Goal: Check status: Check status

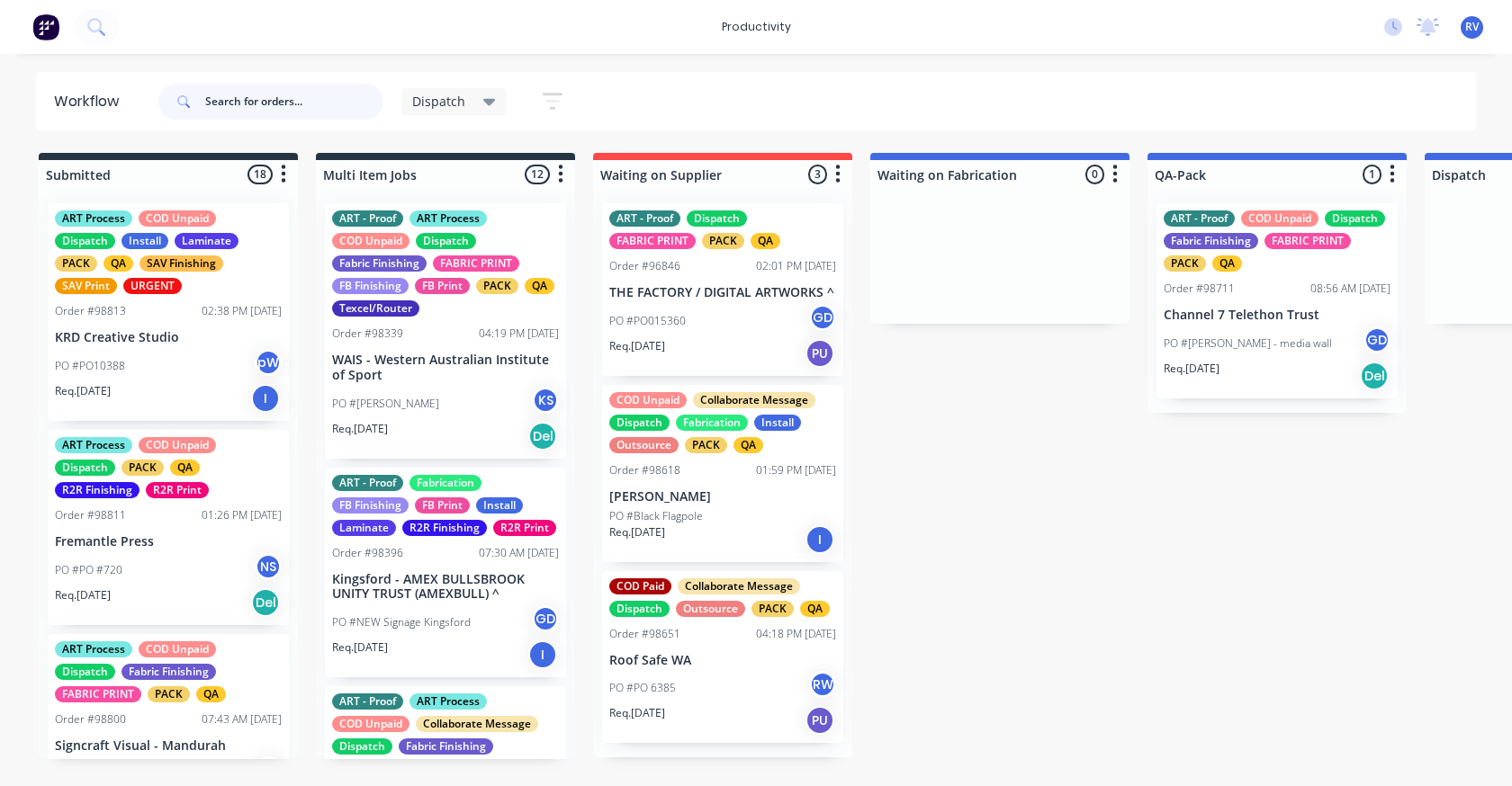
click at [303, 89] on input "text" at bounding box center [294, 102] width 178 height 36
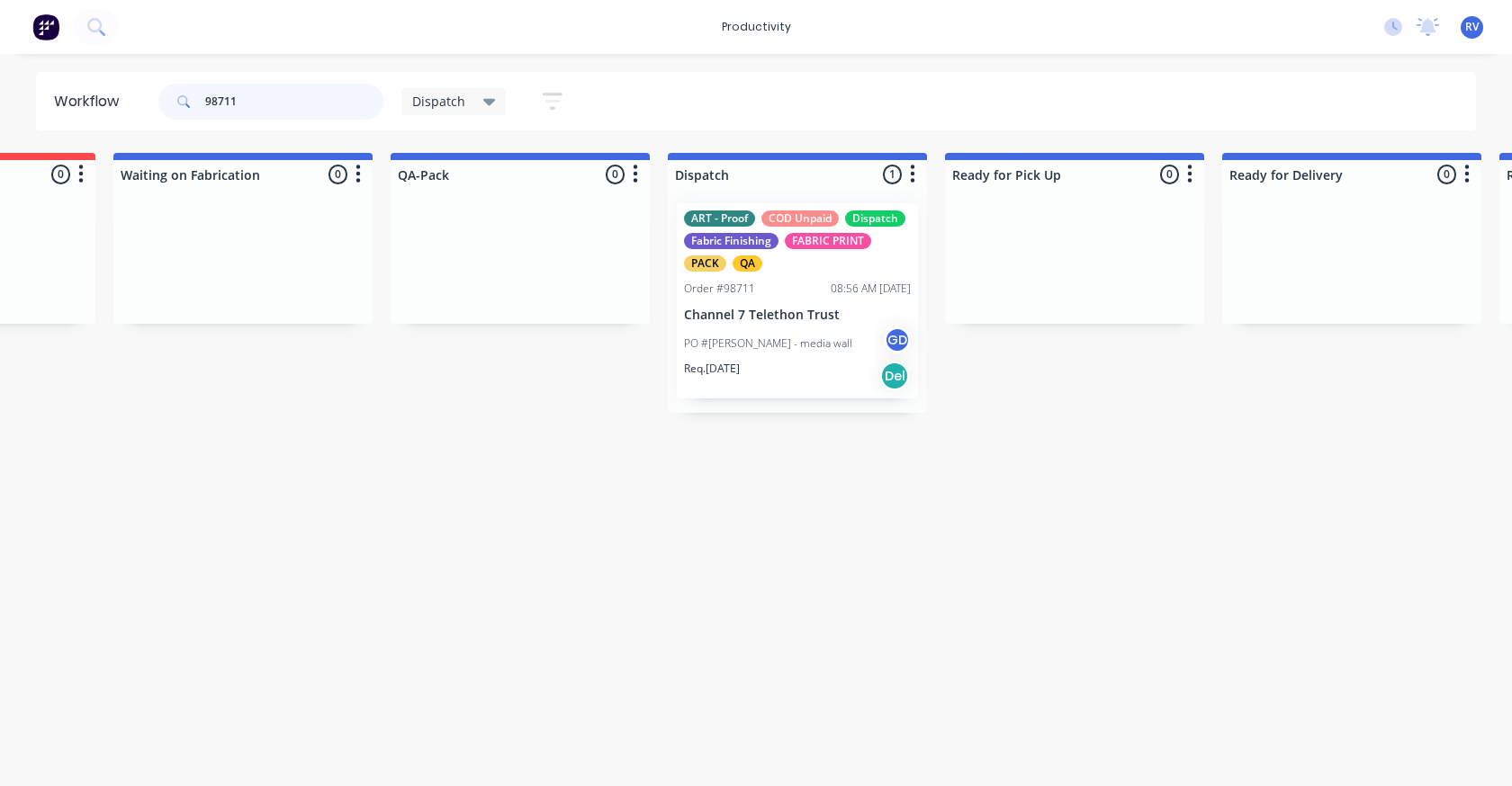
scroll to position [0, 770]
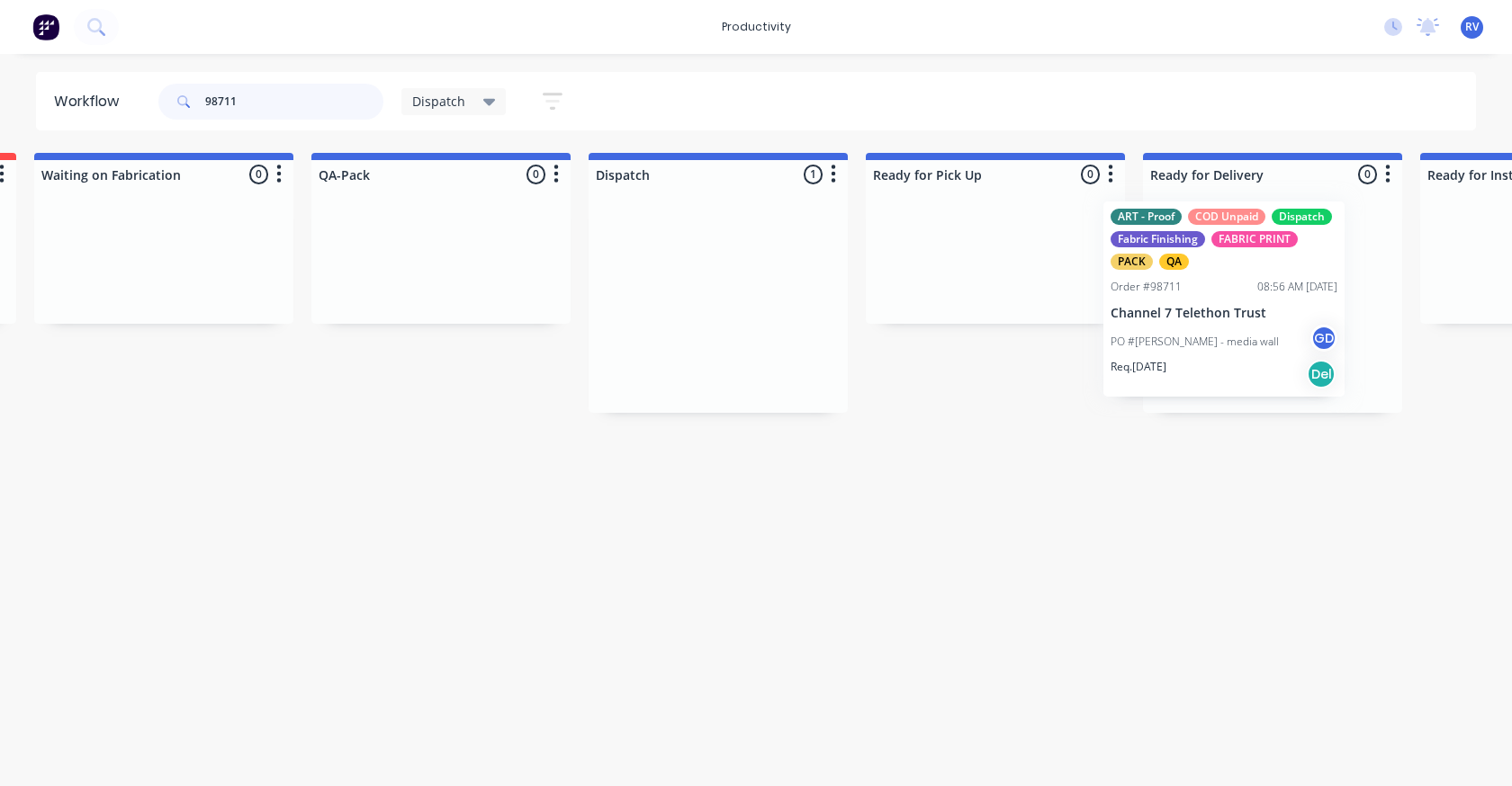
drag, startPoint x: 776, startPoint y: 279, endPoint x: 1239, endPoint y: 272, distance: 463.1
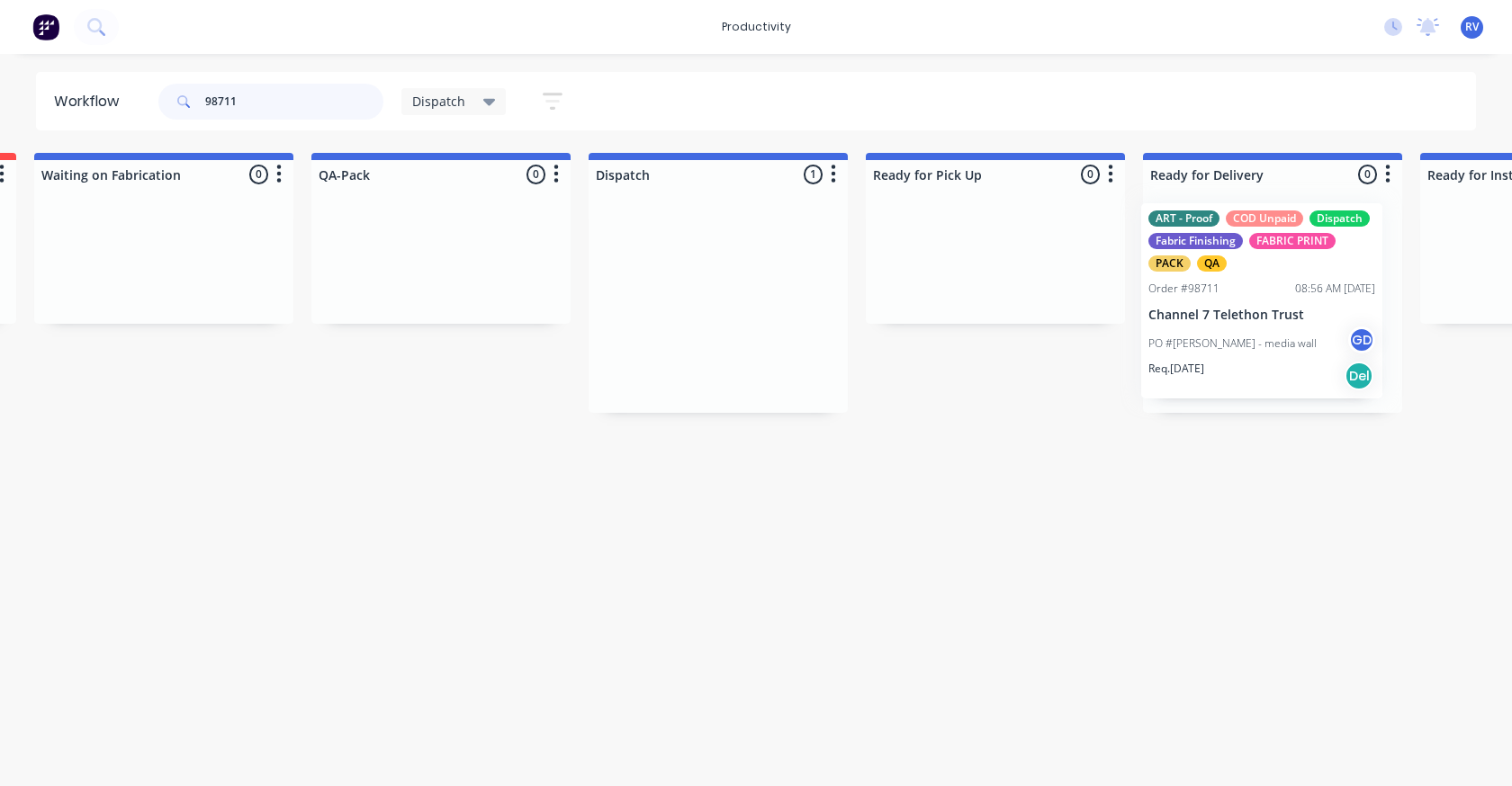
scroll to position [0, 847]
type input "98711"
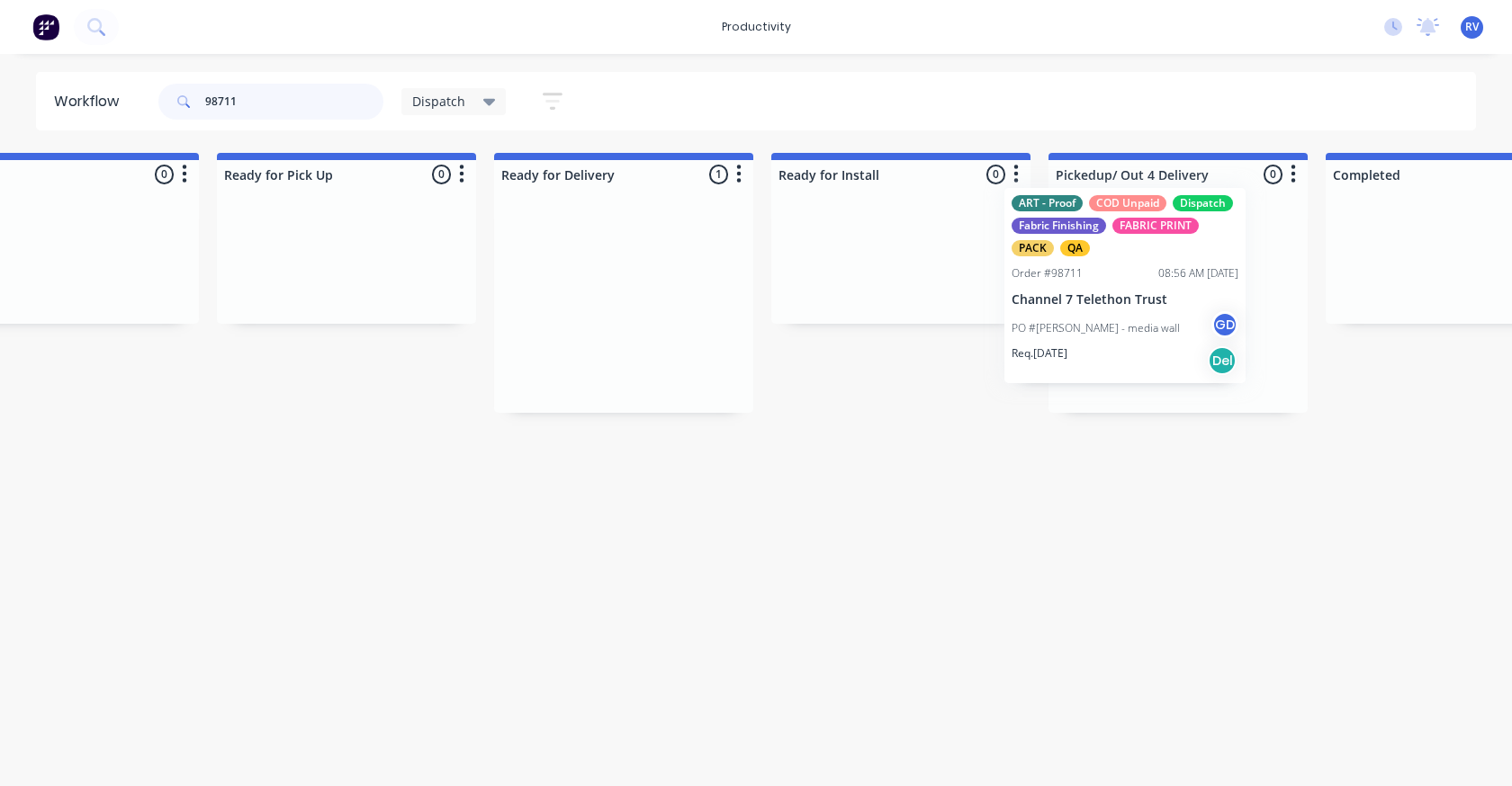
scroll to position [0, 1490]
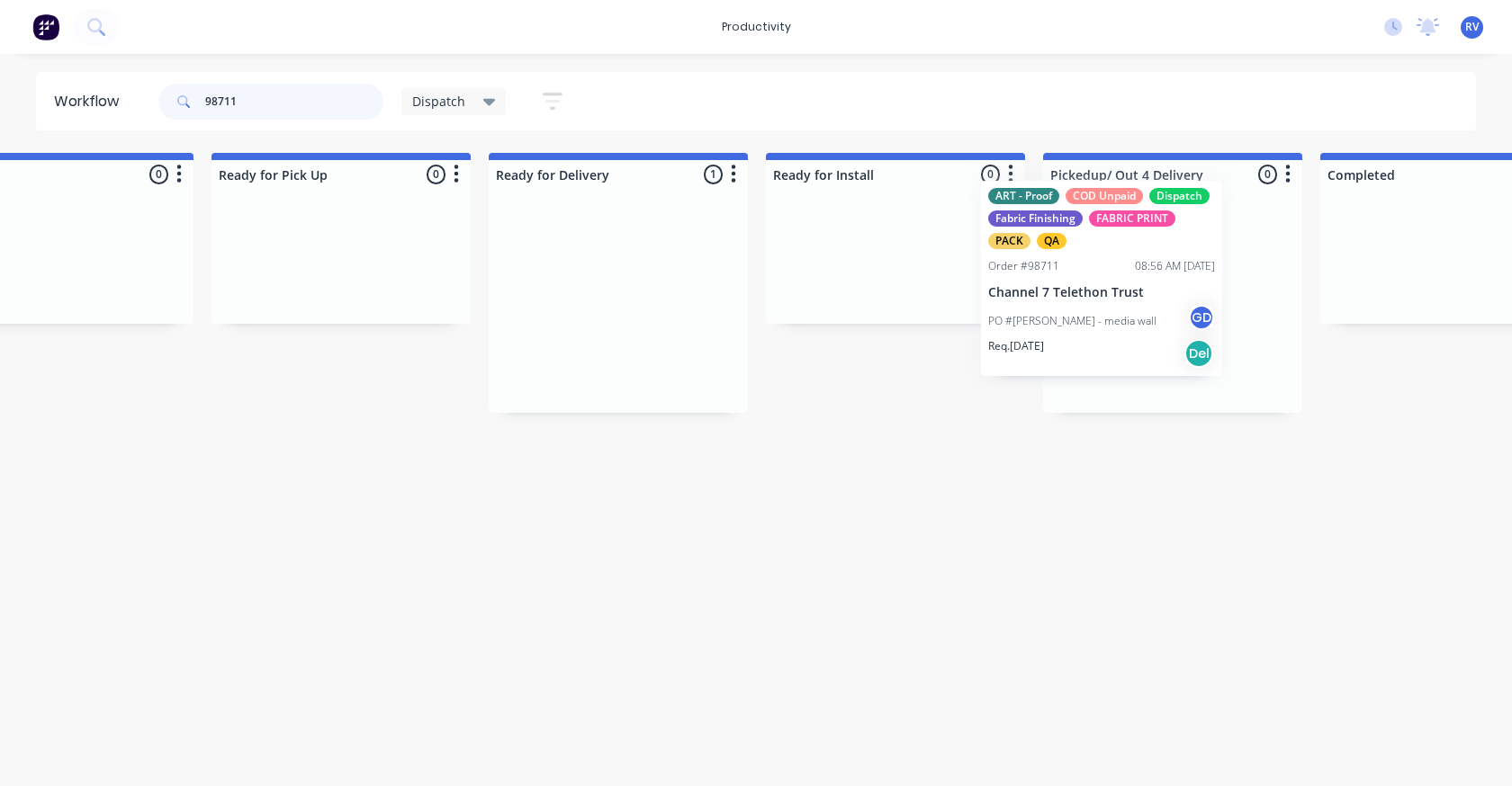
drag, startPoint x: 1206, startPoint y: 303, endPoint x: 1057, endPoint y: 274, distance: 151.8
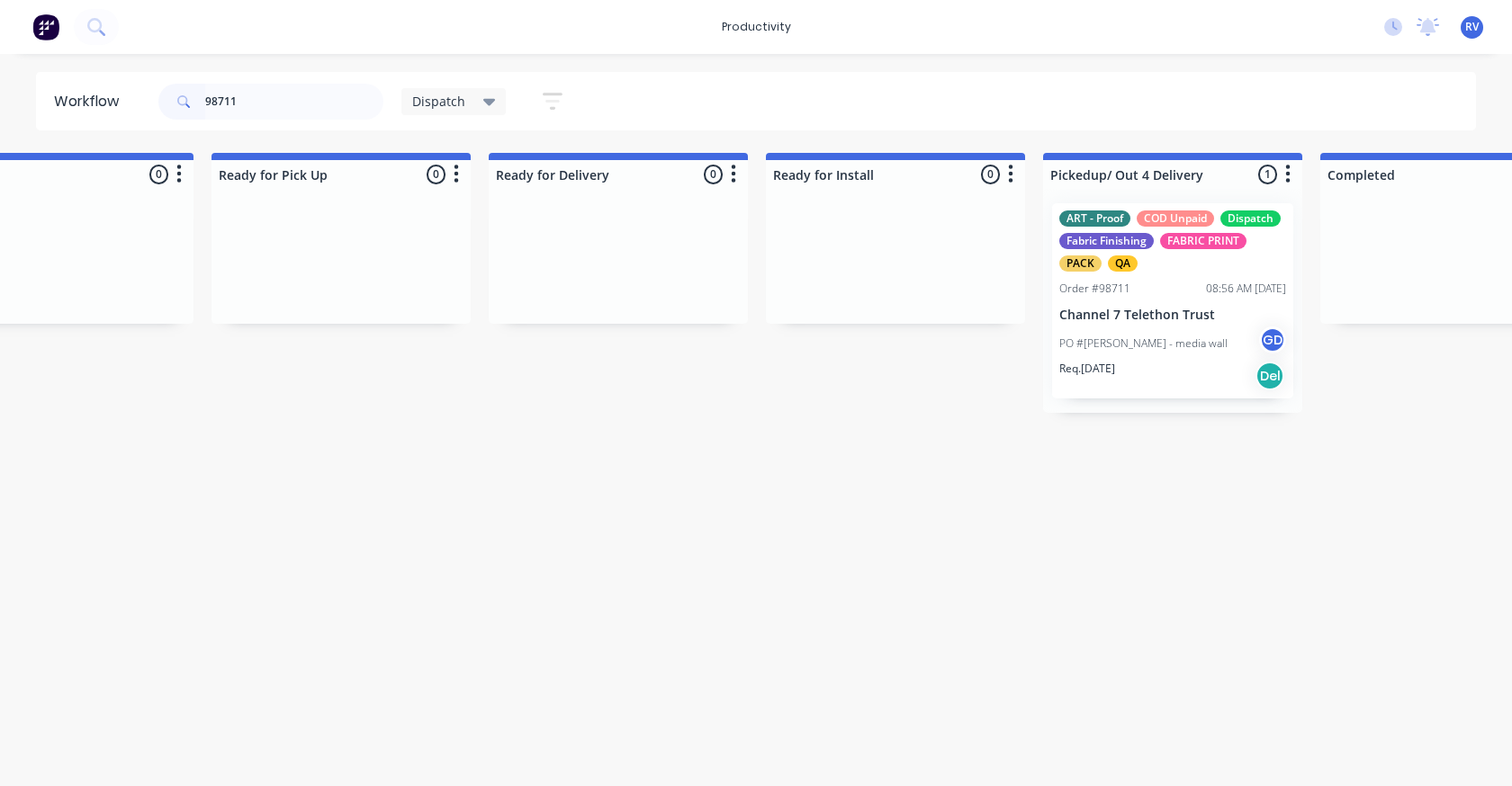
click at [407, 88] on div "Dispatch" at bounding box center [454, 102] width 105 height 27
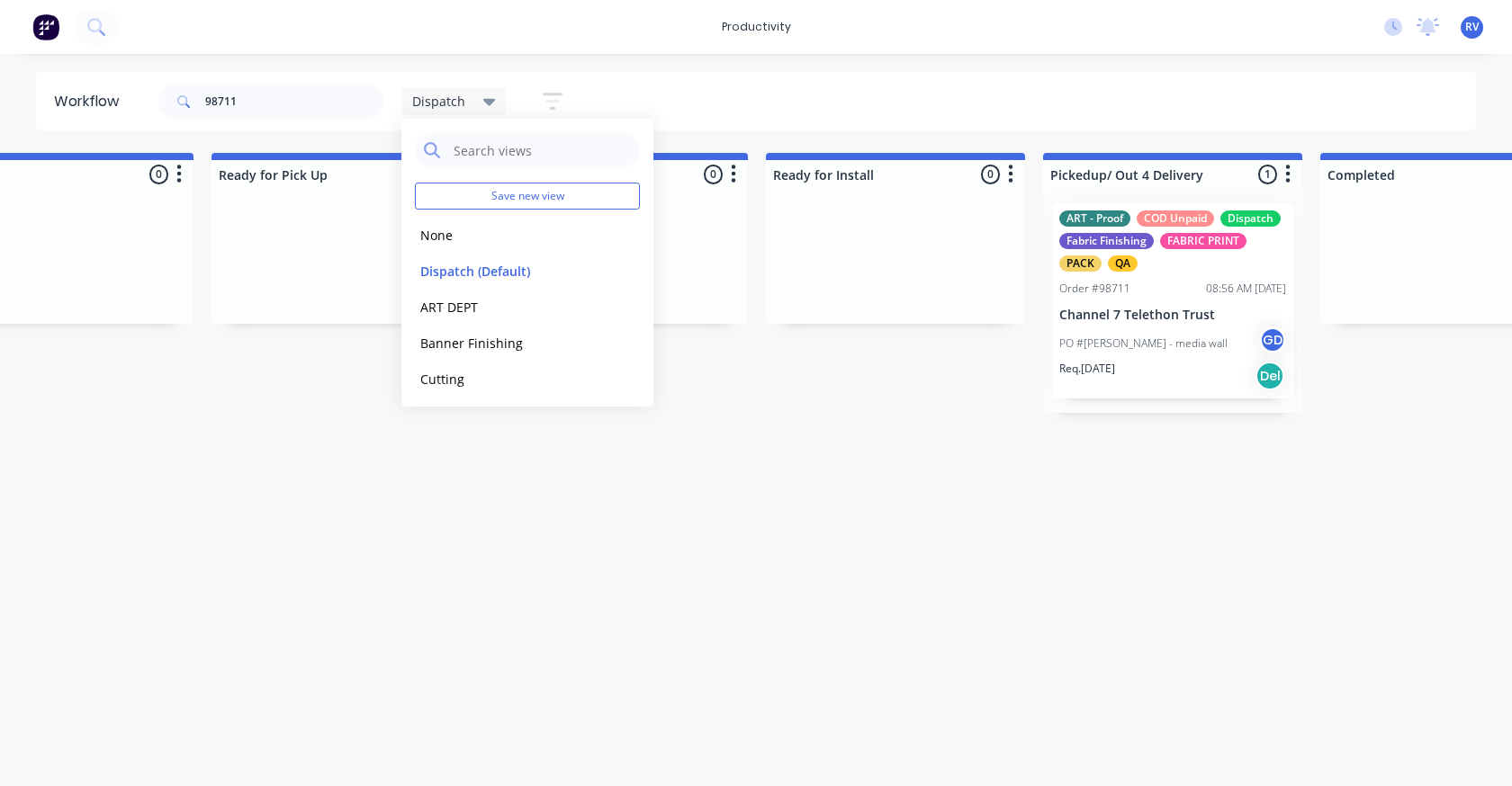
drag, startPoint x: 432, startPoint y: 236, endPoint x: 296, endPoint y: 135, distance: 169.4
click at [426, 230] on button "None" at bounding box center [510, 235] width 191 height 21
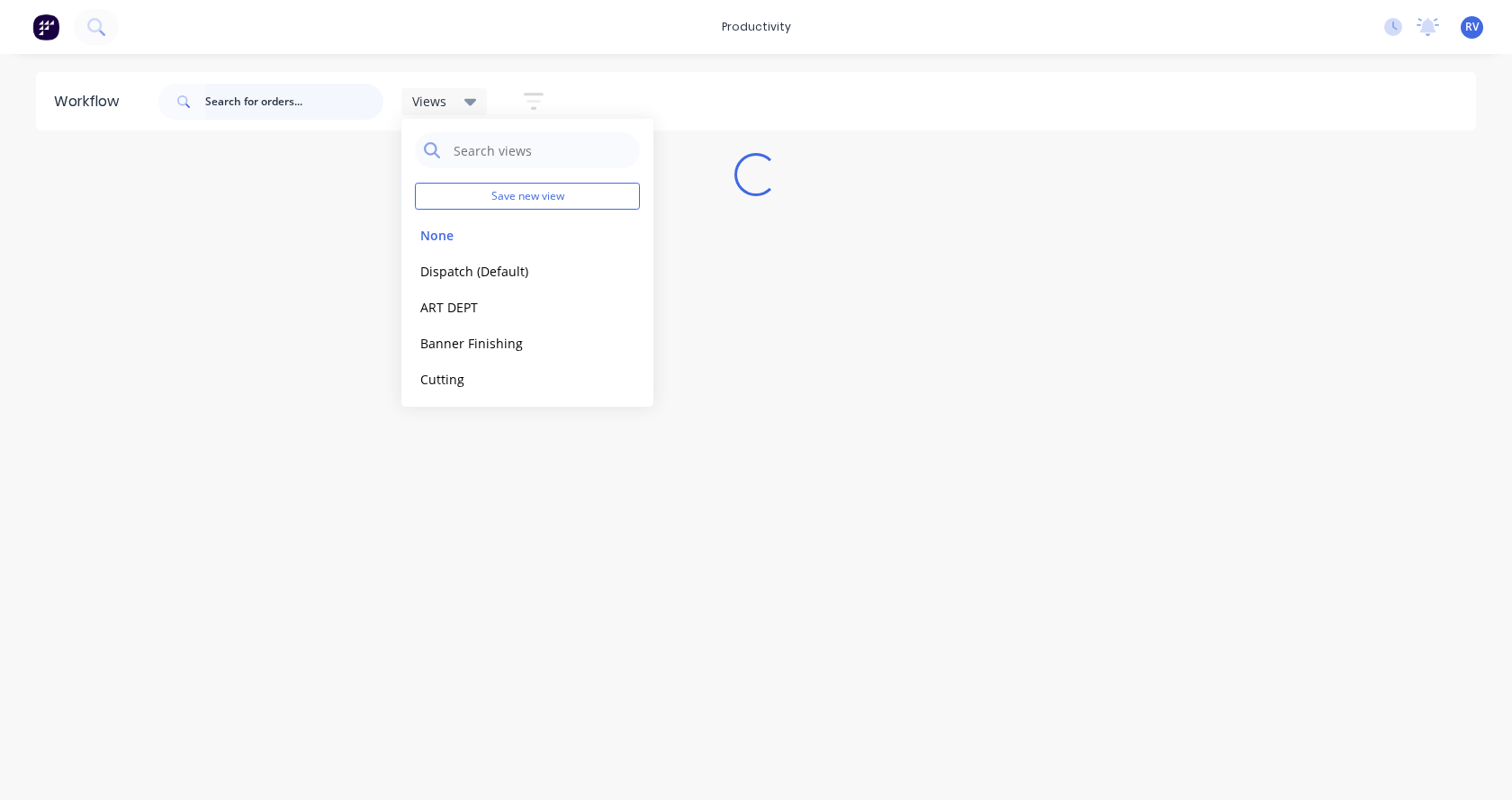
click at [286, 115] on input "text" at bounding box center [294, 102] width 178 height 36
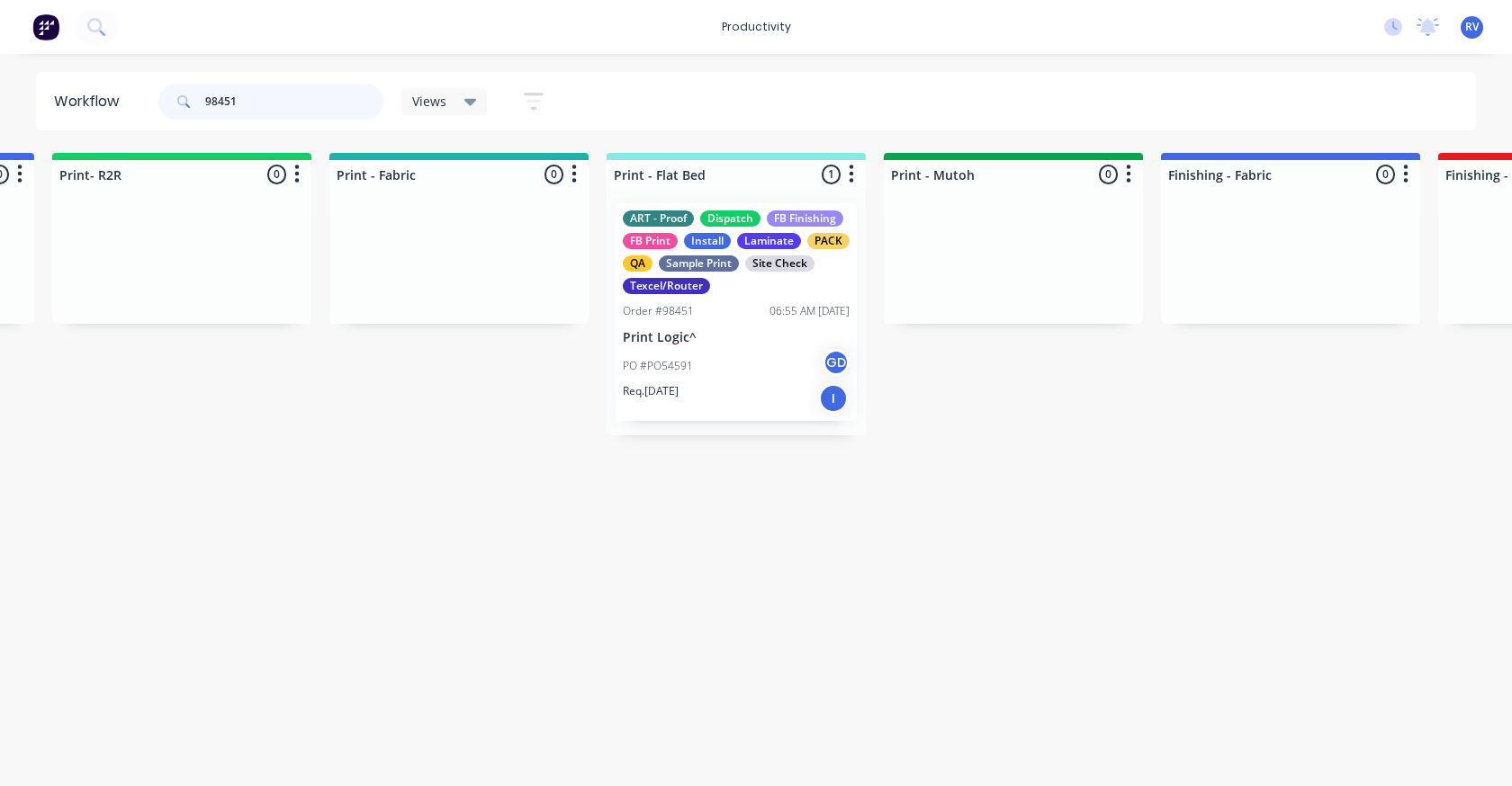
scroll to position [0, 2212]
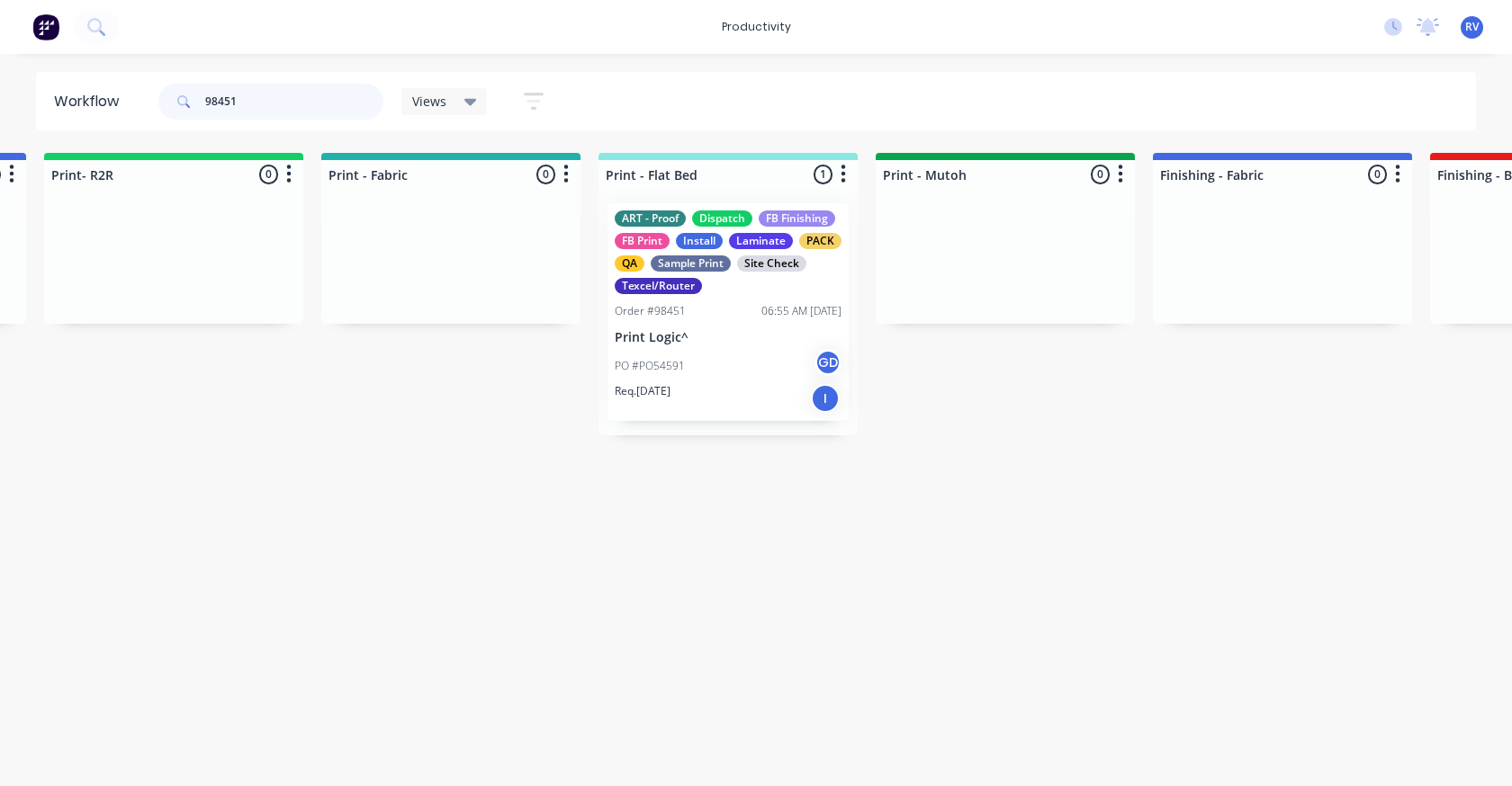
type input "98451"
click at [729, 376] on div "PO #PO54591 GD" at bounding box center [728, 367] width 227 height 34
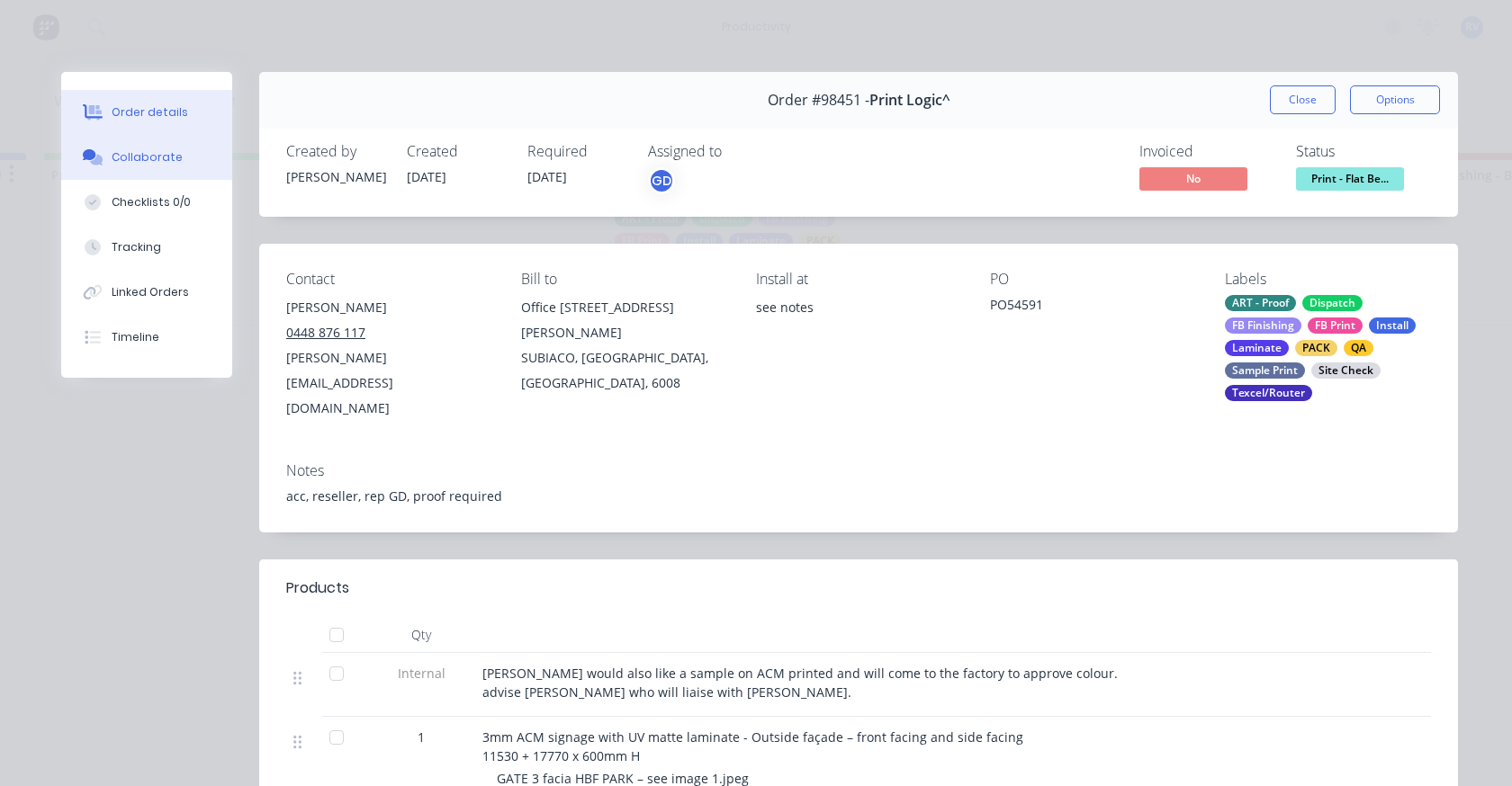
click at [149, 159] on div "Collaborate" at bounding box center [147, 158] width 71 height 16
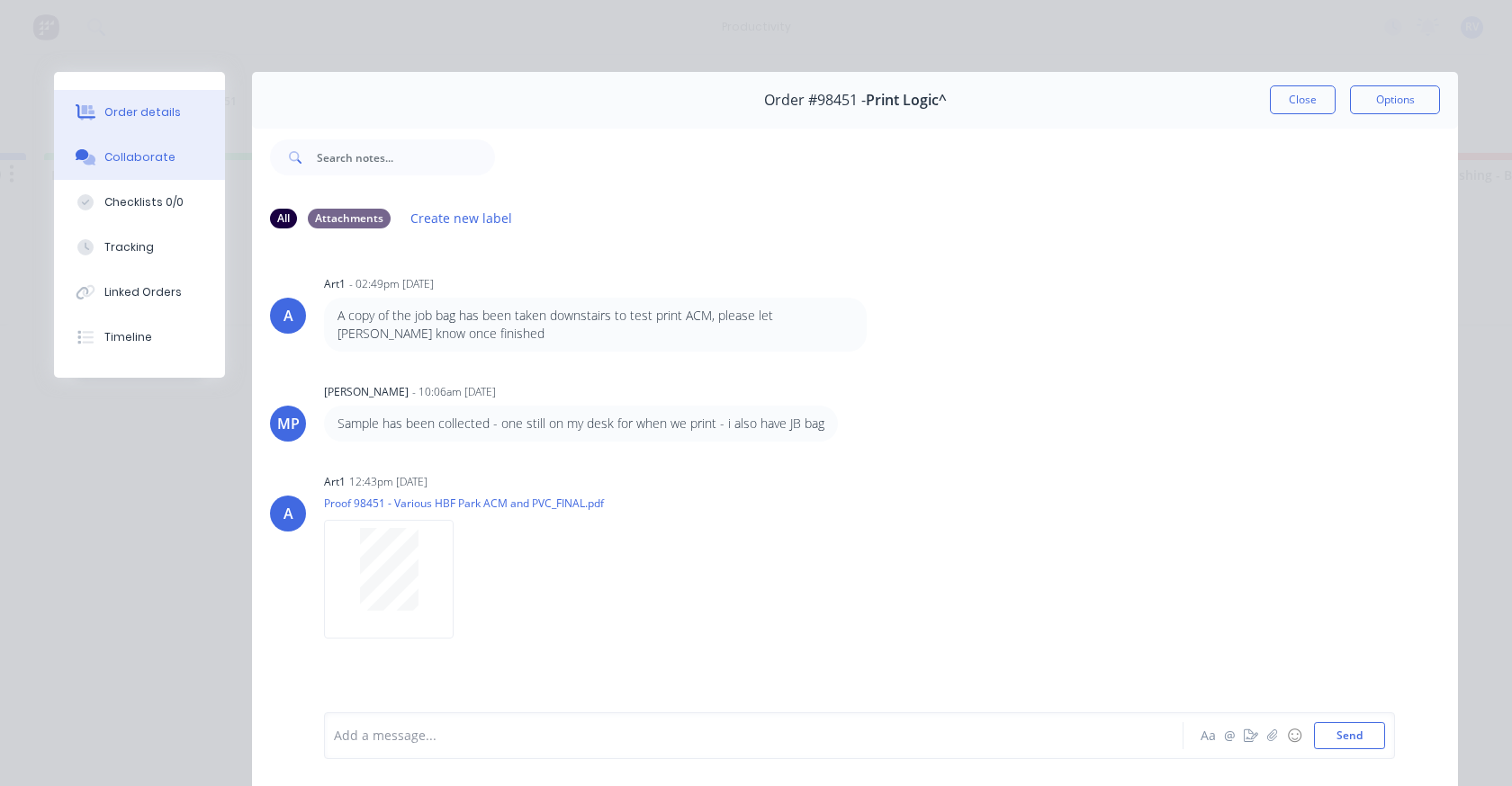
click at [120, 118] on div "Order details" at bounding box center [142, 113] width 76 height 16
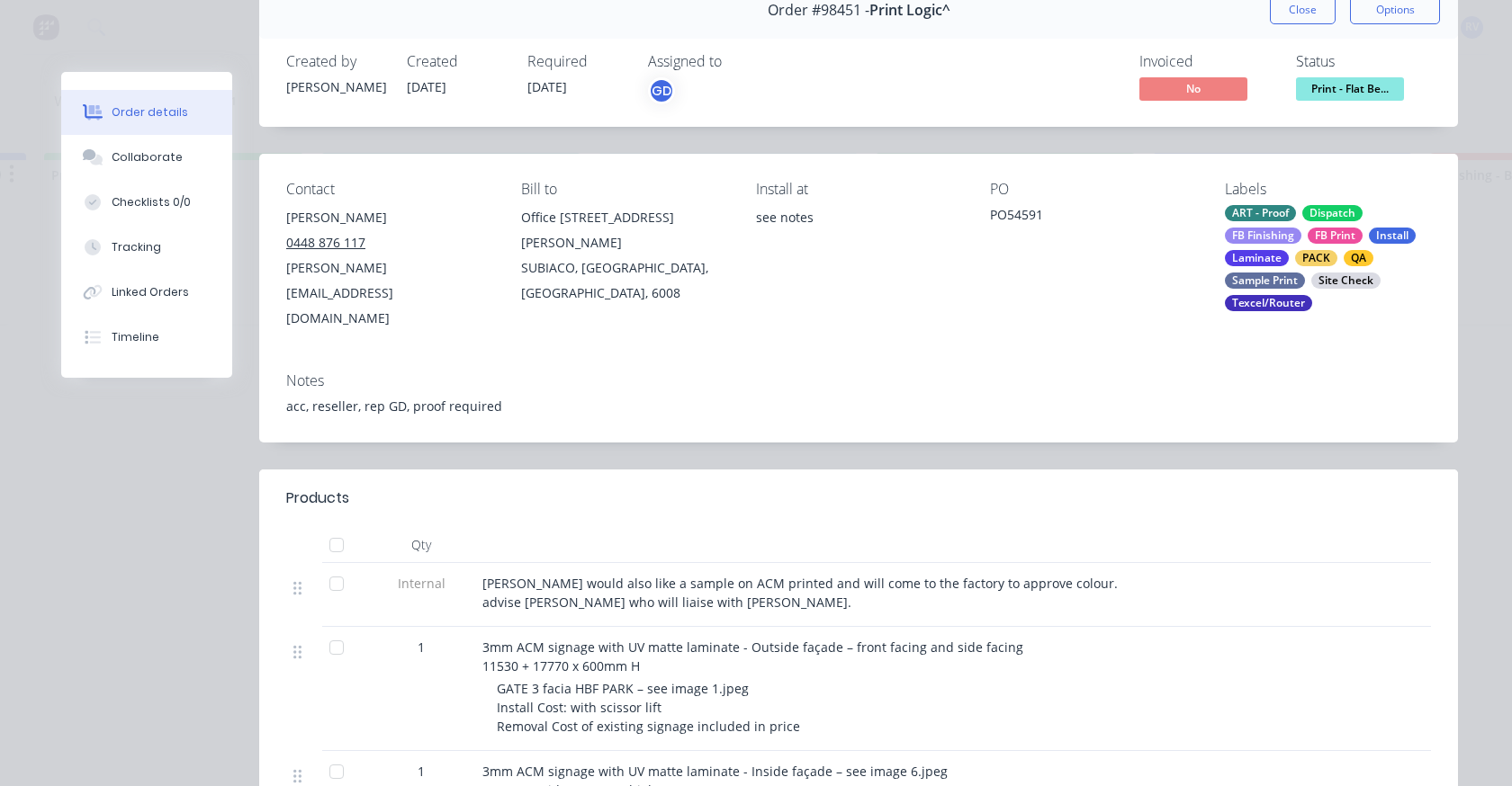
scroll to position [0, 0]
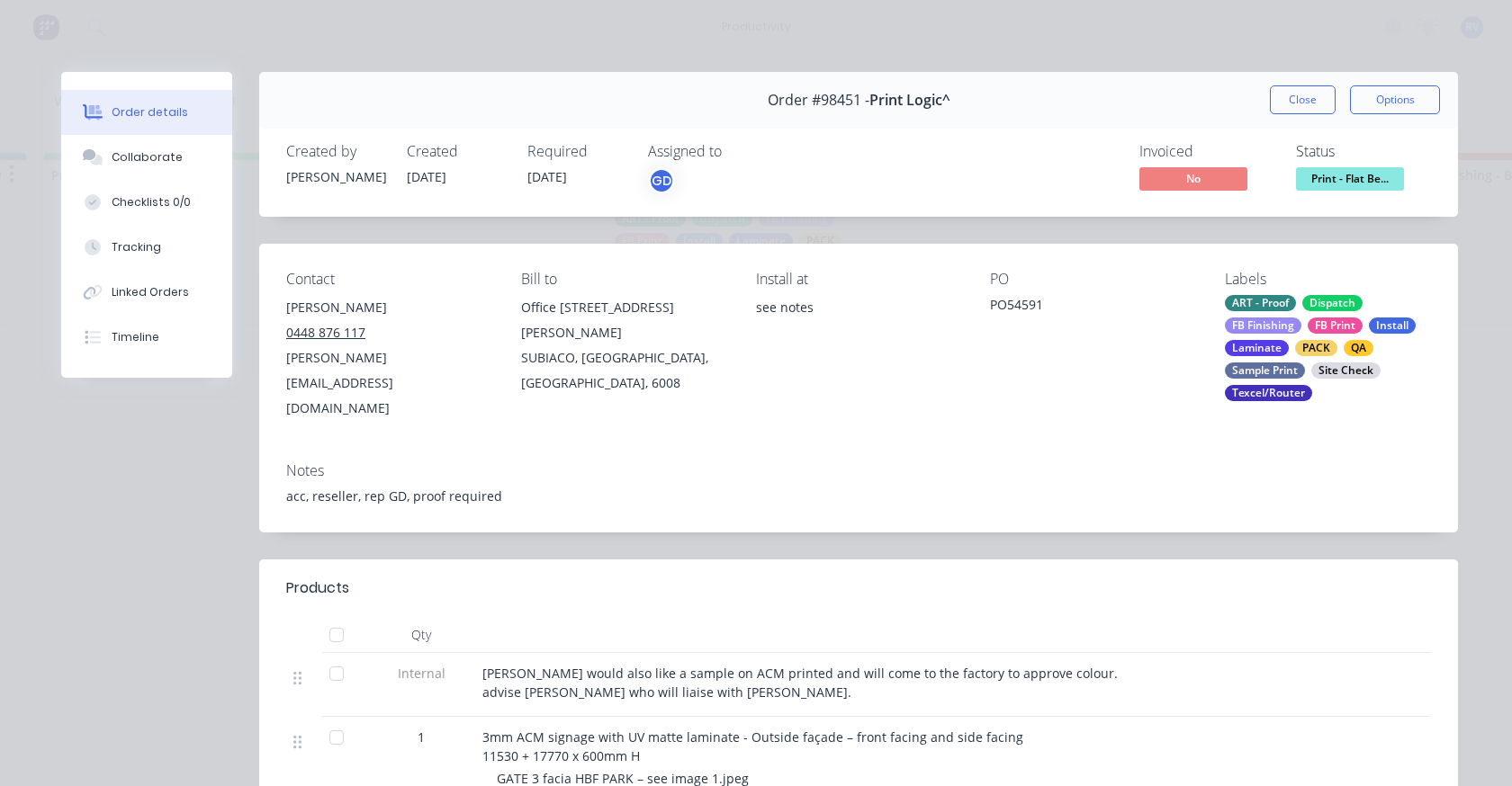
click at [1276, 99] on button "Close" at bounding box center [1302, 100] width 65 height 29
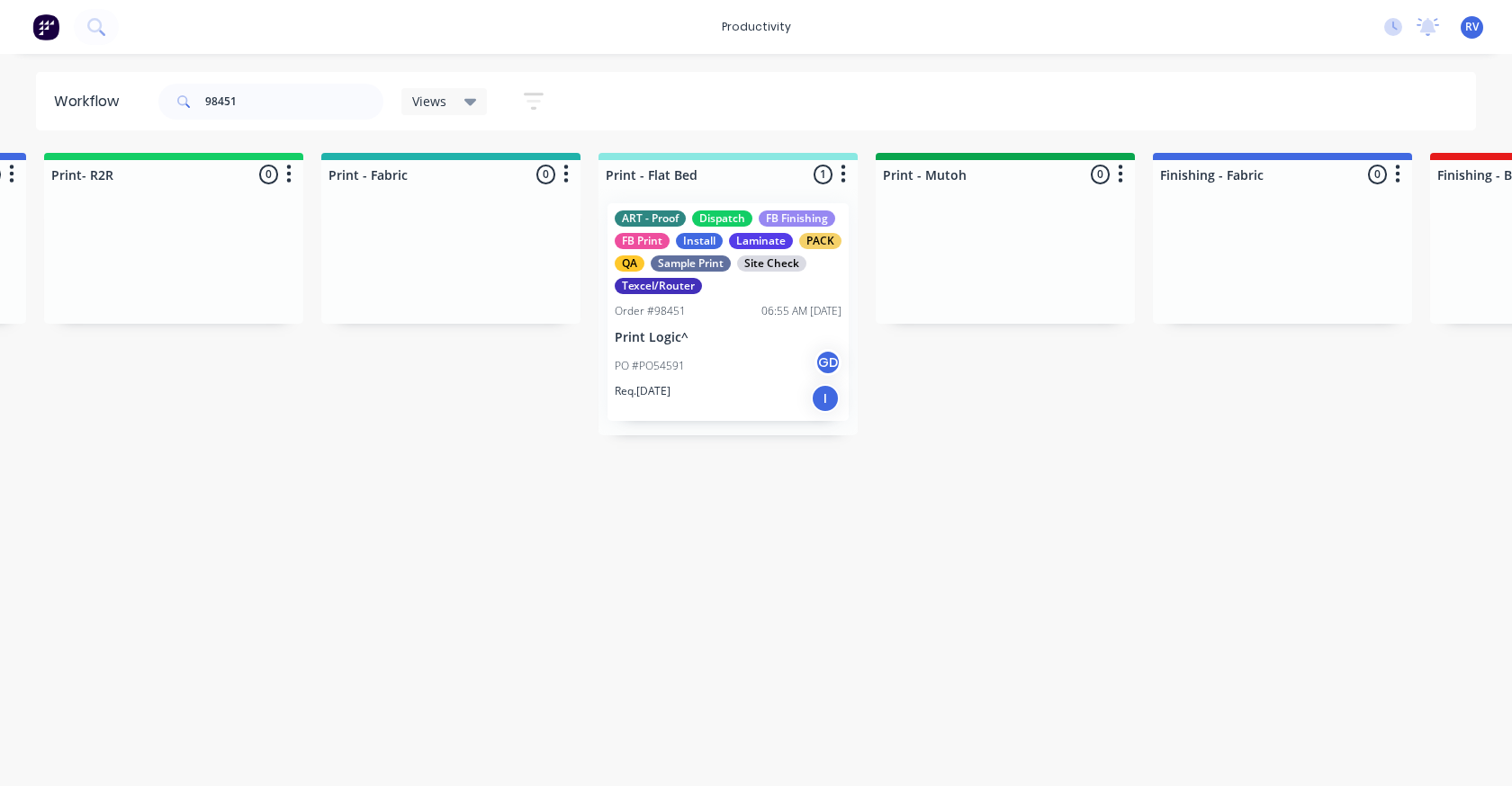
click at [447, 100] on div "Views" at bounding box center [444, 102] width 64 height 16
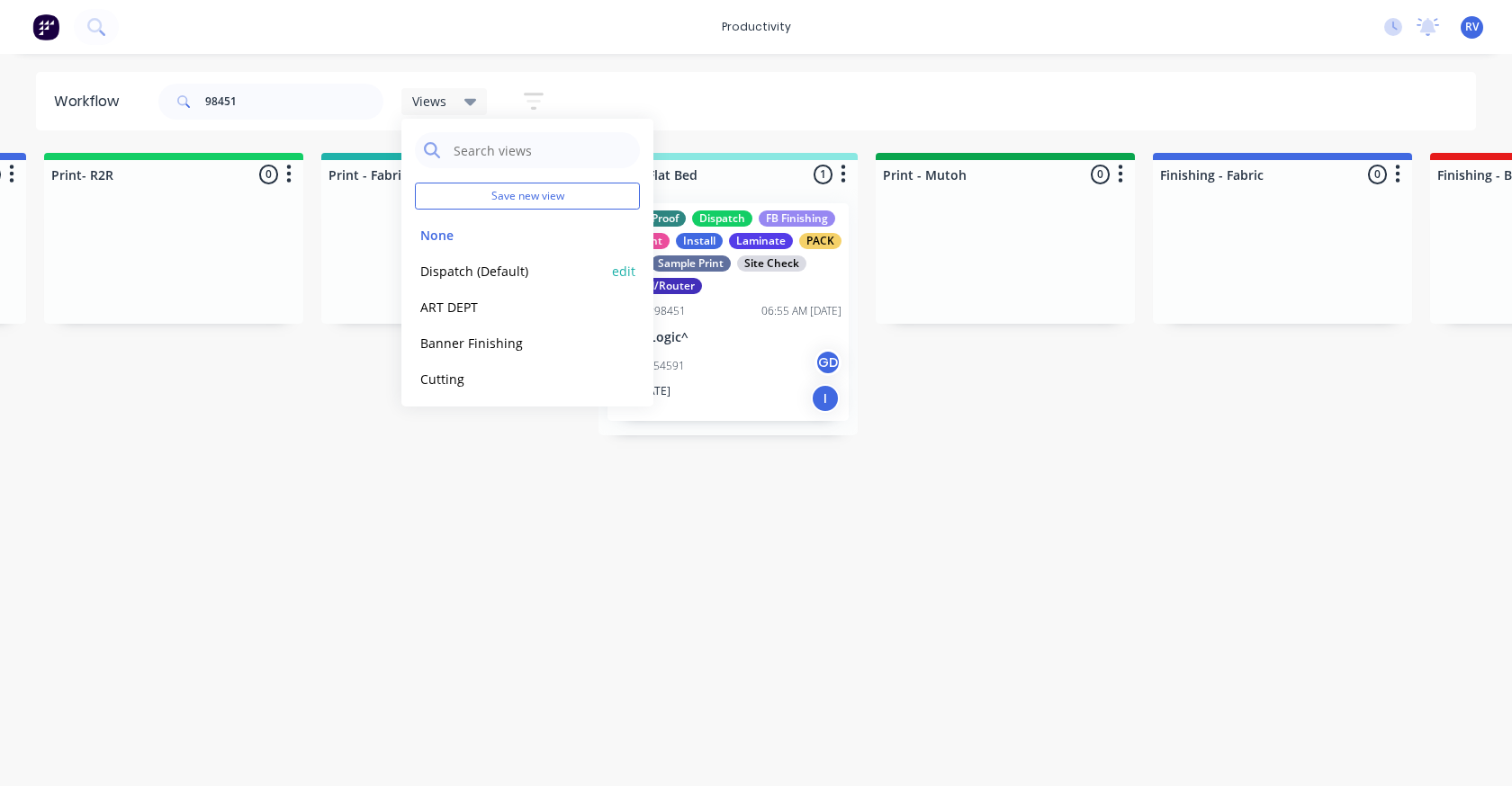
click at [473, 266] on button "Dispatch (Default)" at bounding box center [510, 271] width 191 height 21
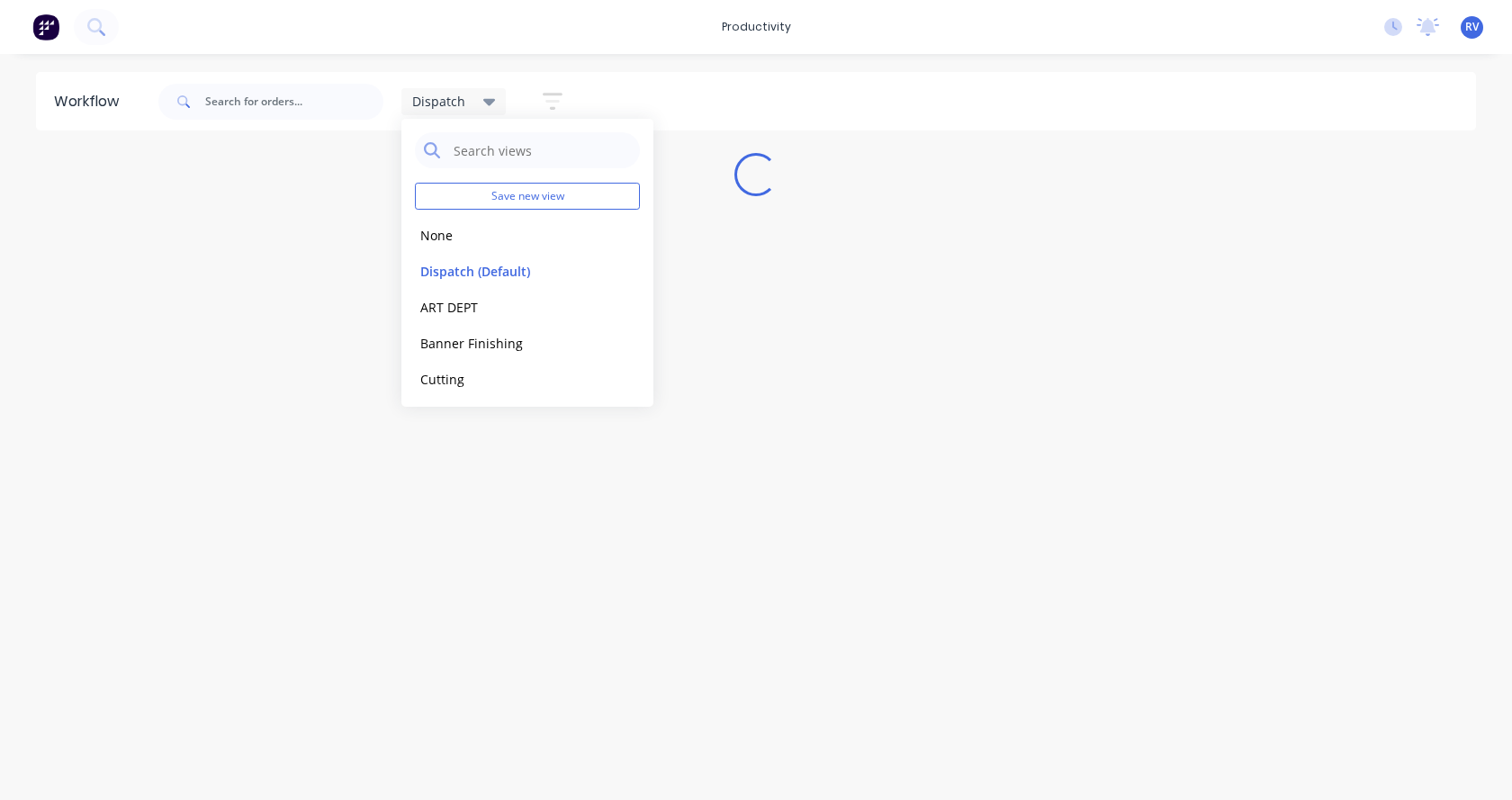
click at [450, 570] on div "Workflow Dispatch Save new view None edit Dispatch (Default) edit ART DEPT edit…" at bounding box center [756, 418] width 1512 height 692
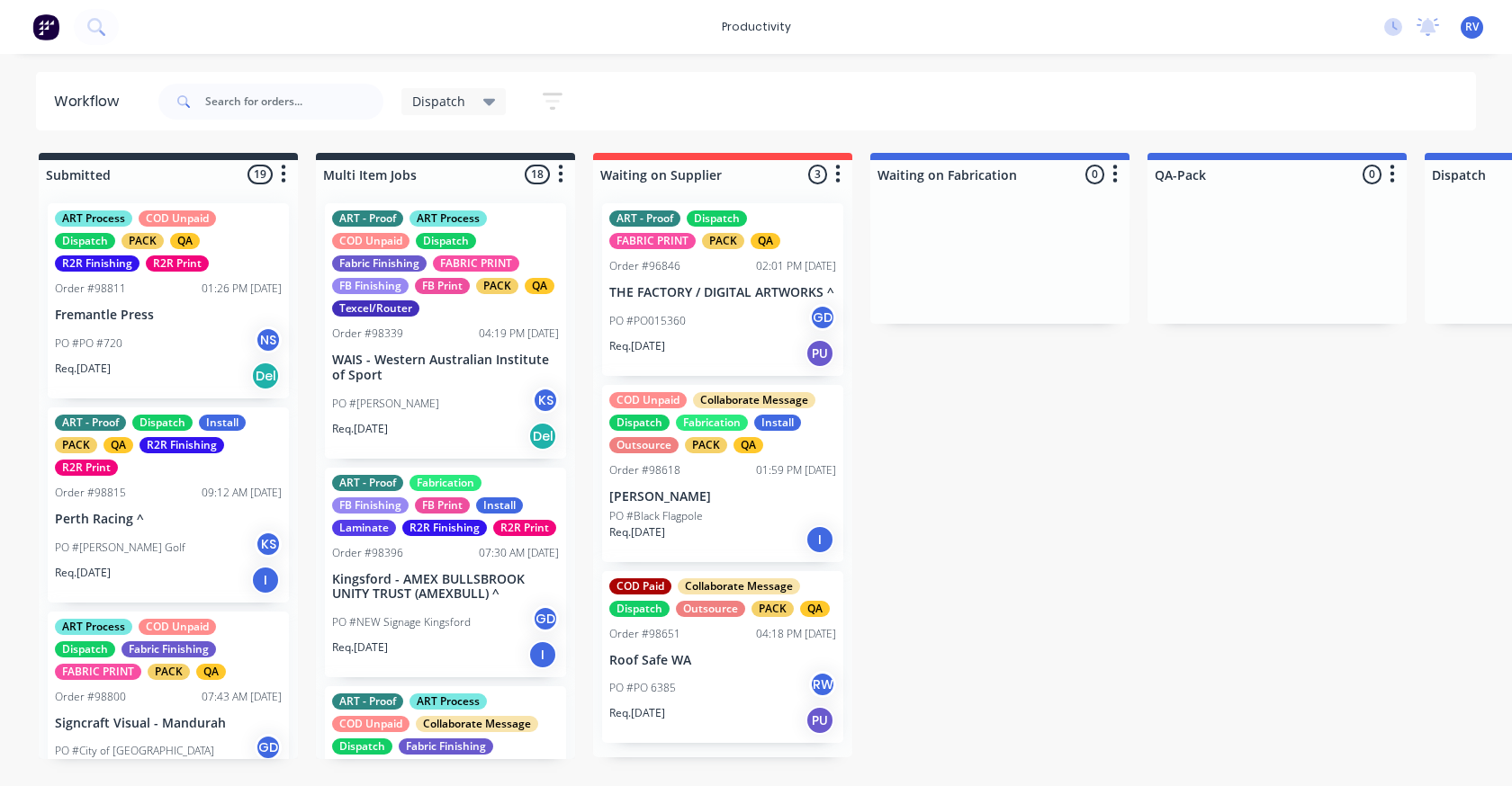
click at [452, 113] on div "Dispatch" at bounding box center [454, 102] width 105 height 27
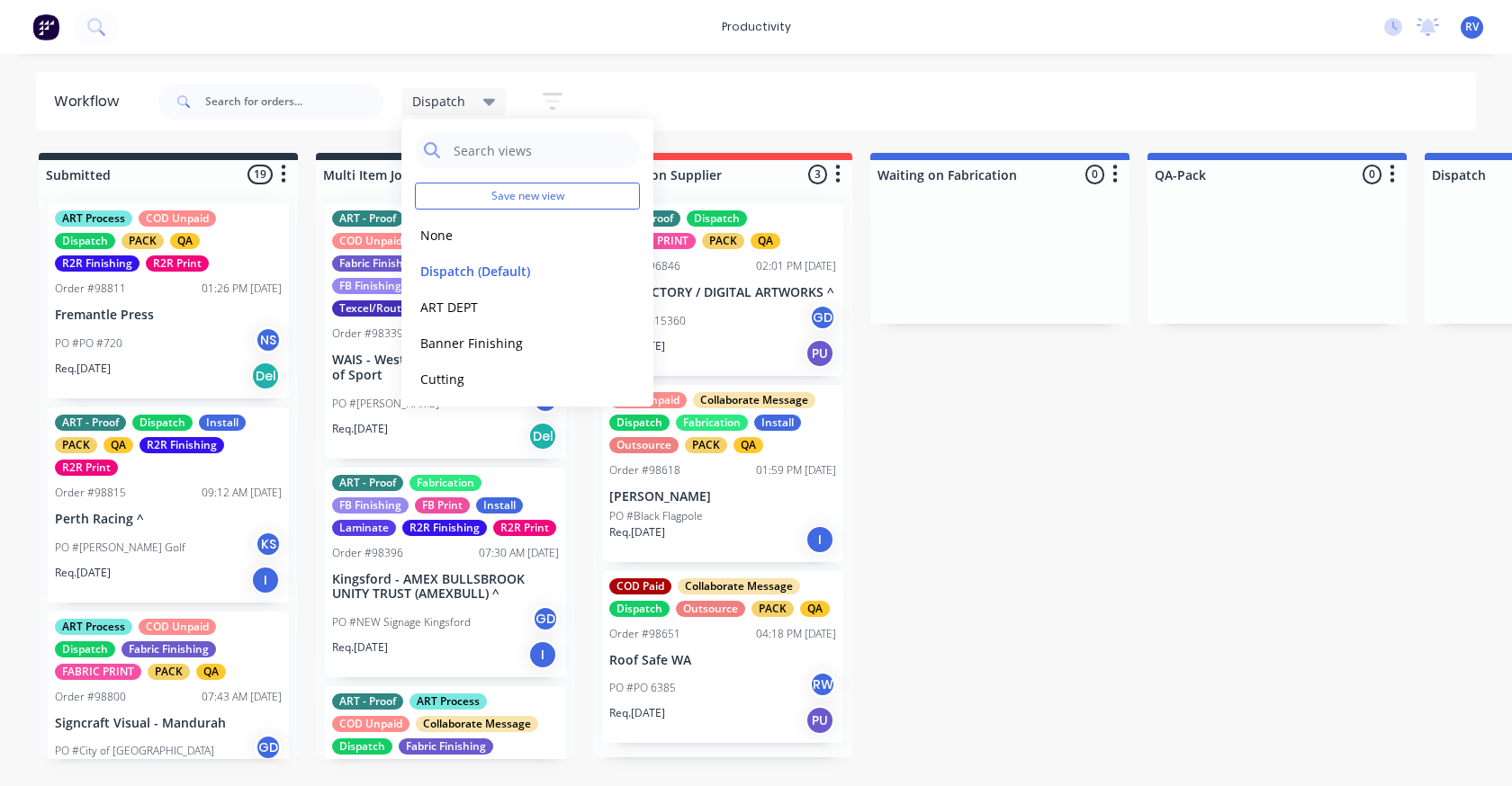
drag, startPoint x: 437, startPoint y: 226, endPoint x: 270, endPoint y: 135, distance: 190.2
click at [432, 221] on div "None edit" at bounding box center [527, 235] width 225 height 36
drag, startPoint x: 430, startPoint y: 232, endPoint x: 404, endPoint y: 207, distance: 36.1
click at [431, 231] on button "None" at bounding box center [510, 235] width 191 height 21
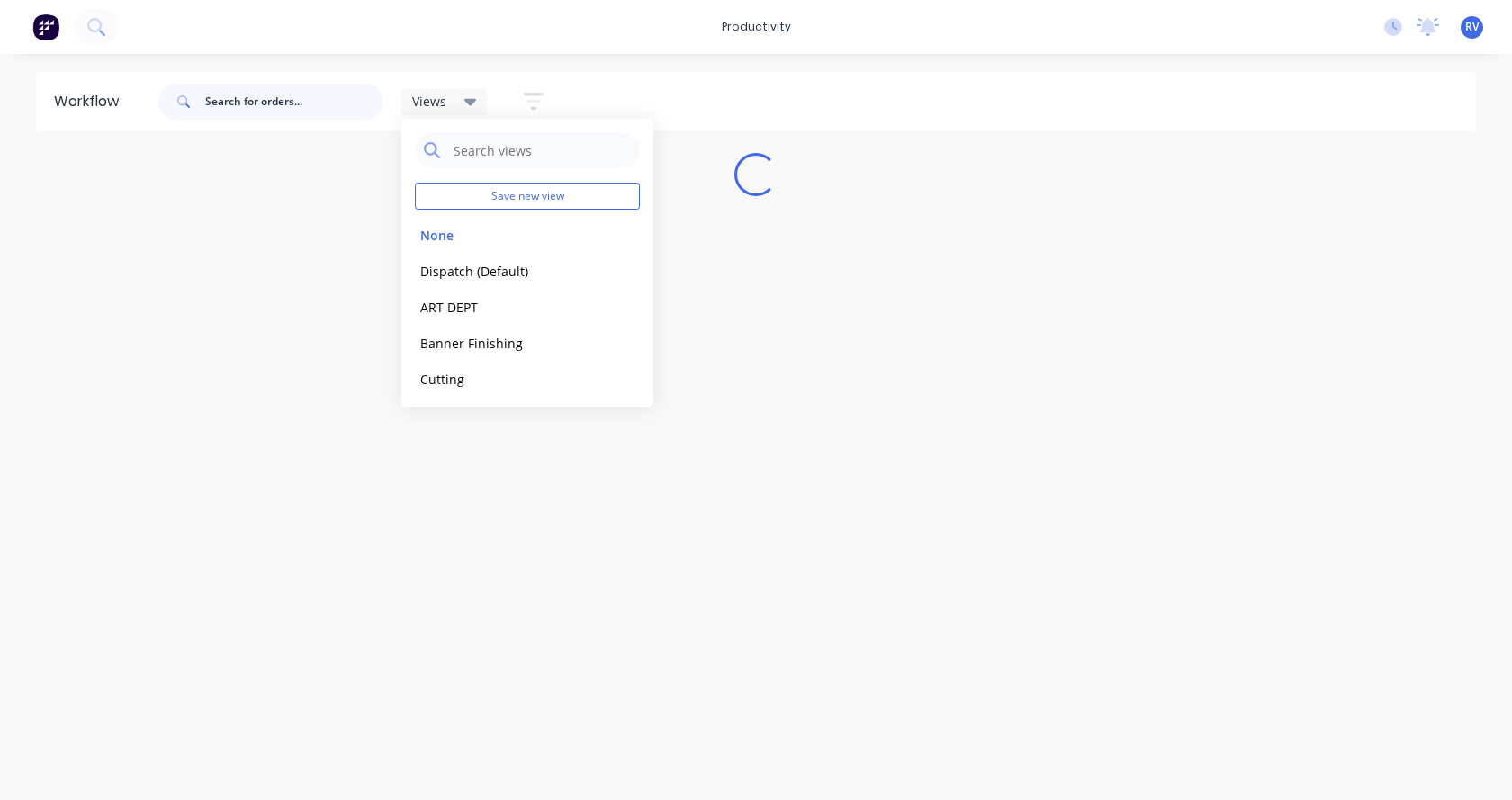
click at [248, 87] on input "text" at bounding box center [294, 102] width 178 height 36
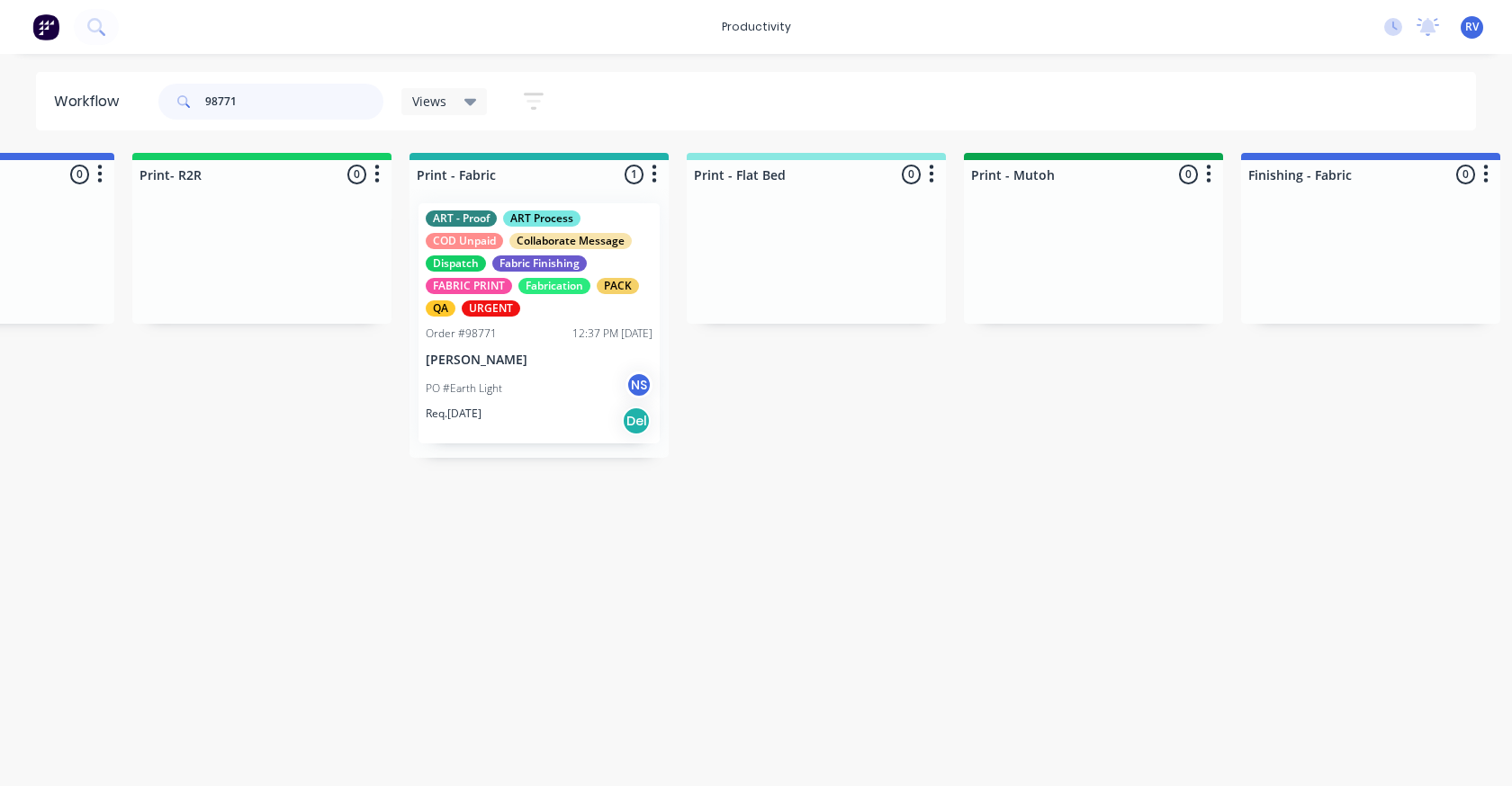
scroll to position [0, 2296]
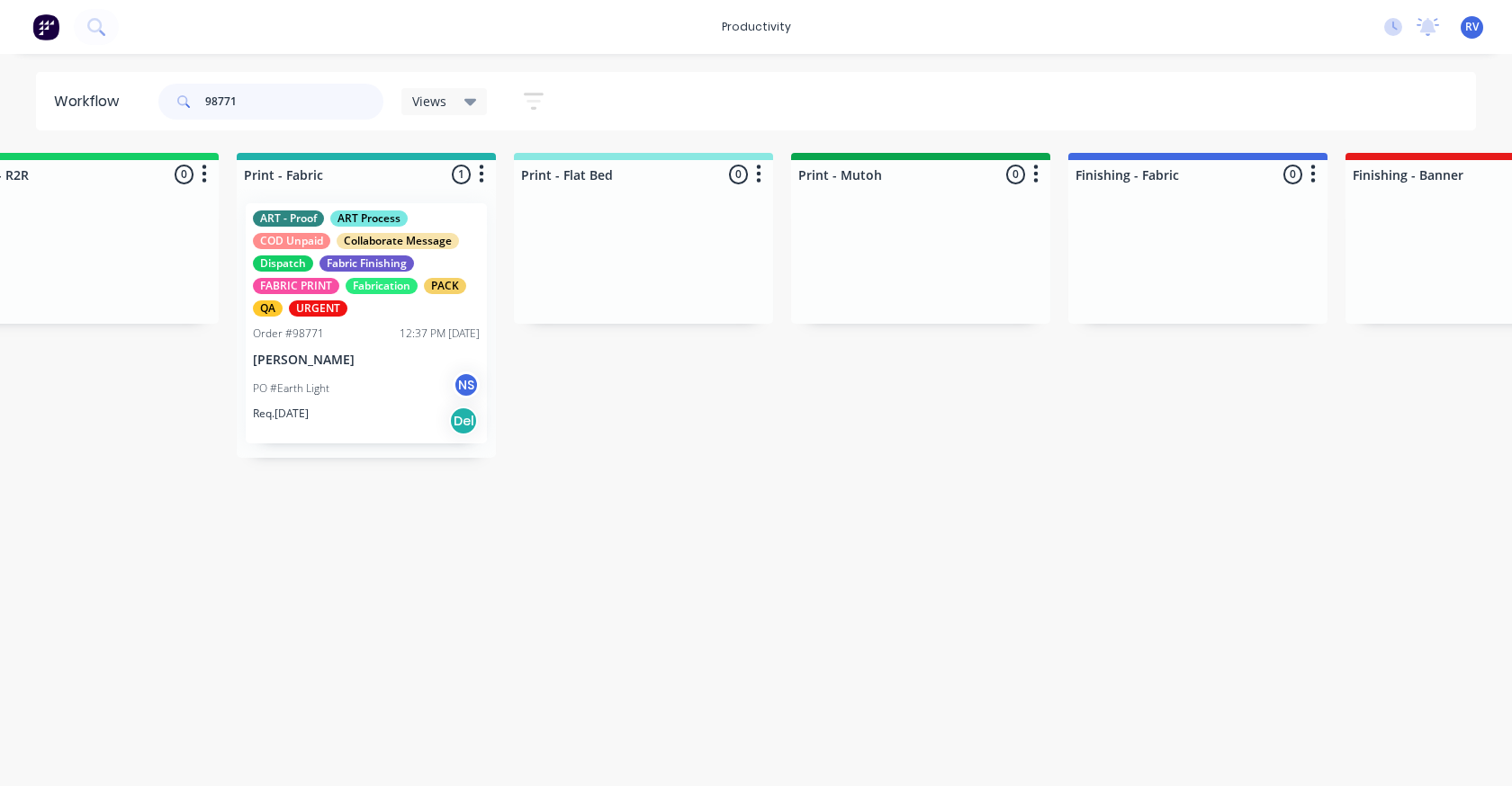
type input "98771"
click at [352, 396] on div "PO #Earth Light NS" at bounding box center [367, 388] width 227 height 34
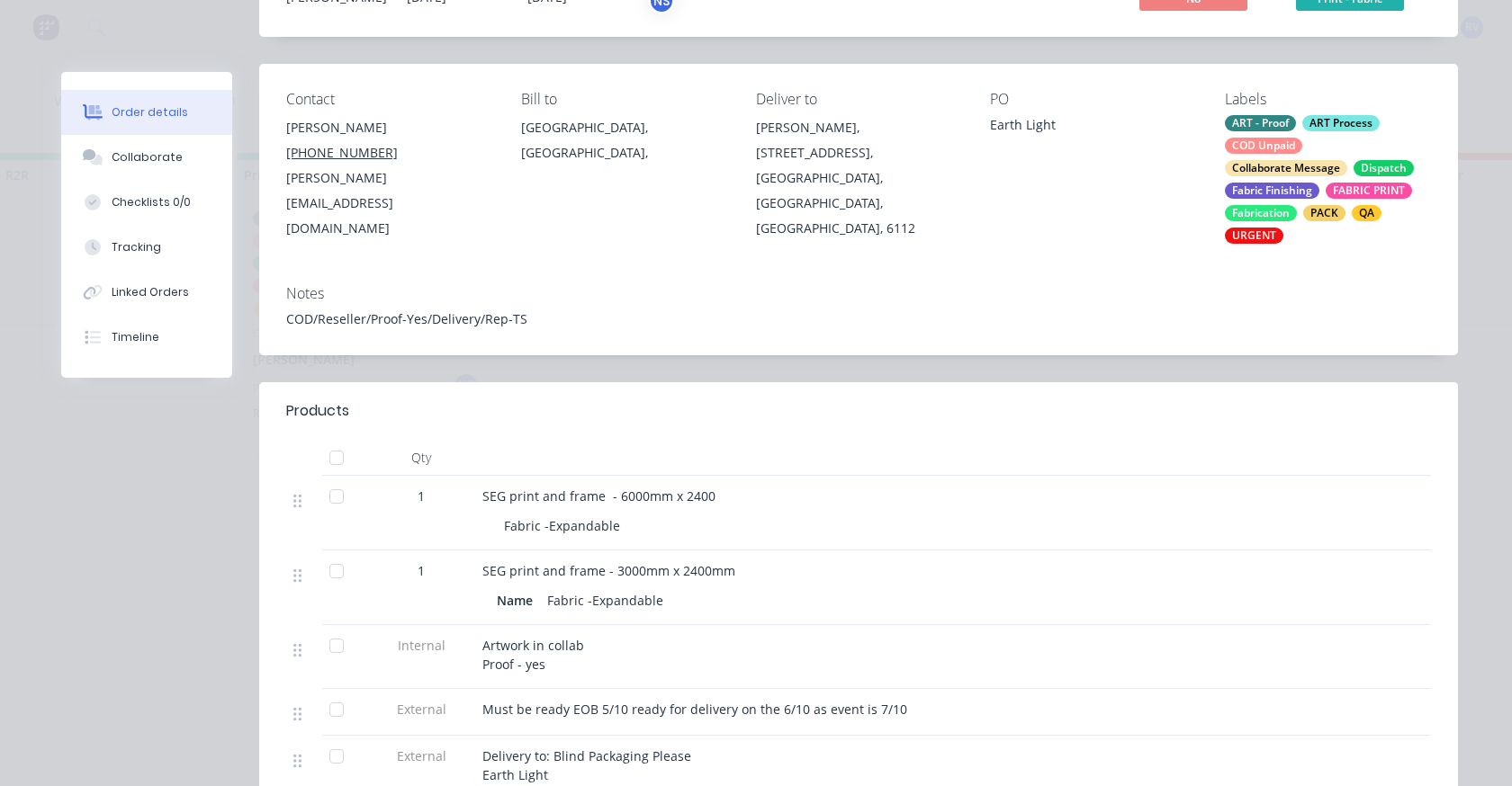
scroll to position [90, 0]
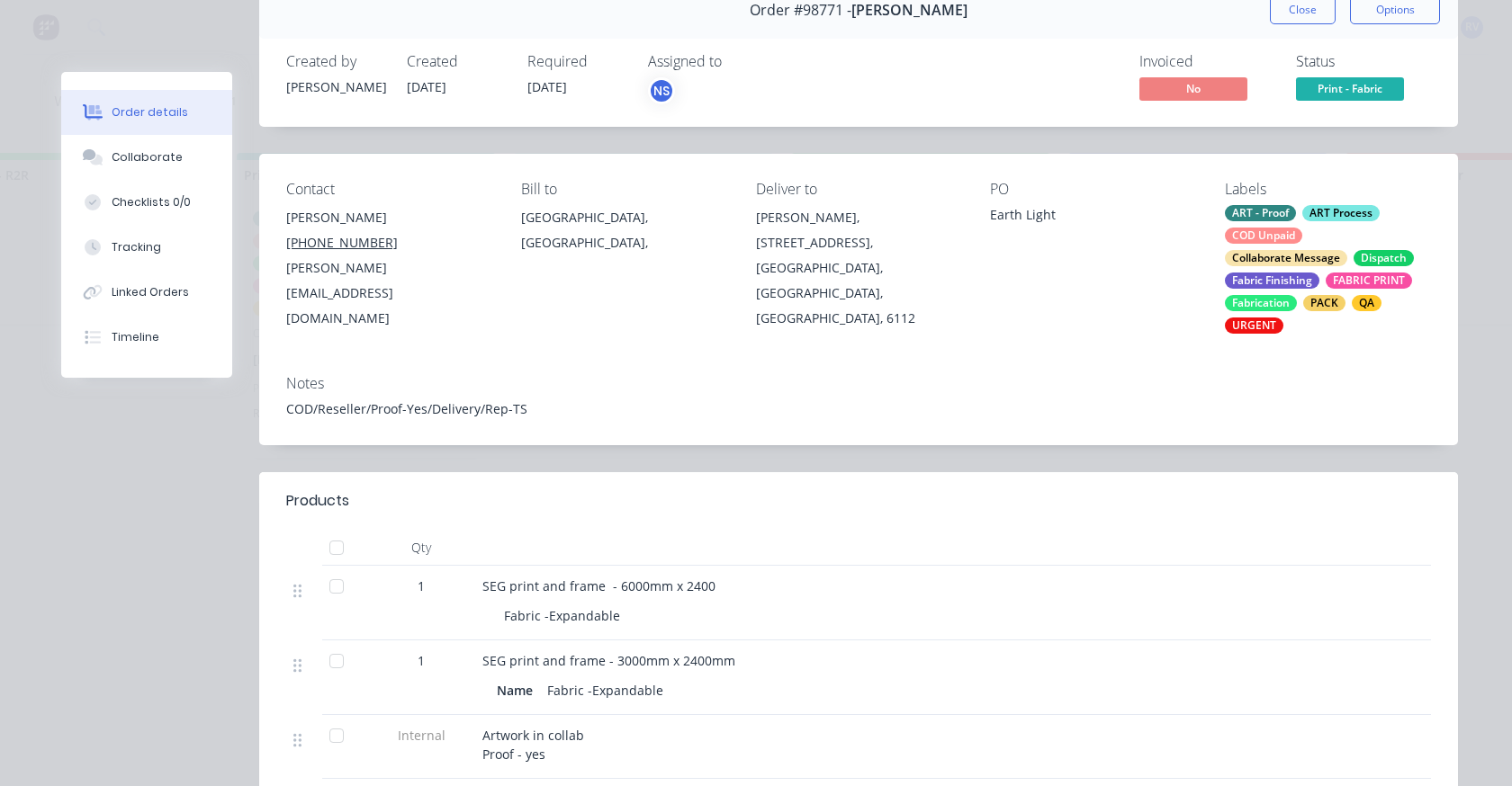
click at [1304, 17] on button "Close" at bounding box center [1302, 10] width 65 height 29
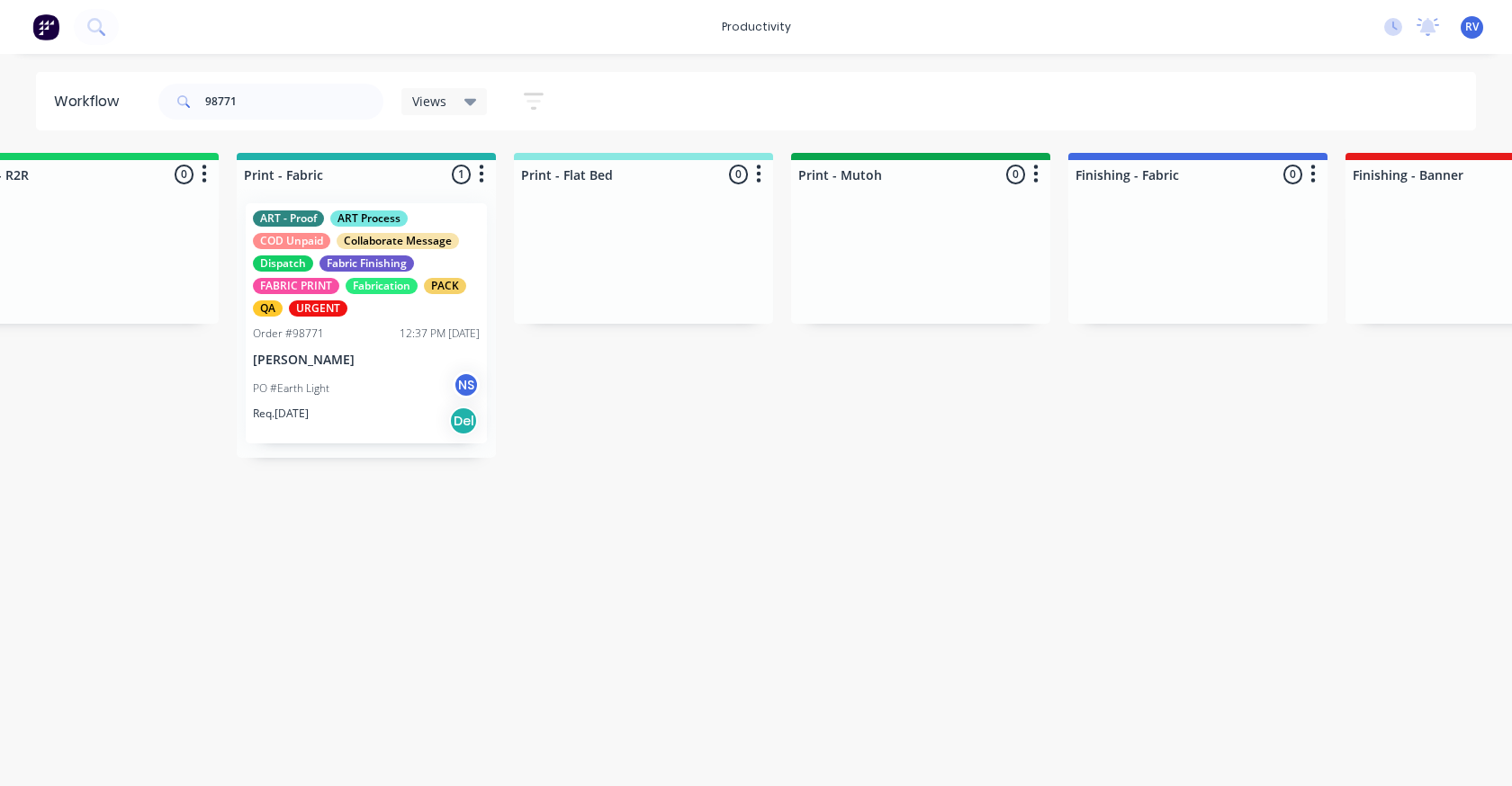
click at [435, 108] on span "Views" at bounding box center [429, 101] width 34 height 19
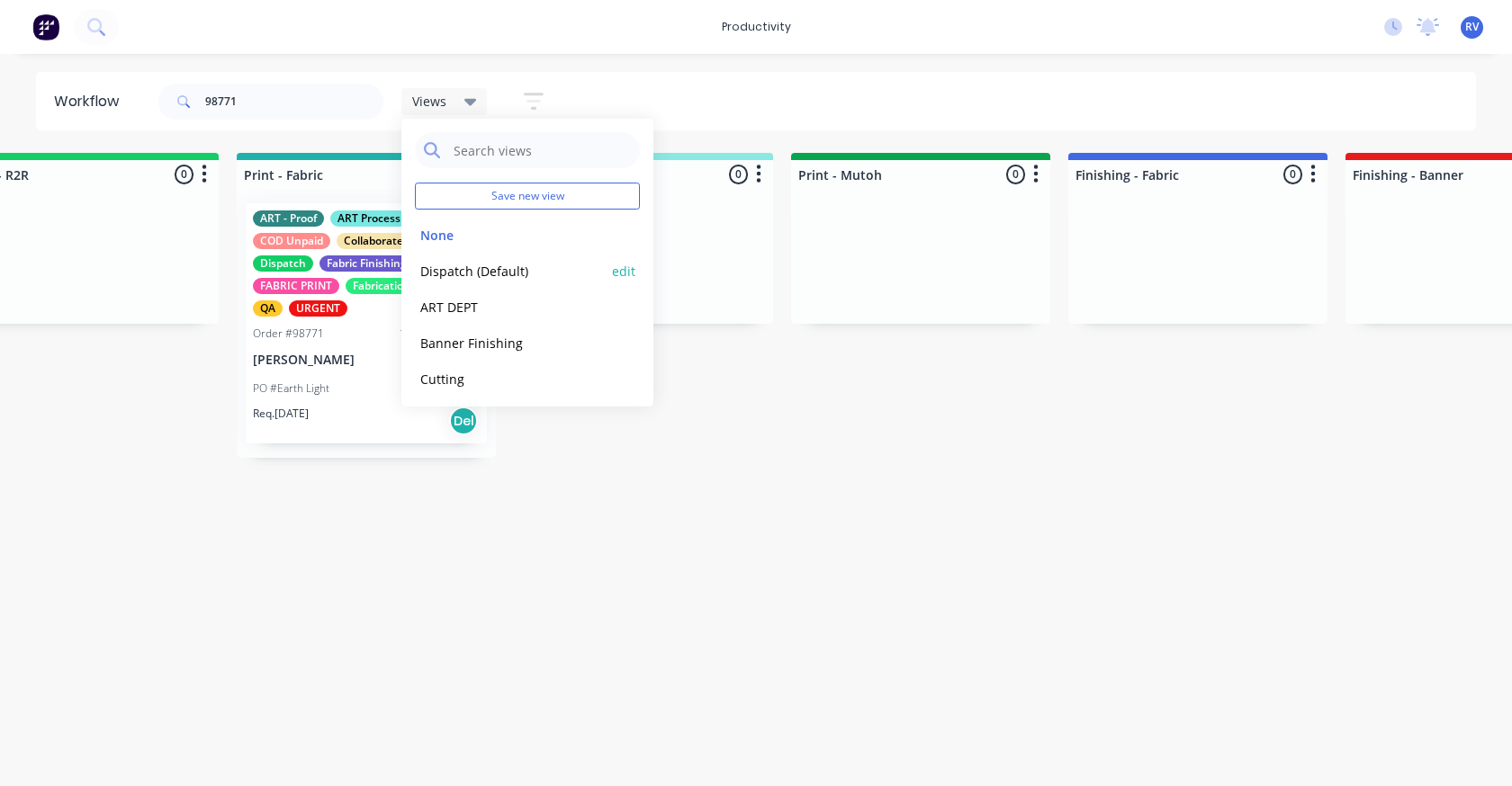
click at [442, 272] on button "Dispatch (Default)" at bounding box center [510, 271] width 191 height 21
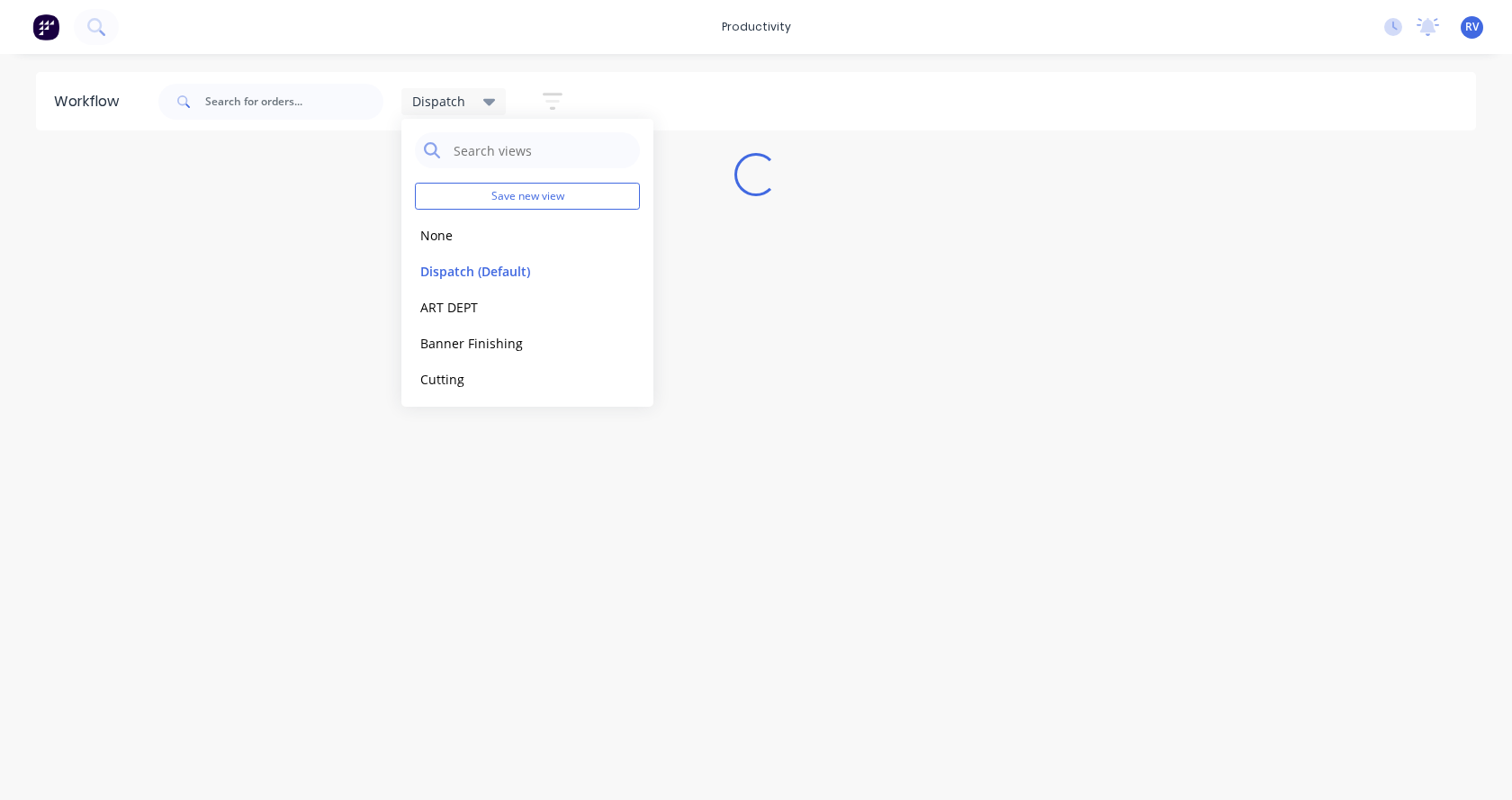
click at [274, 331] on div "Workflow Dispatch Save new view None edit Dispatch (Default) edit ART DEPT edit…" at bounding box center [756, 418] width 1512 height 692
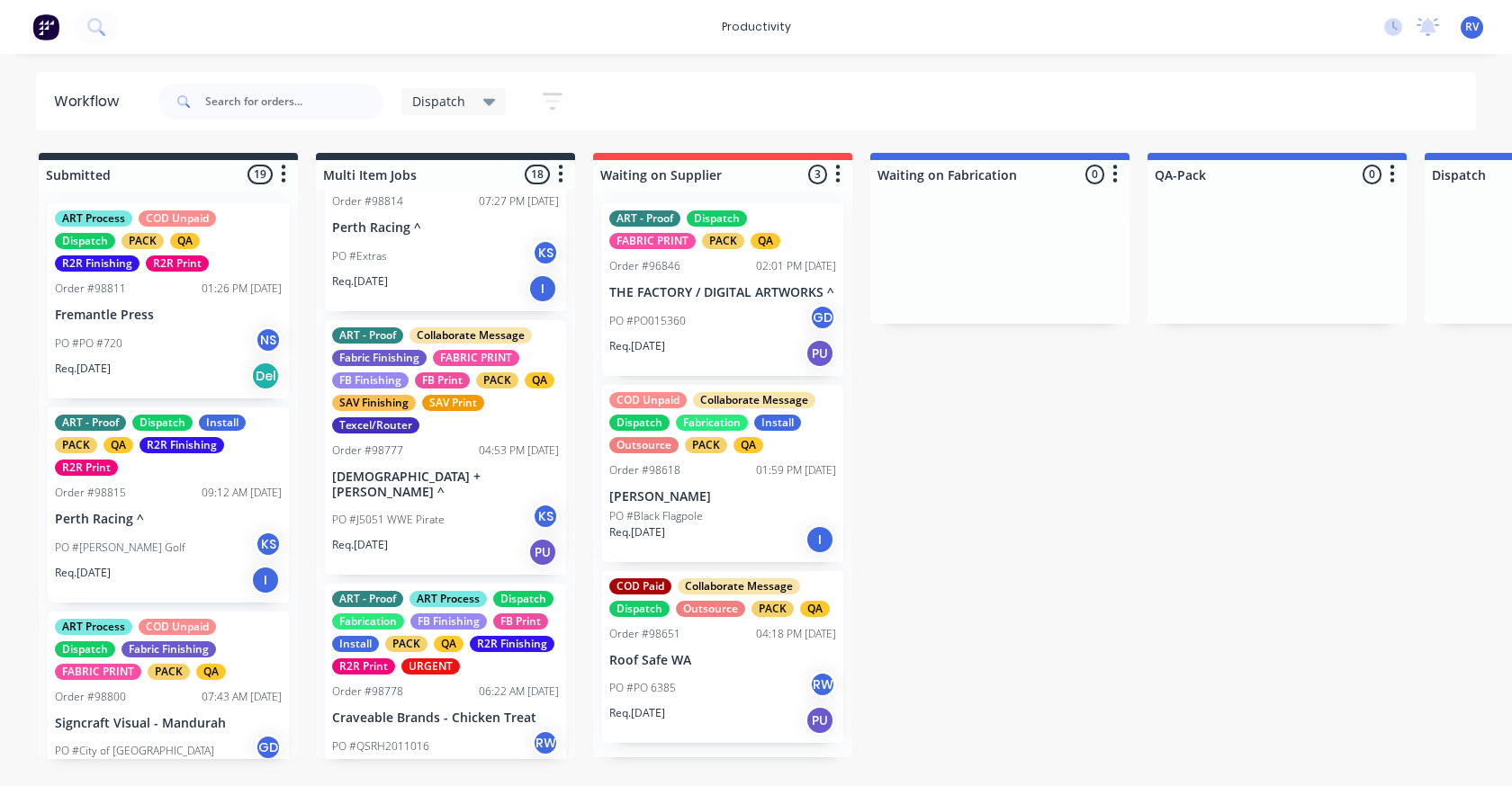
scroll to position [1800, 0]
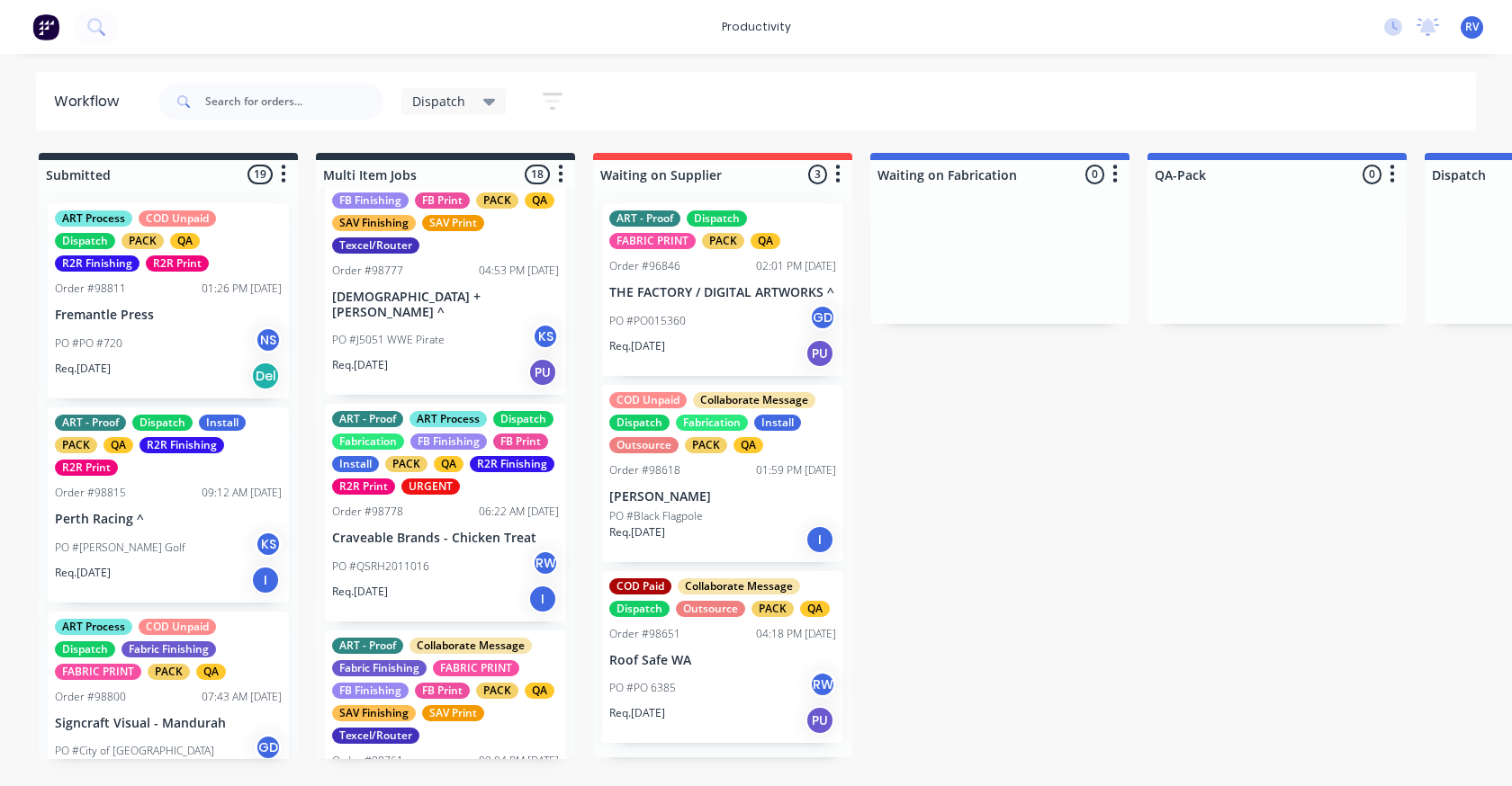
click at [417, 318] on p "[DEMOGRAPHIC_DATA] + [PERSON_NAME] ^" at bounding box center [446, 305] width 227 height 31
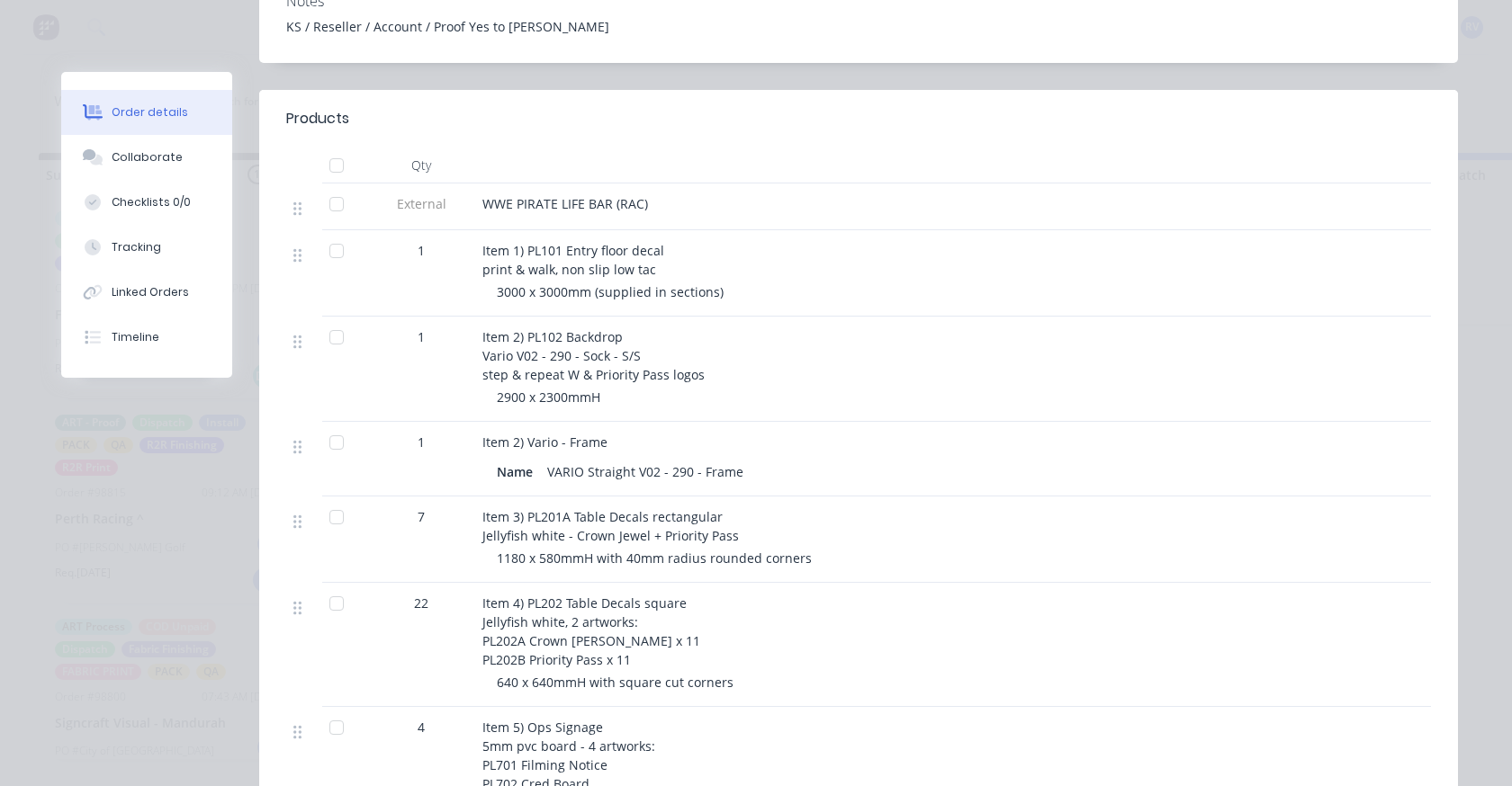
scroll to position [540, 0]
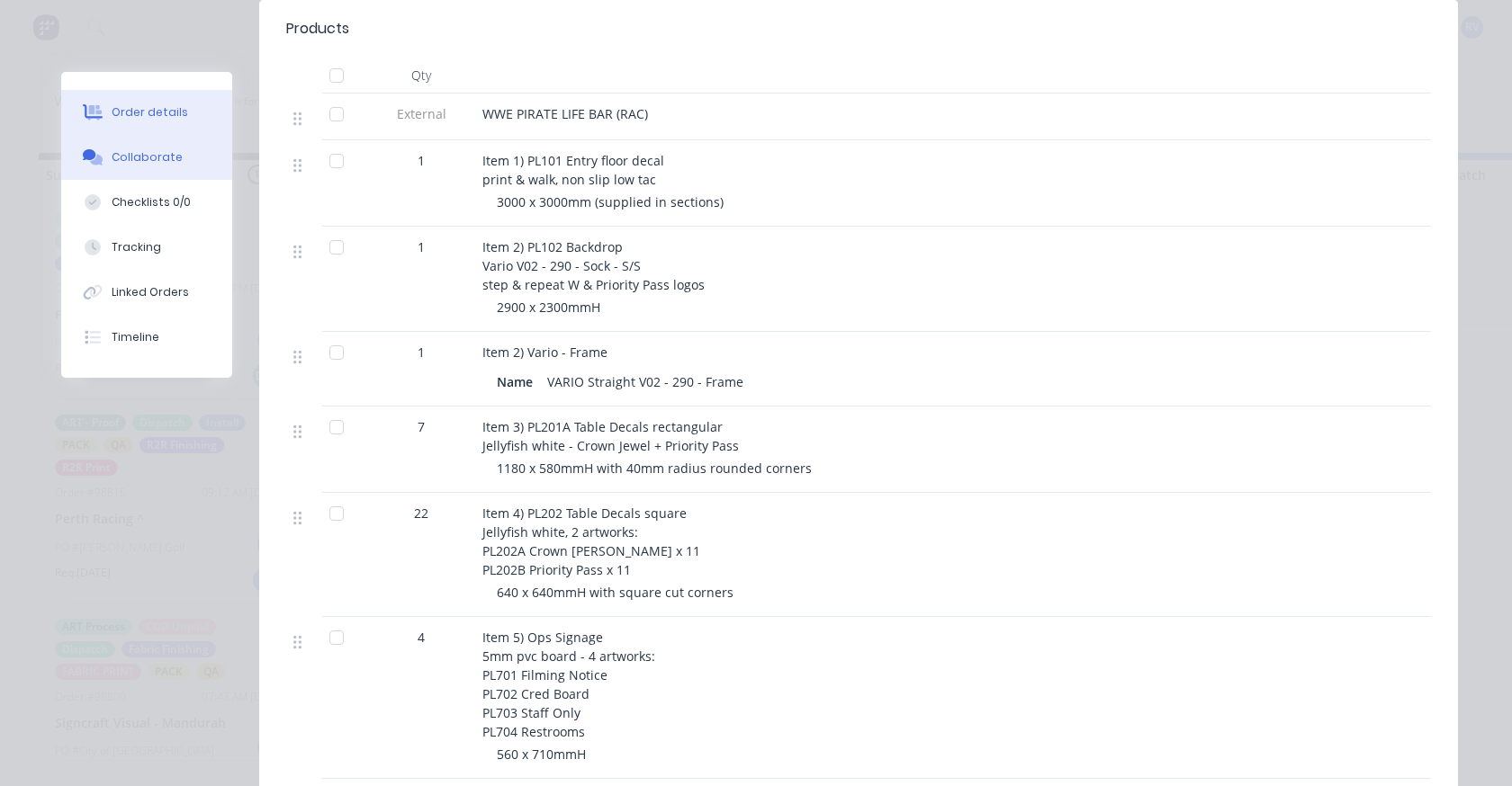
click at [135, 159] on div "Collaborate" at bounding box center [147, 158] width 71 height 16
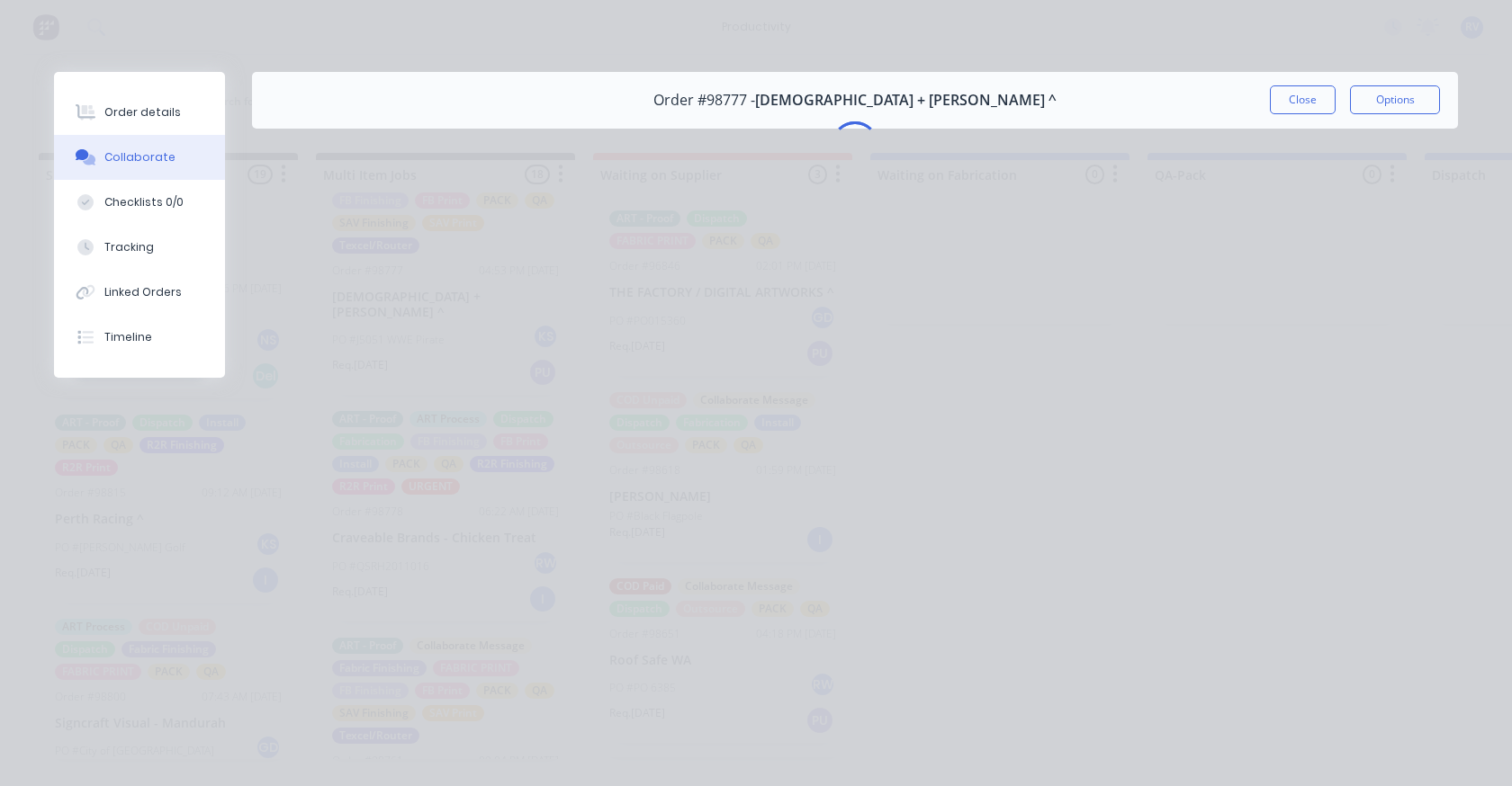
scroll to position [0, 0]
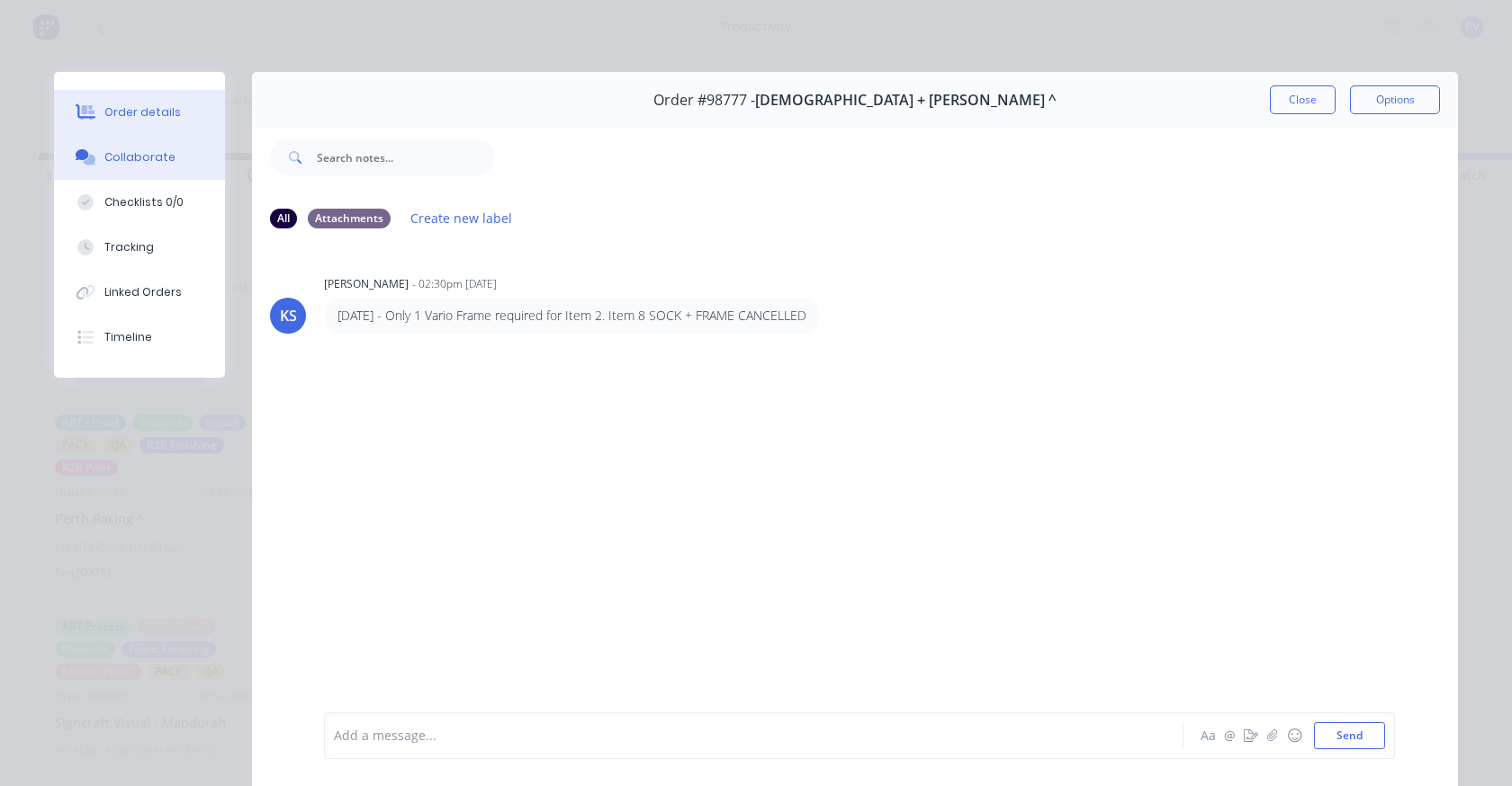
click at [134, 117] on div "Order details" at bounding box center [142, 113] width 76 height 16
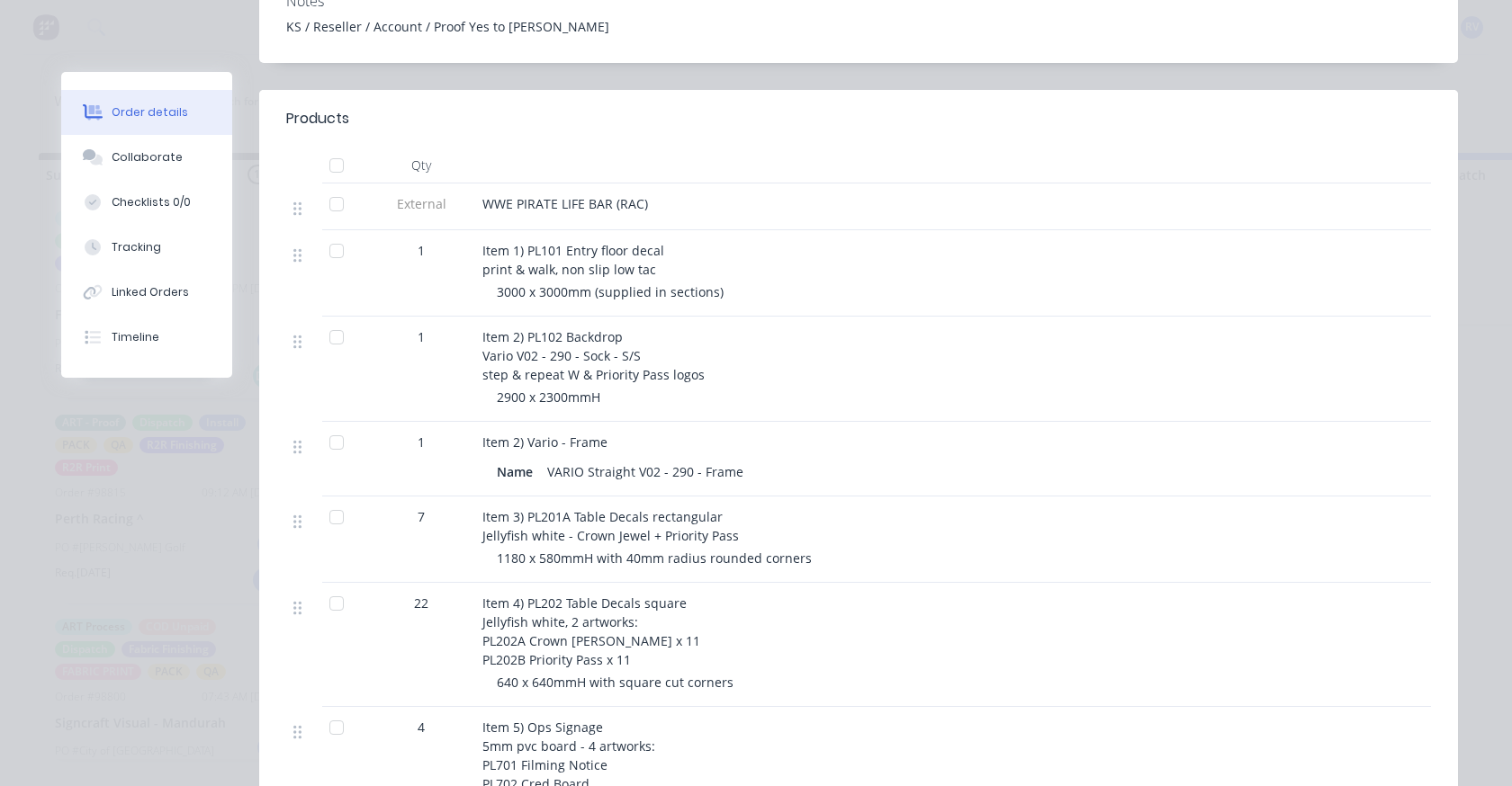
scroll to position [90, 0]
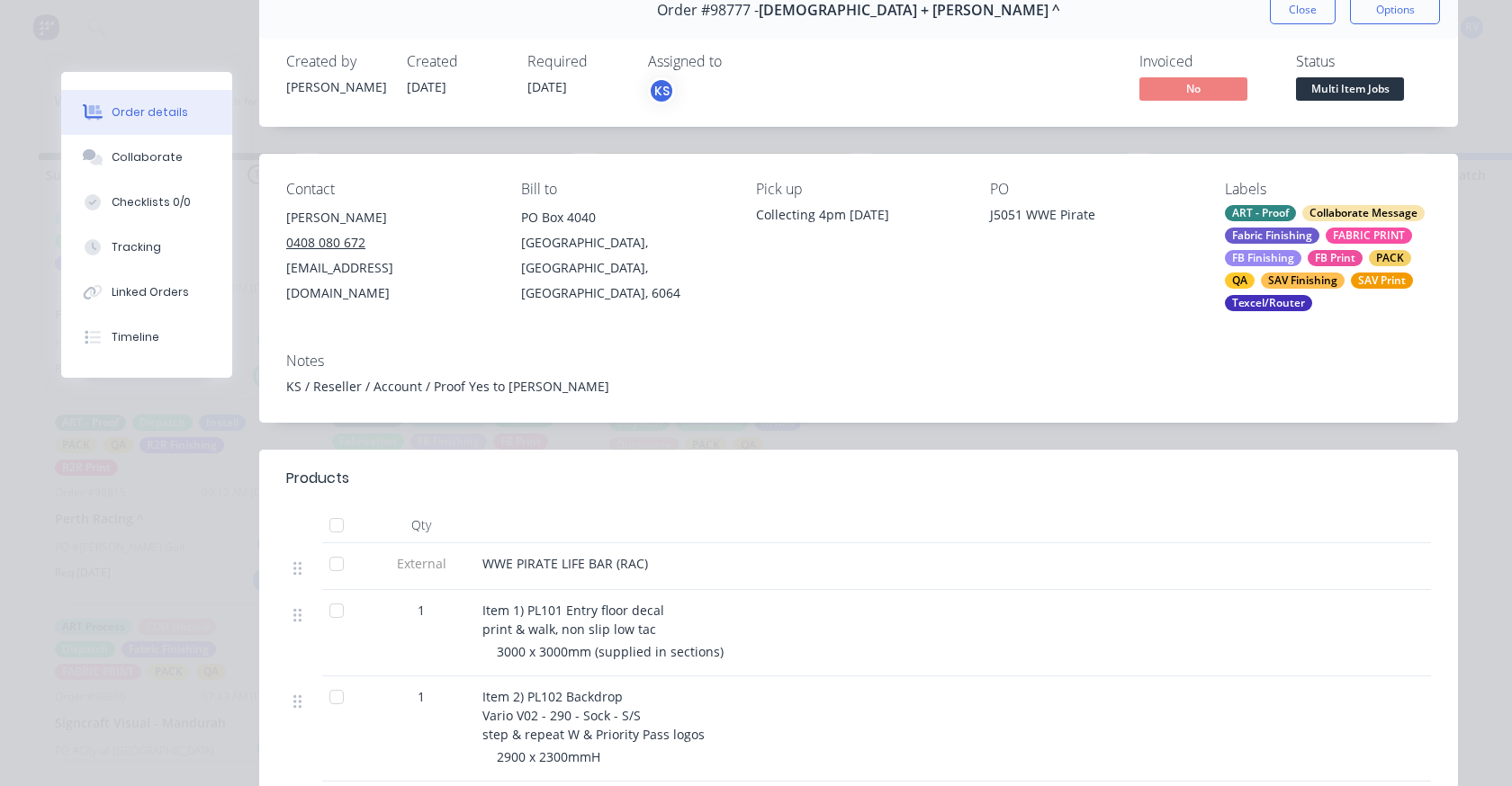
click at [1279, 21] on button "Close" at bounding box center [1302, 10] width 65 height 29
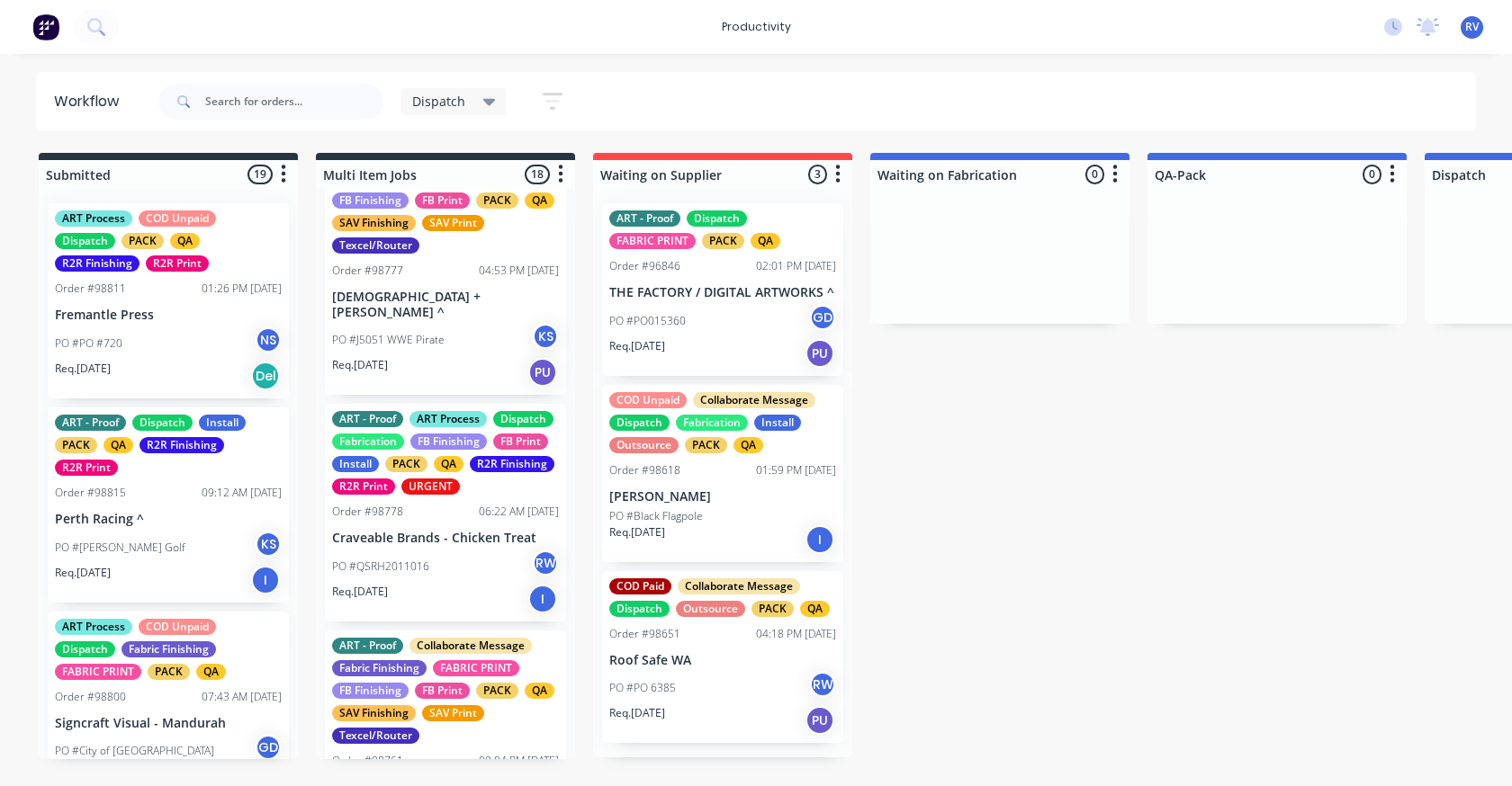
click at [445, 546] on p "Craveable Brands - Chicken Treat" at bounding box center [446, 538] width 227 height 15
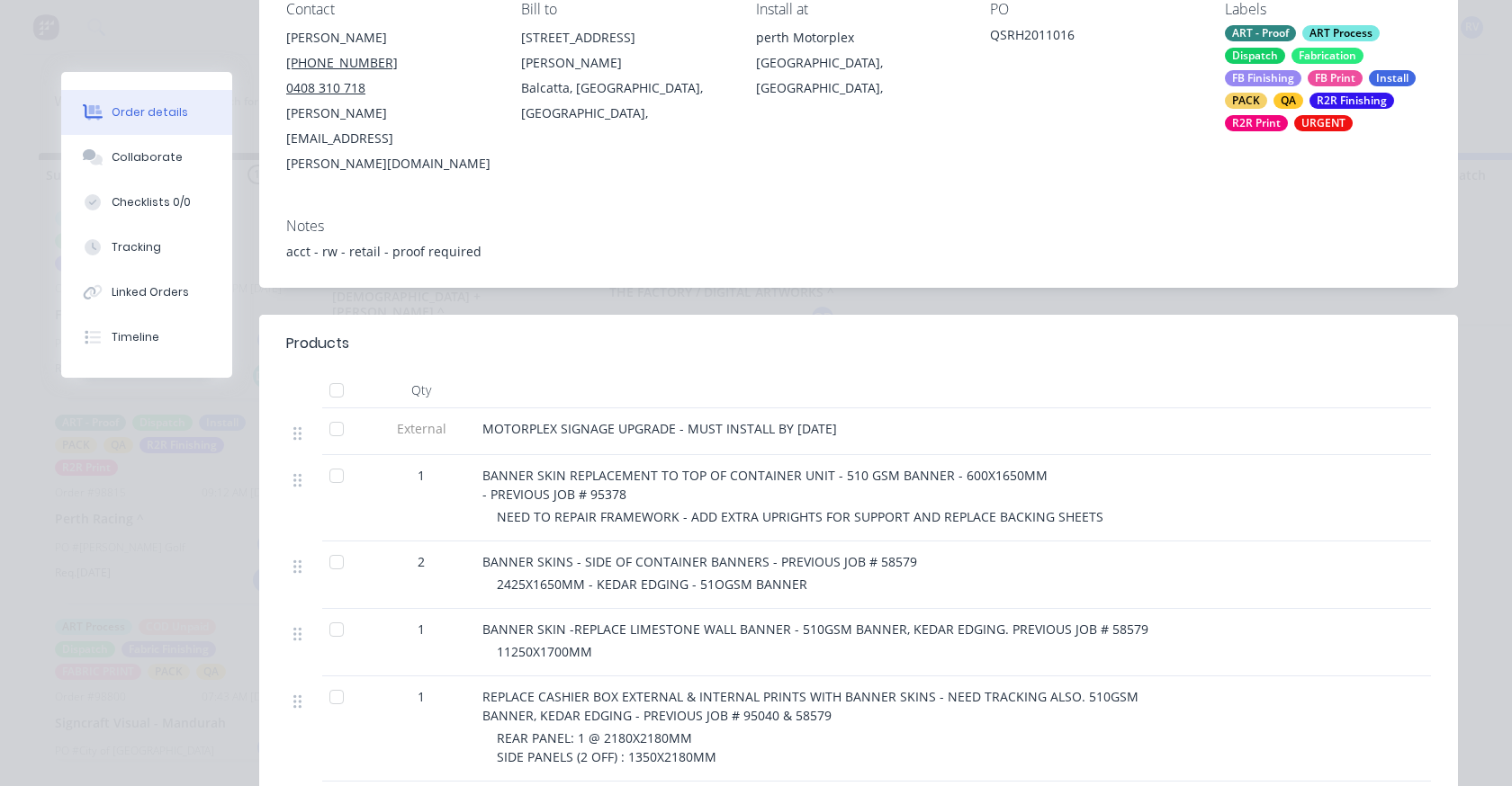
scroll to position [360, 0]
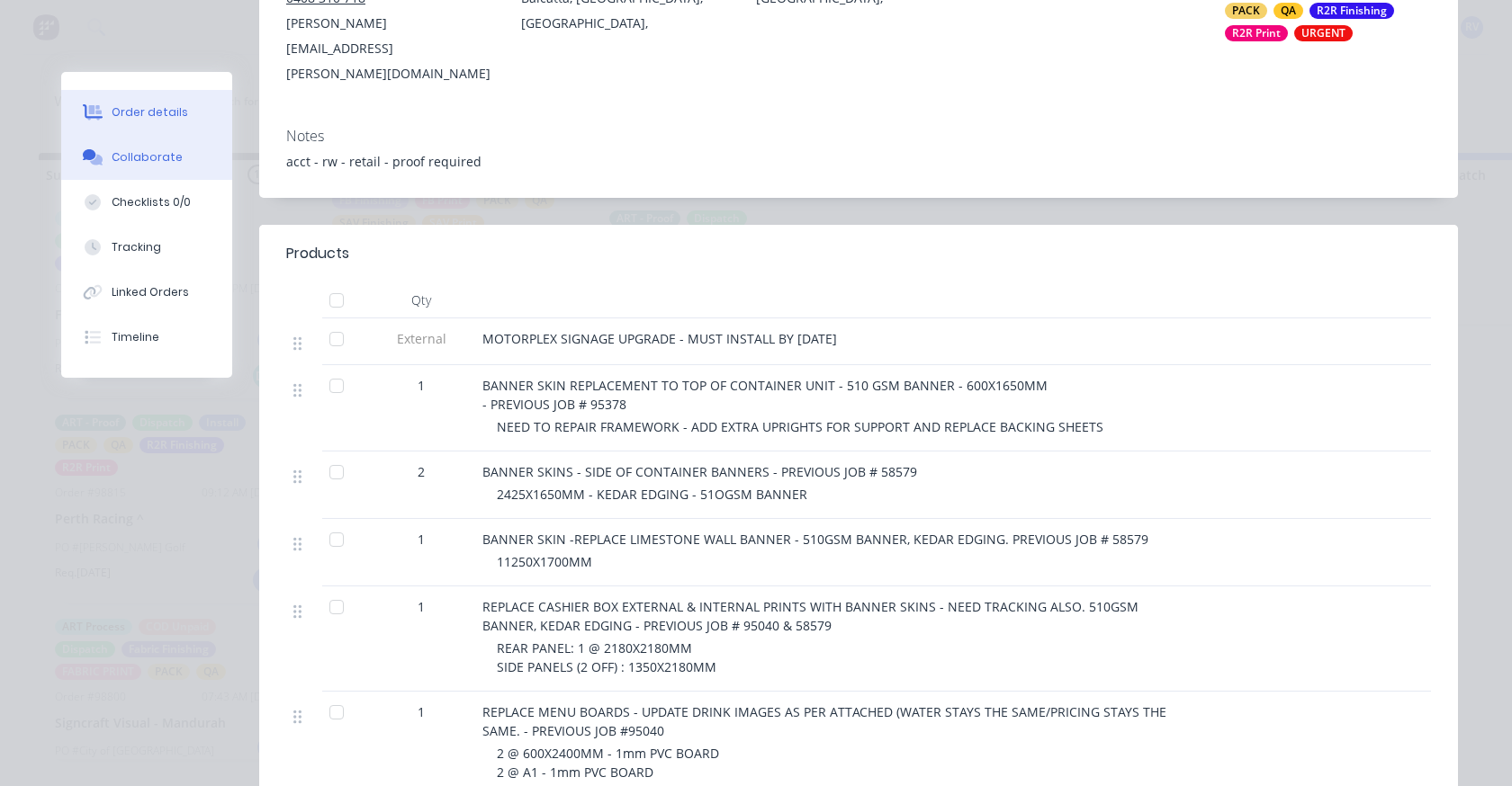
click at [127, 153] on div "Collaborate" at bounding box center [147, 158] width 71 height 16
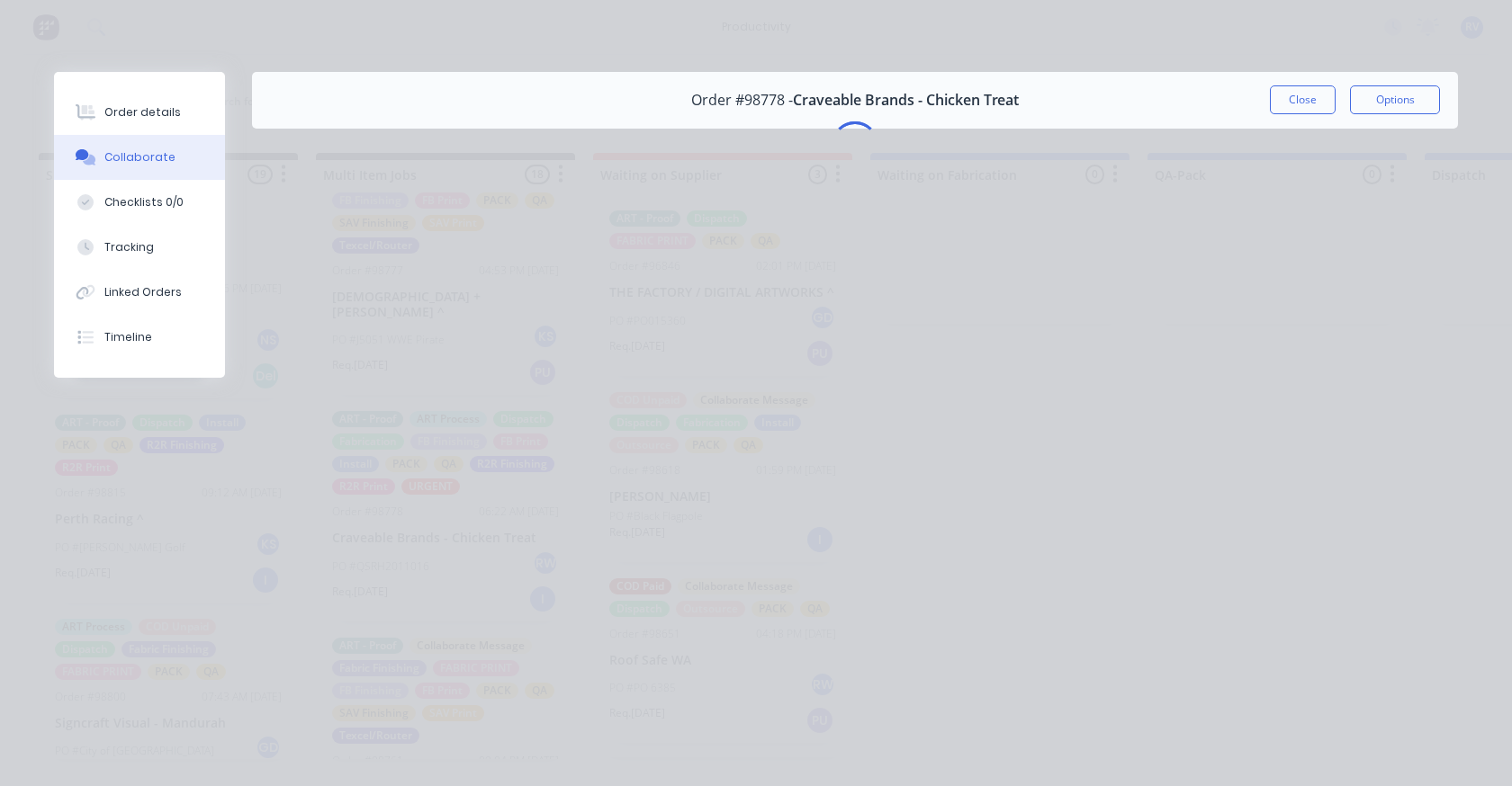
scroll to position [0, 0]
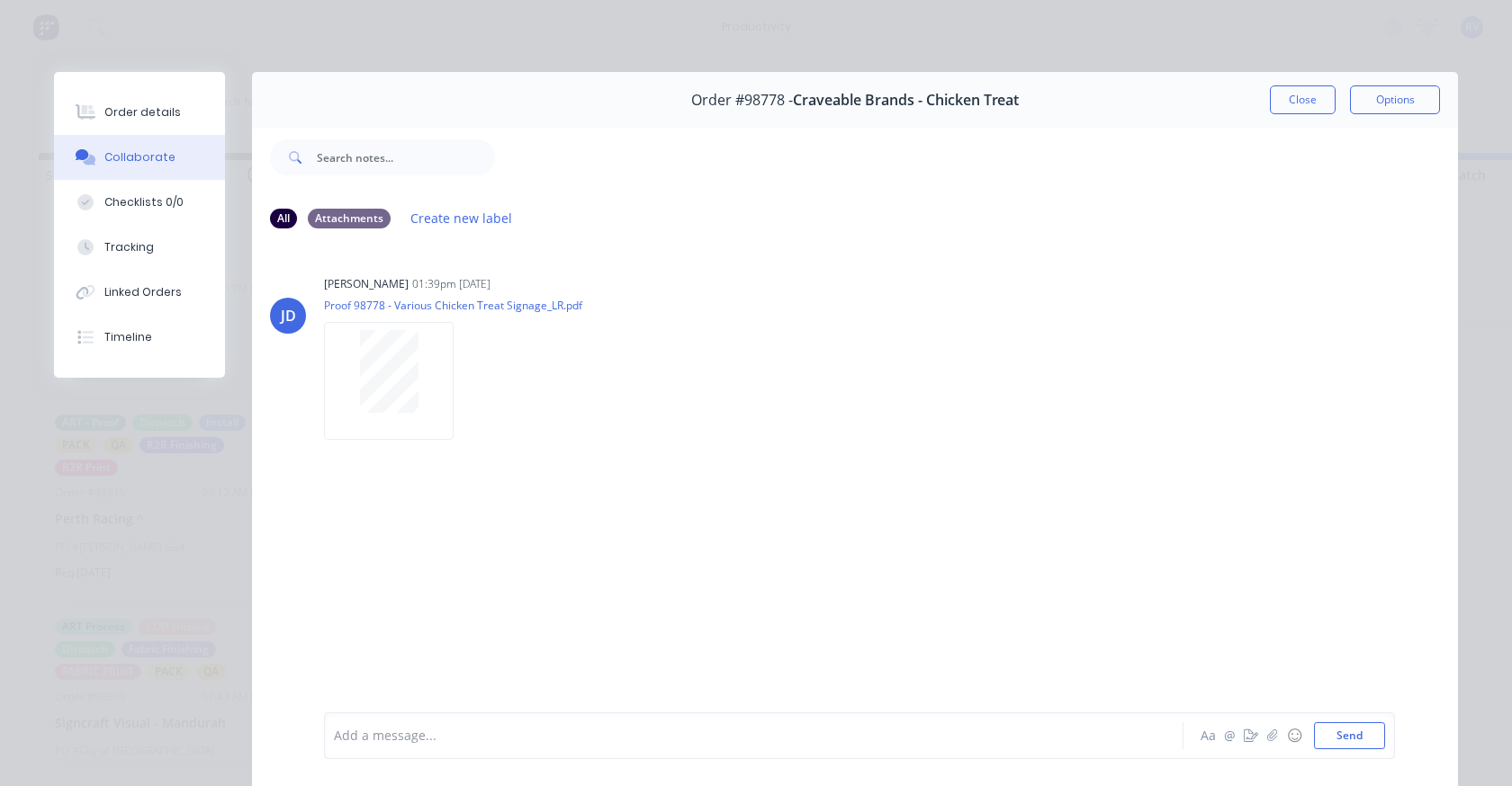
drag, startPoint x: 1283, startPoint y: 101, endPoint x: 1091, endPoint y: 123, distance: 193.3
click at [1285, 101] on button "Close" at bounding box center [1302, 100] width 65 height 29
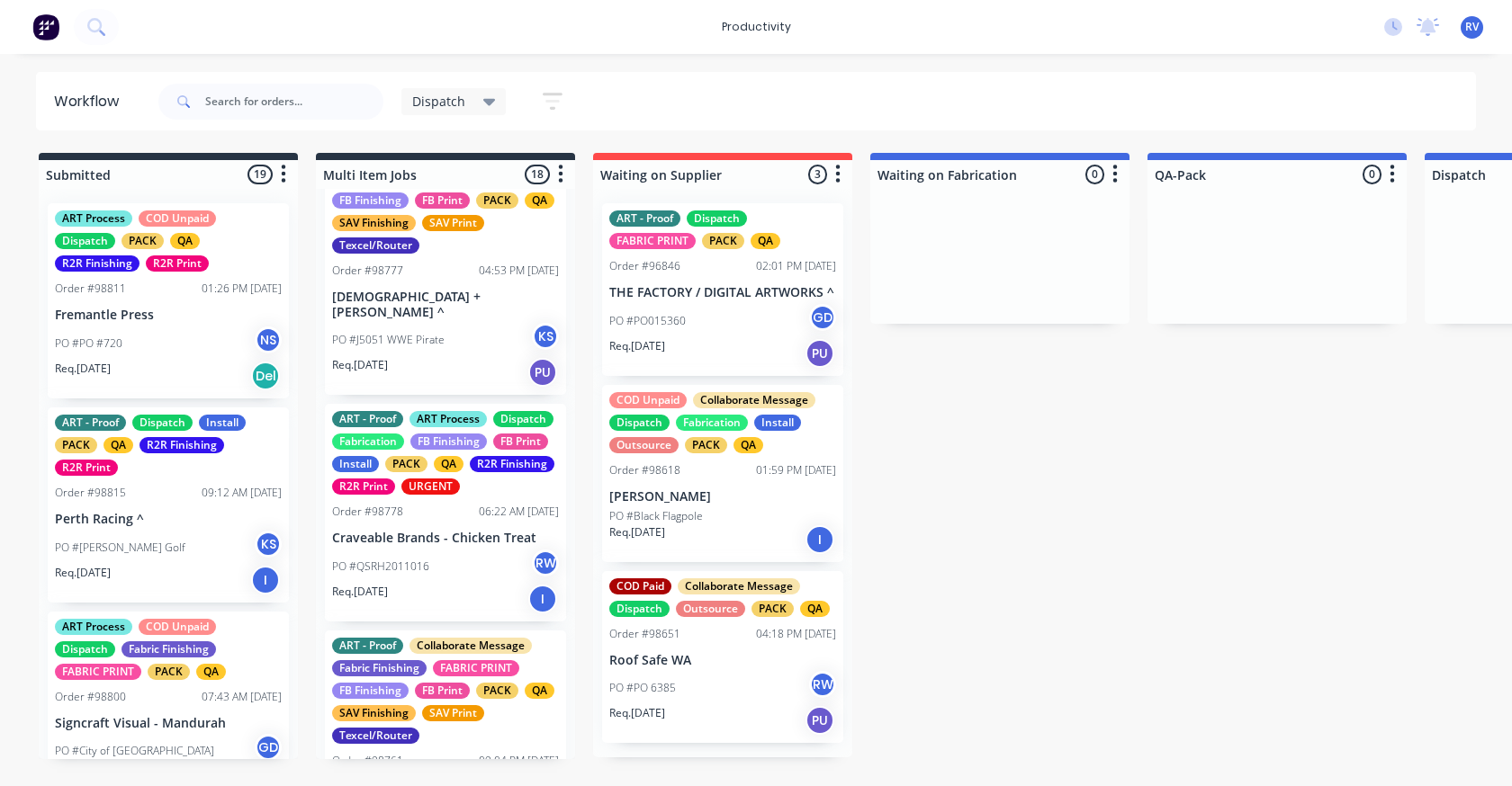
click at [471, 109] on div "Dispatch" at bounding box center [454, 102] width 105 height 27
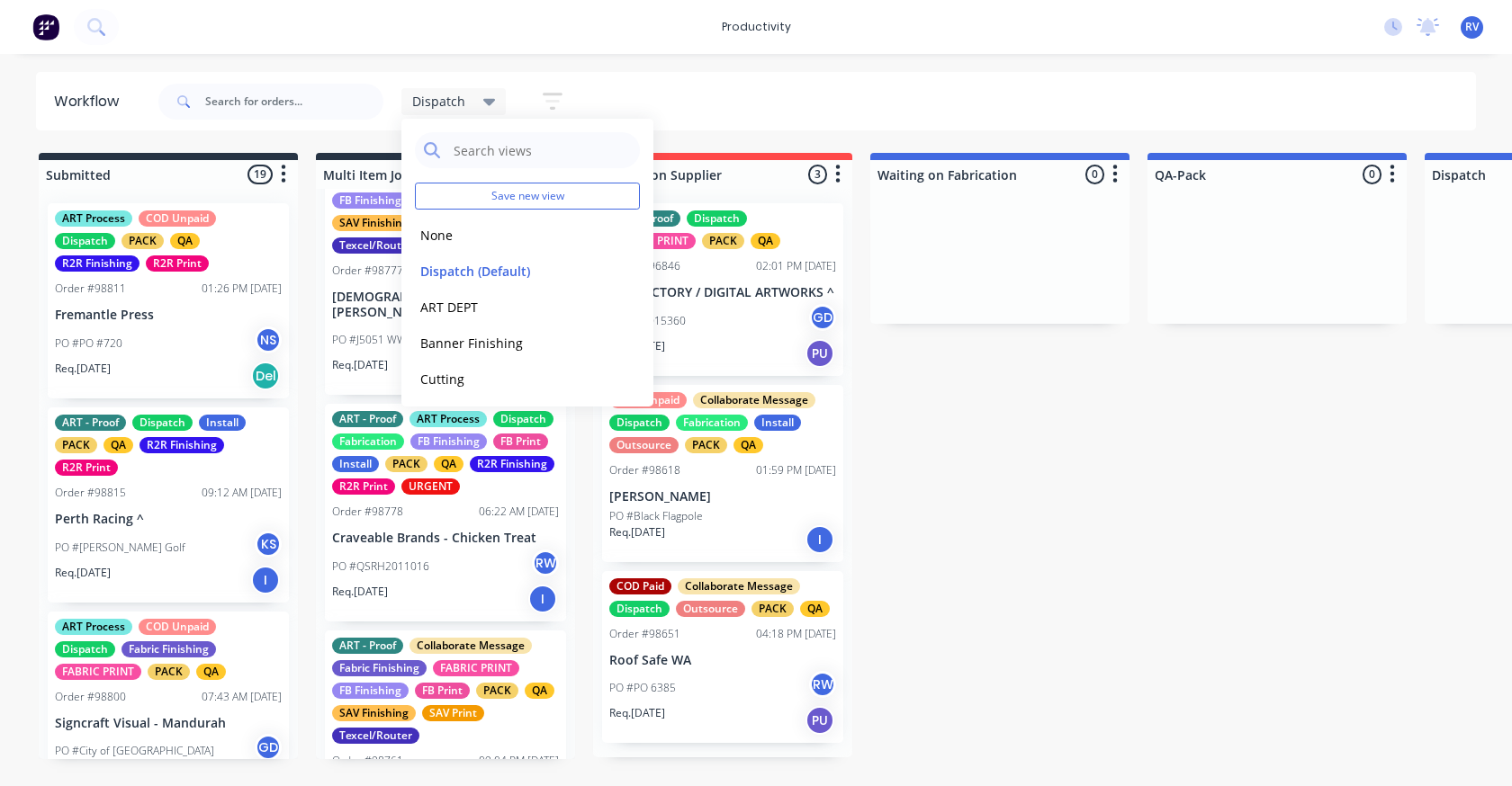
drag, startPoint x: 433, startPoint y: 241, endPoint x: 379, endPoint y: 203, distance: 66.0
click at [428, 235] on button "None" at bounding box center [510, 235] width 191 height 21
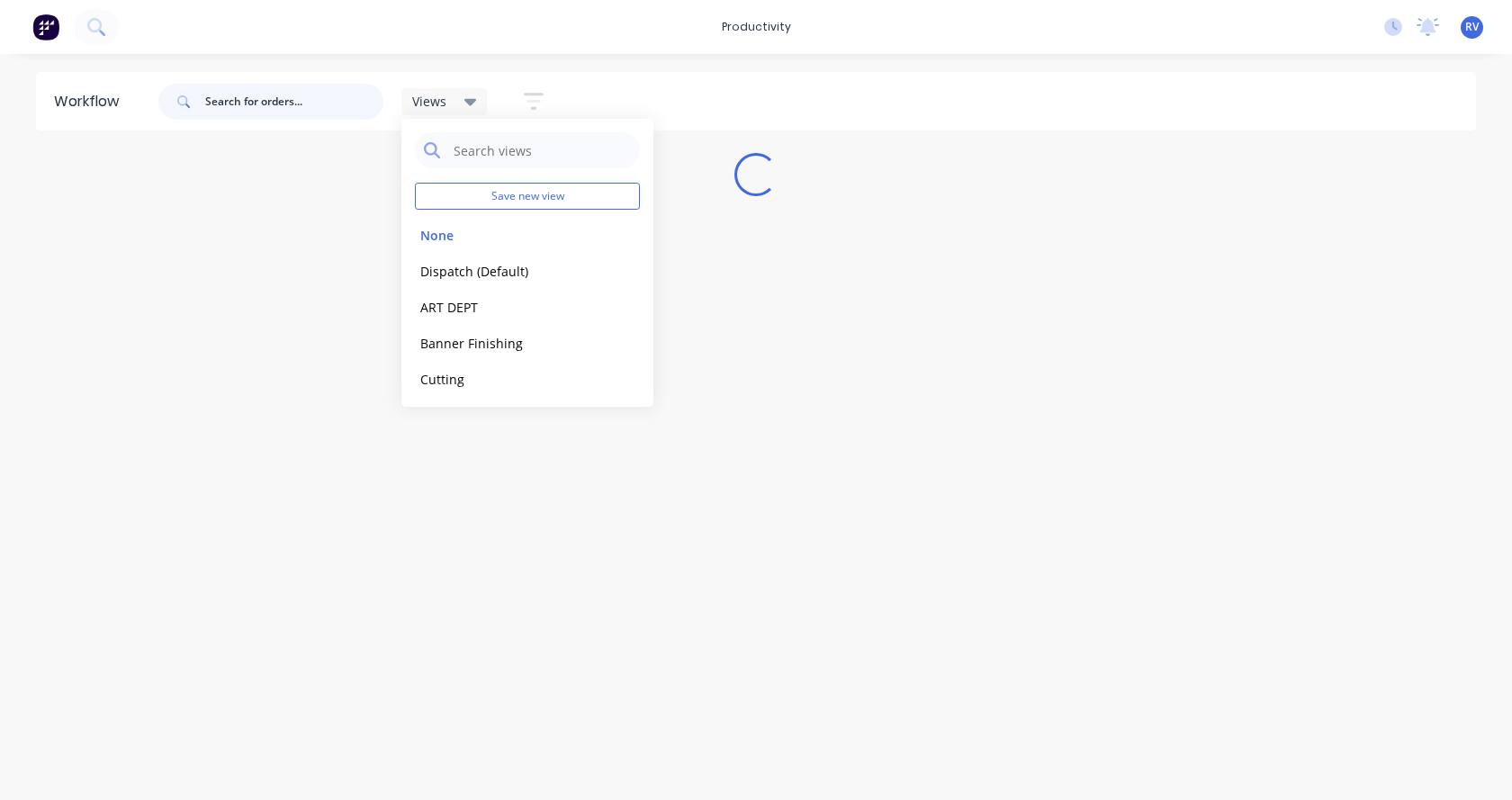
click at [270, 105] on input "text" at bounding box center [294, 102] width 178 height 36
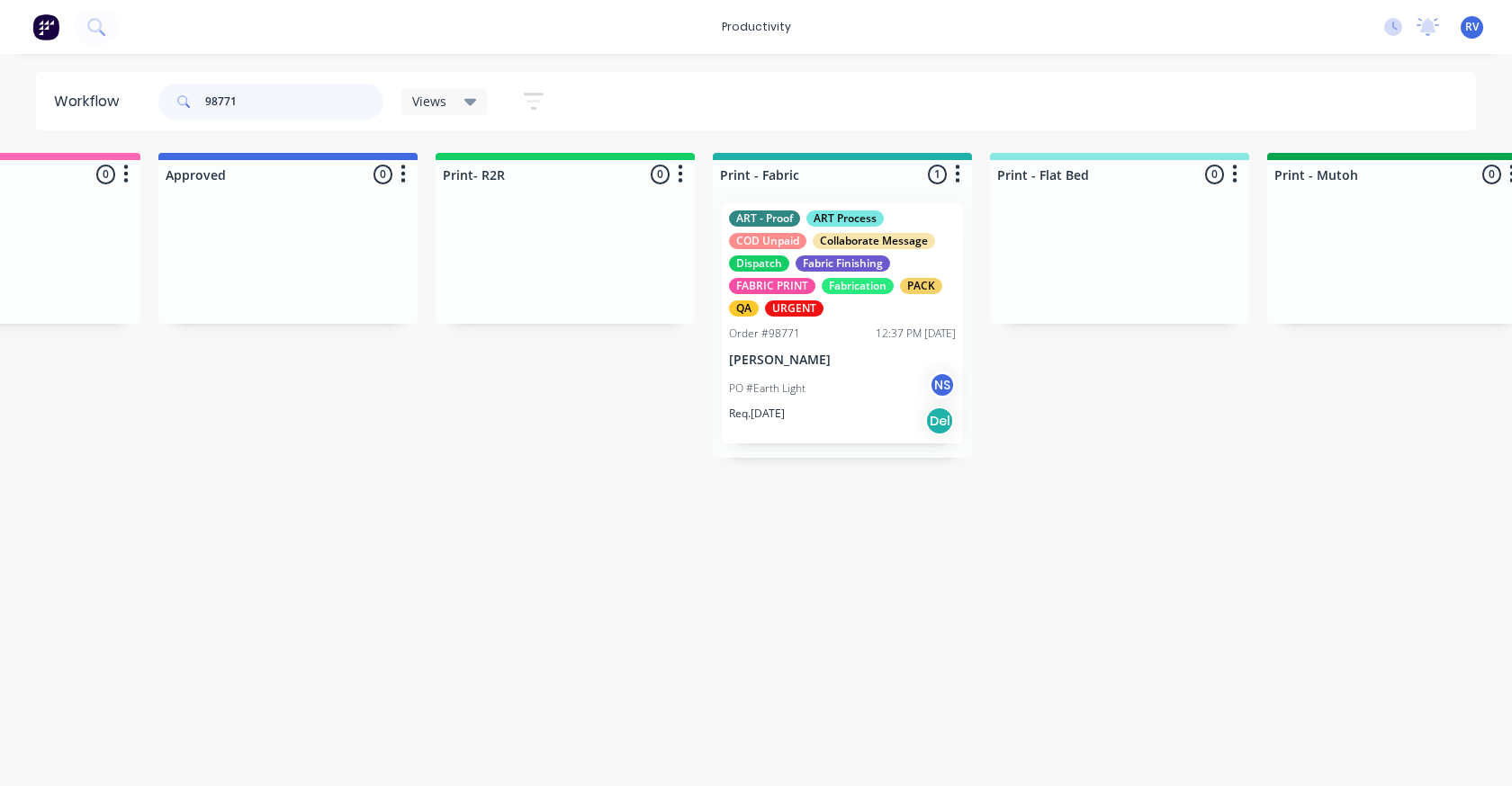
scroll to position [0, 1884]
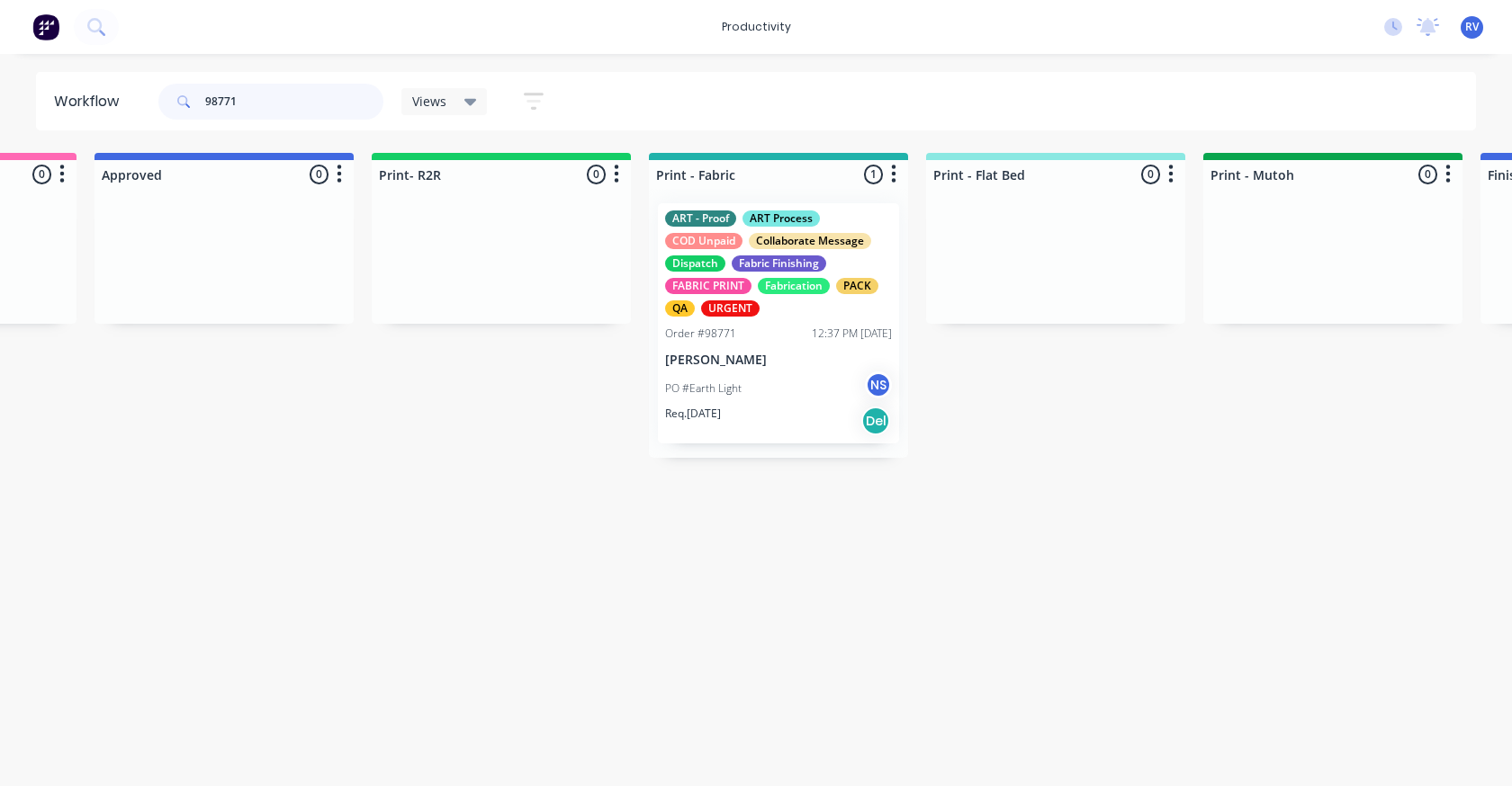
type input "98771"
click at [785, 393] on div "PO #Earth Light NS" at bounding box center [779, 388] width 227 height 34
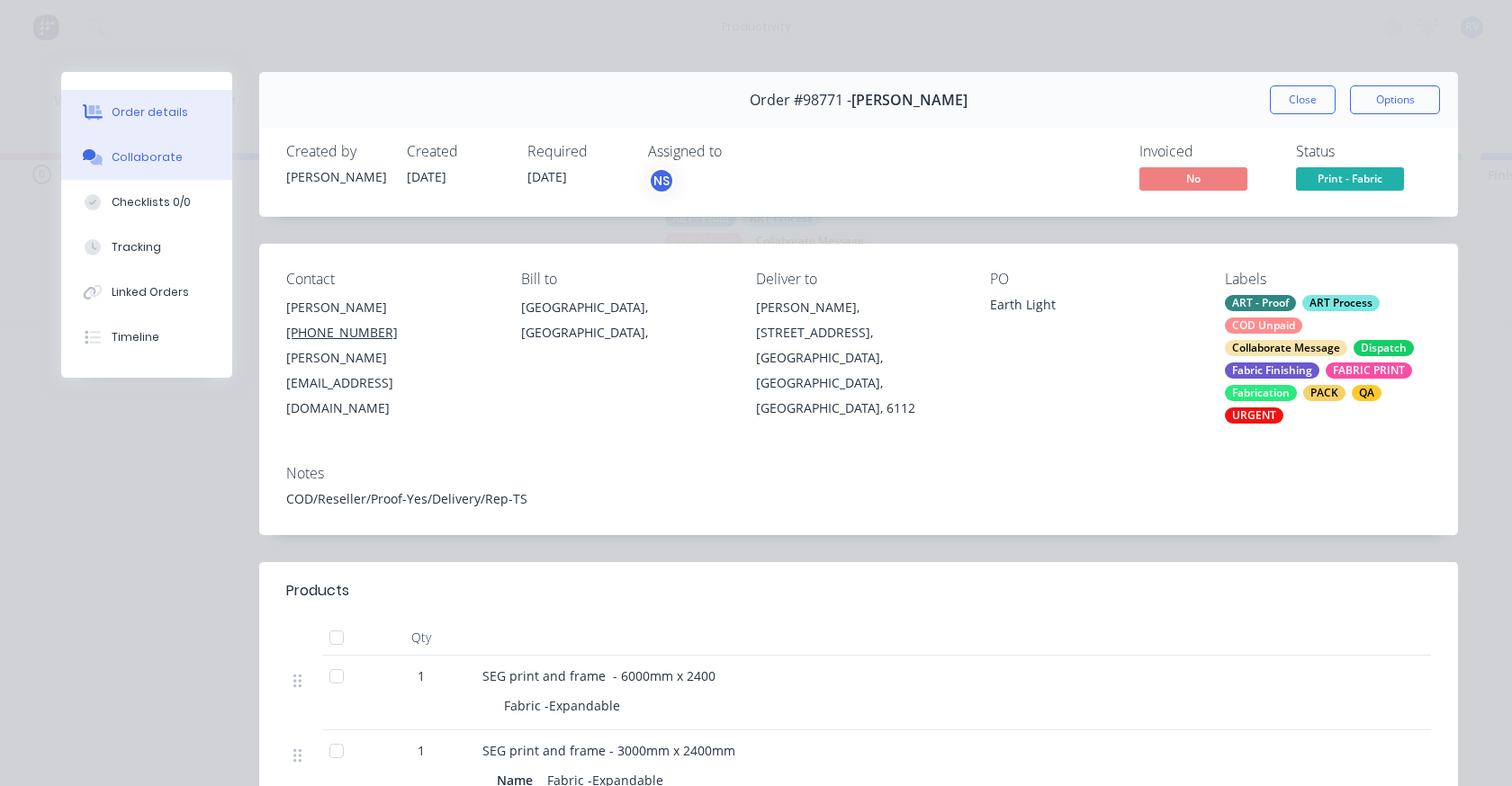
click at [162, 162] on div "Collaborate" at bounding box center [147, 158] width 71 height 16
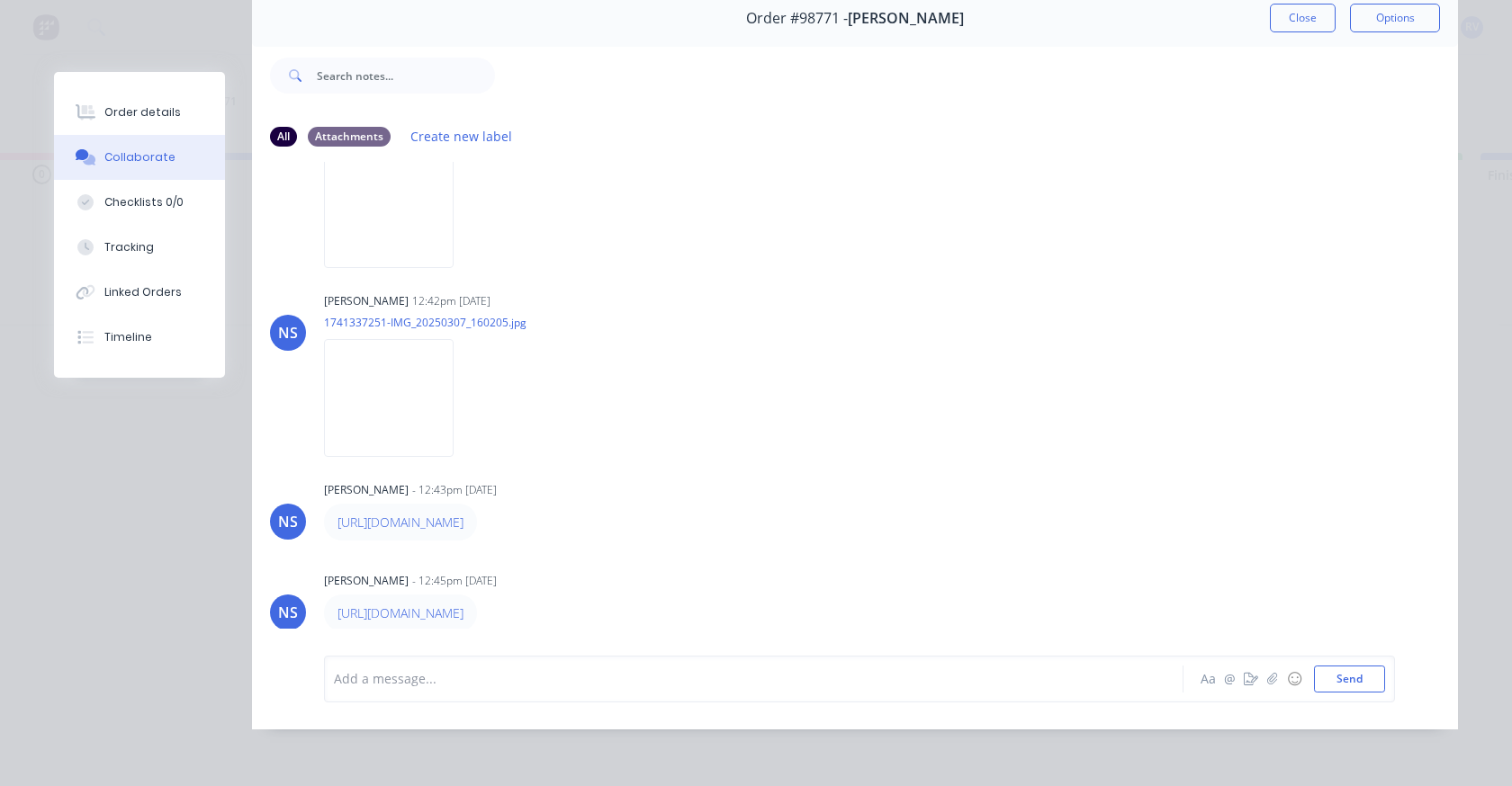
scroll to position [0, 0]
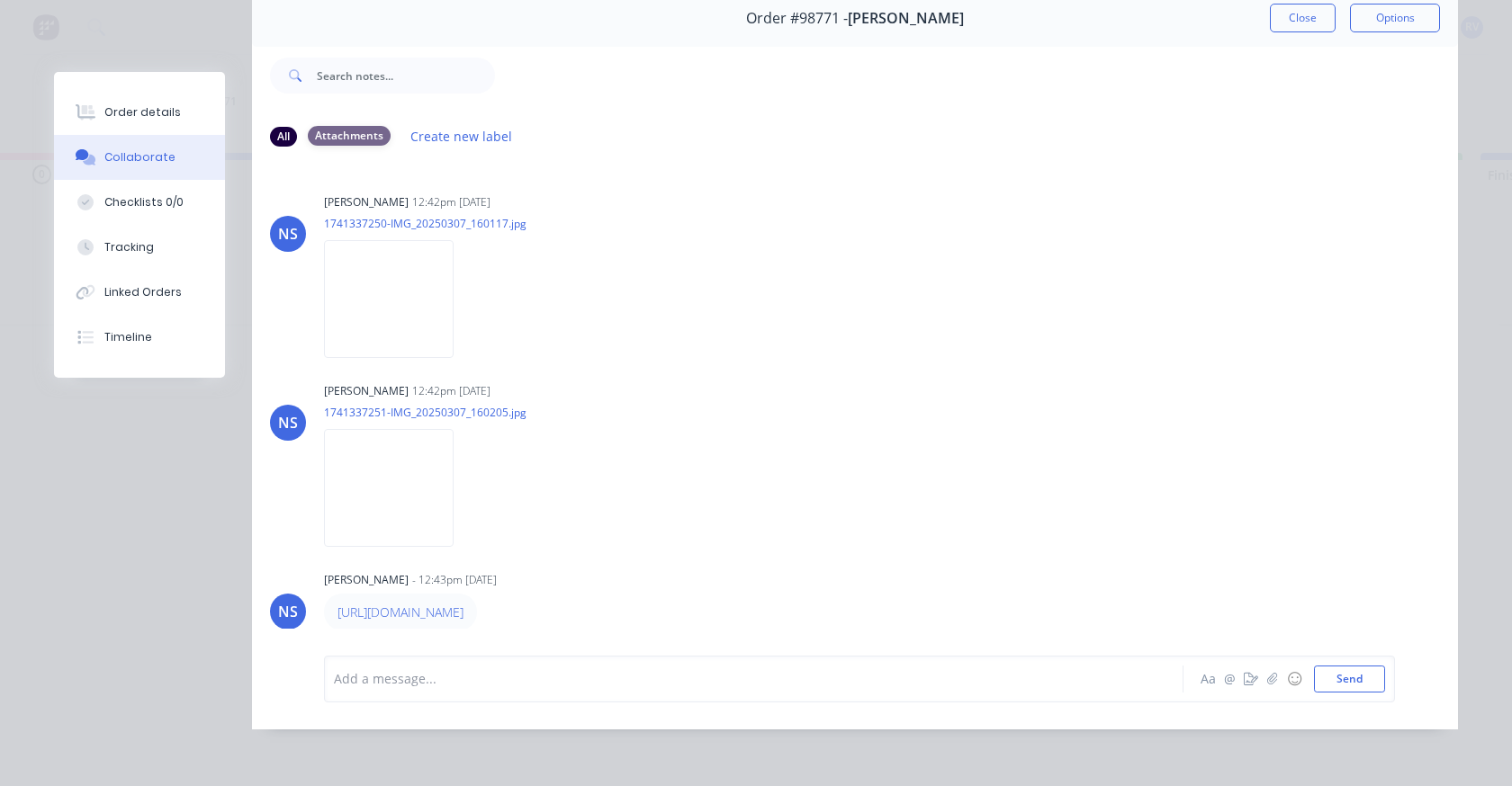
click at [317, 126] on div "Attachments" at bounding box center [349, 136] width 83 height 20
drag, startPoint x: 119, startPoint y: 107, endPoint x: 237, endPoint y: 129, distance: 120.0
click at [122, 107] on div "Order details" at bounding box center [142, 113] width 76 height 16
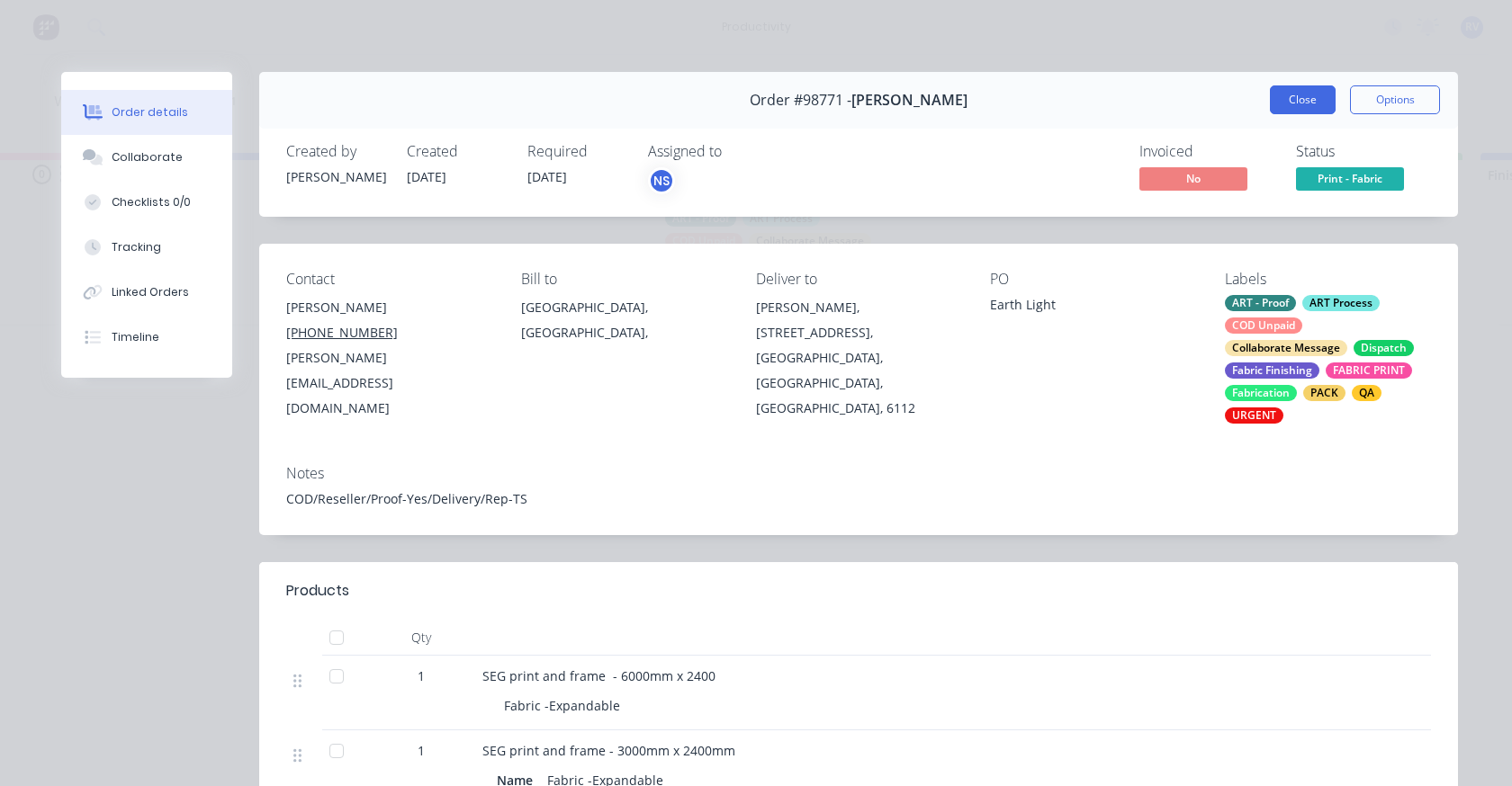
click at [1292, 86] on button "Close" at bounding box center [1302, 100] width 65 height 29
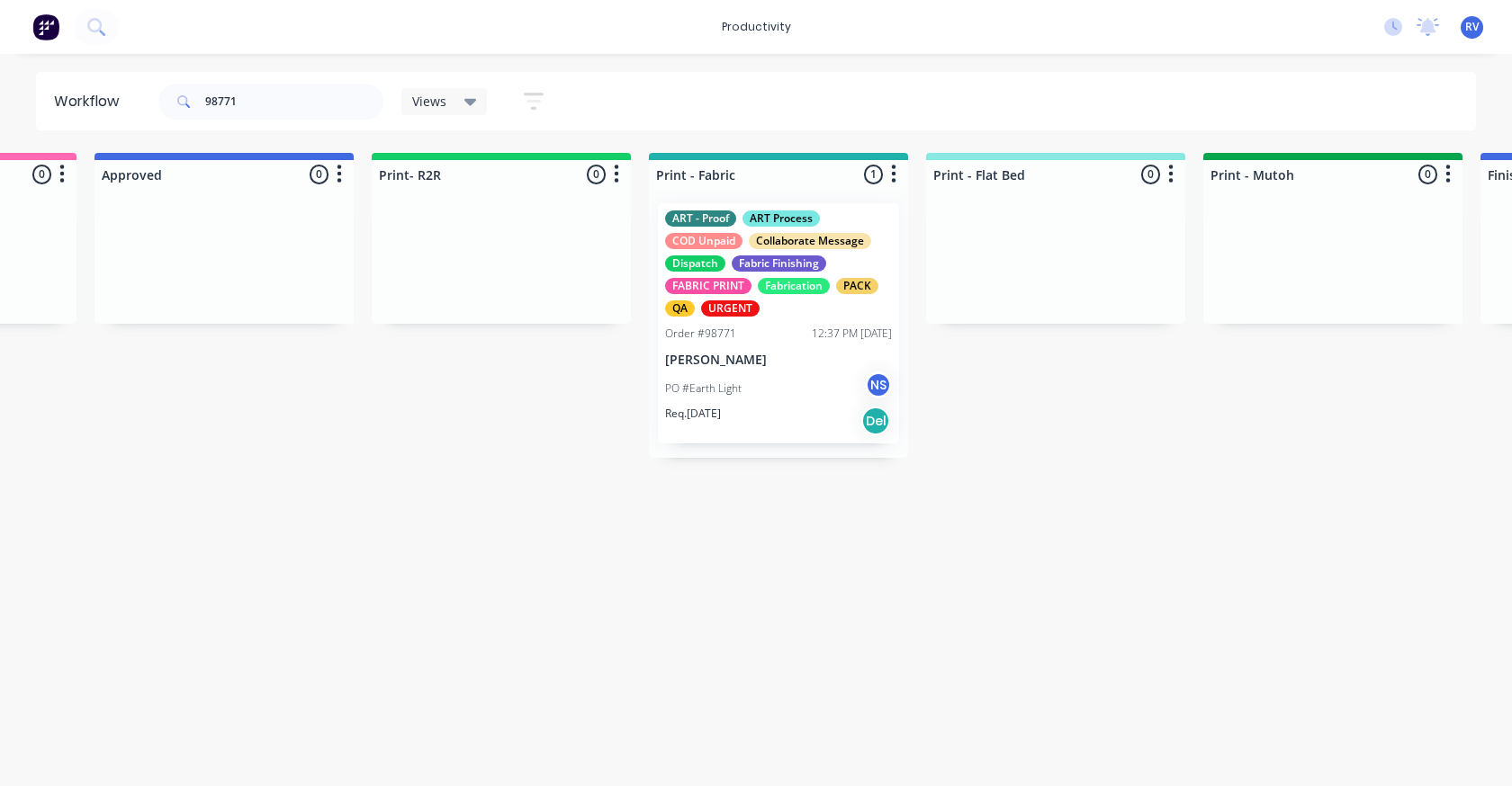
click at [422, 98] on span "Views" at bounding box center [429, 101] width 34 height 19
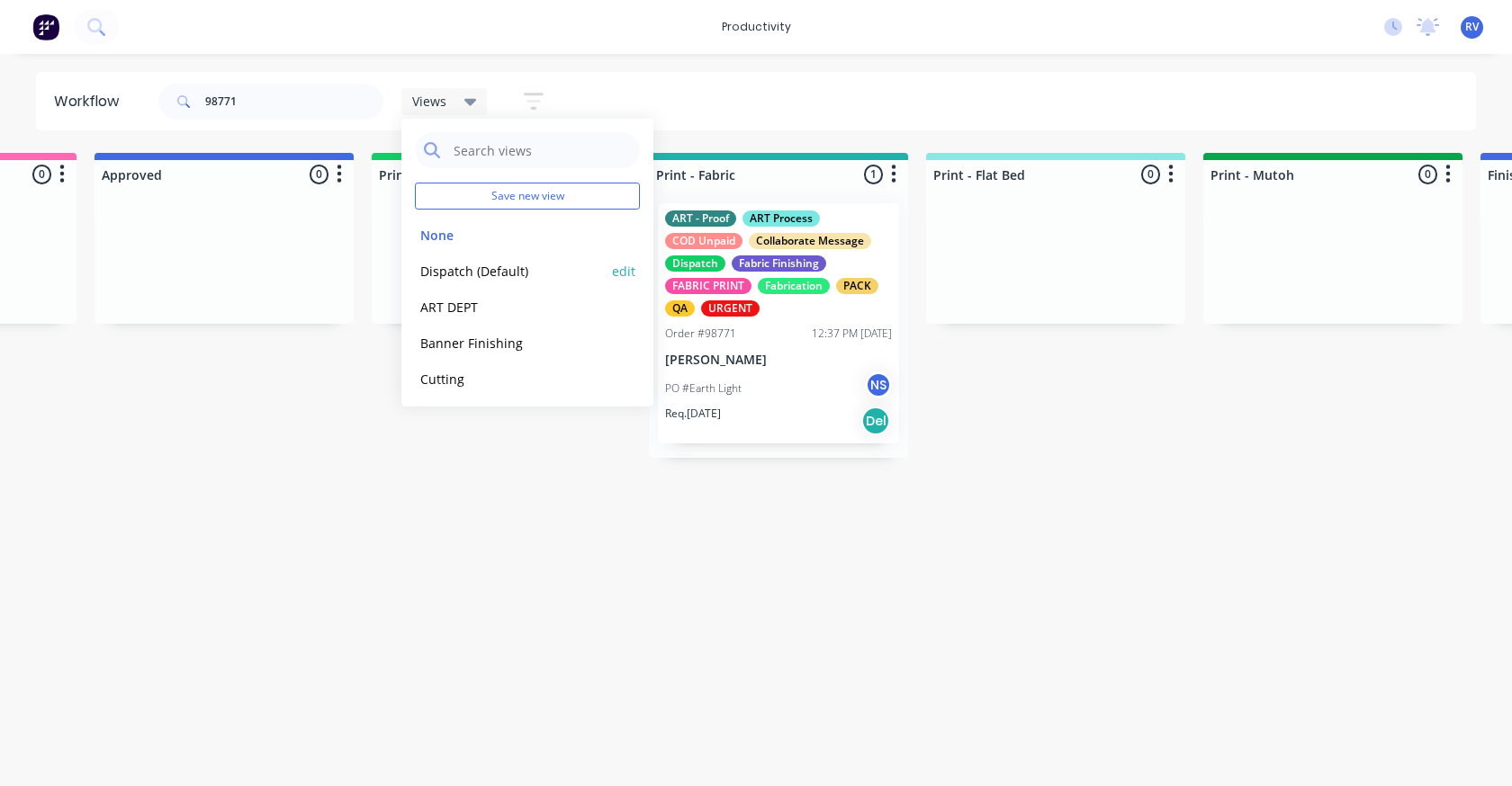
click at [462, 278] on button "Dispatch (Default)" at bounding box center [510, 271] width 191 height 21
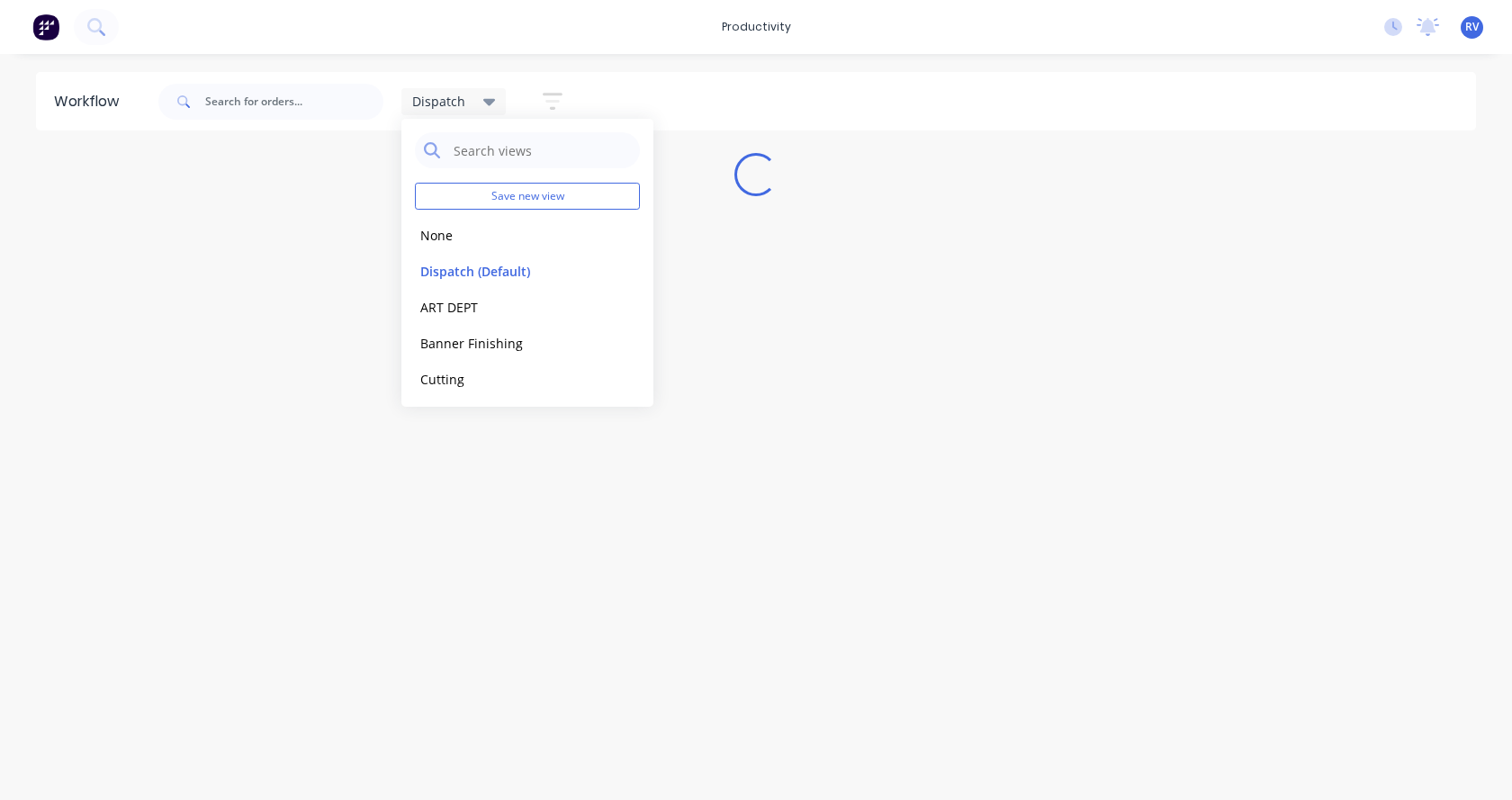
drag, startPoint x: 546, startPoint y: 489, endPoint x: 549, endPoint y: 404, distance: 85.1
click at [548, 489] on div "Workflow Dispatch Save new view None edit Dispatch (Default) edit ART DEPT edit…" at bounding box center [756, 418] width 1512 height 692
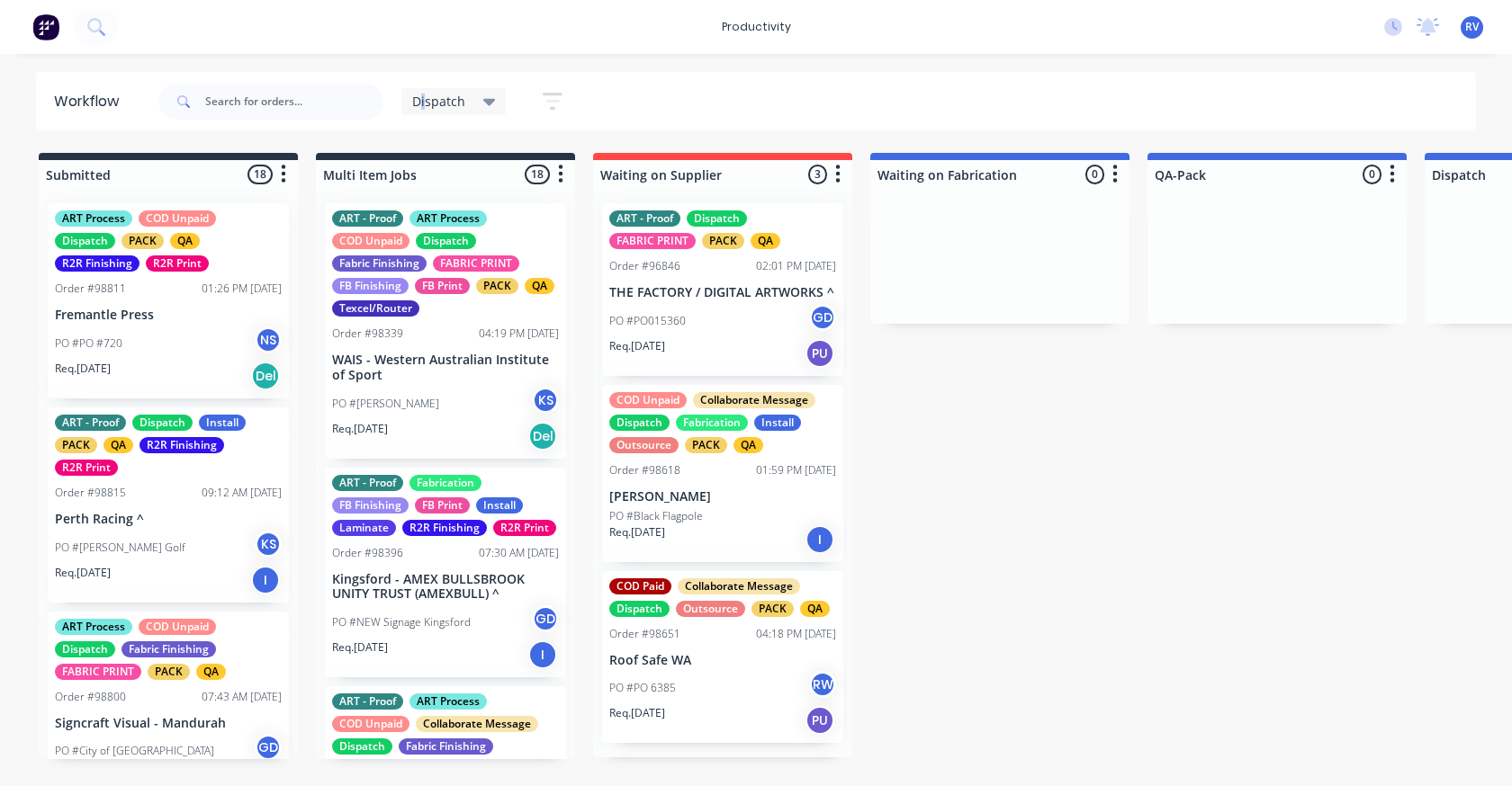
drag, startPoint x: 424, startPoint y: 101, endPoint x: 431, endPoint y: 115, distance: 15.7
click at [426, 101] on span "Dispatch" at bounding box center [438, 101] width 53 height 19
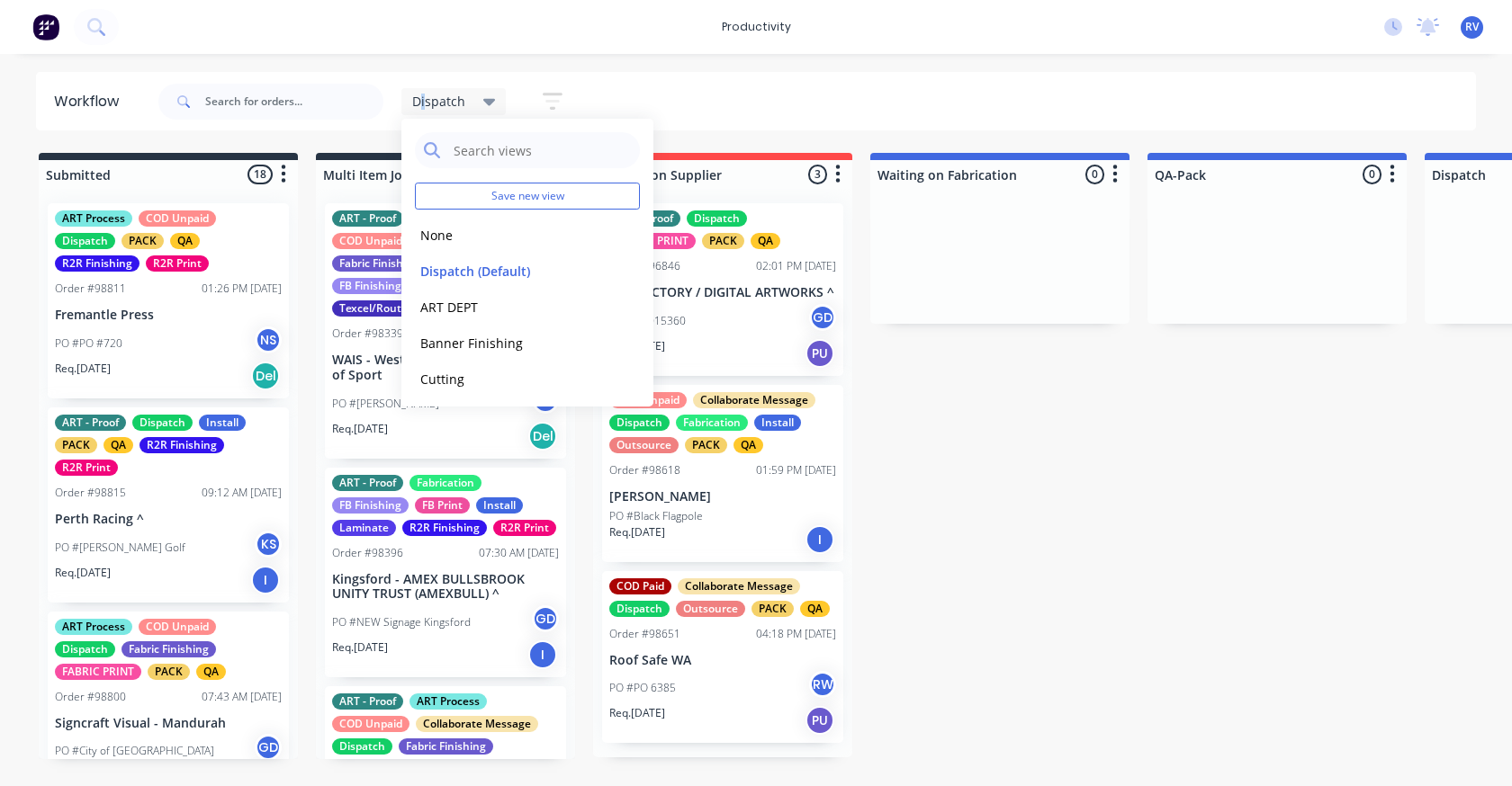
drag, startPoint x: 447, startPoint y: 239, endPoint x: 388, endPoint y: 205, distance: 68.1
click at [434, 231] on button "None" at bounding box center [510, 235] width 191 height 21
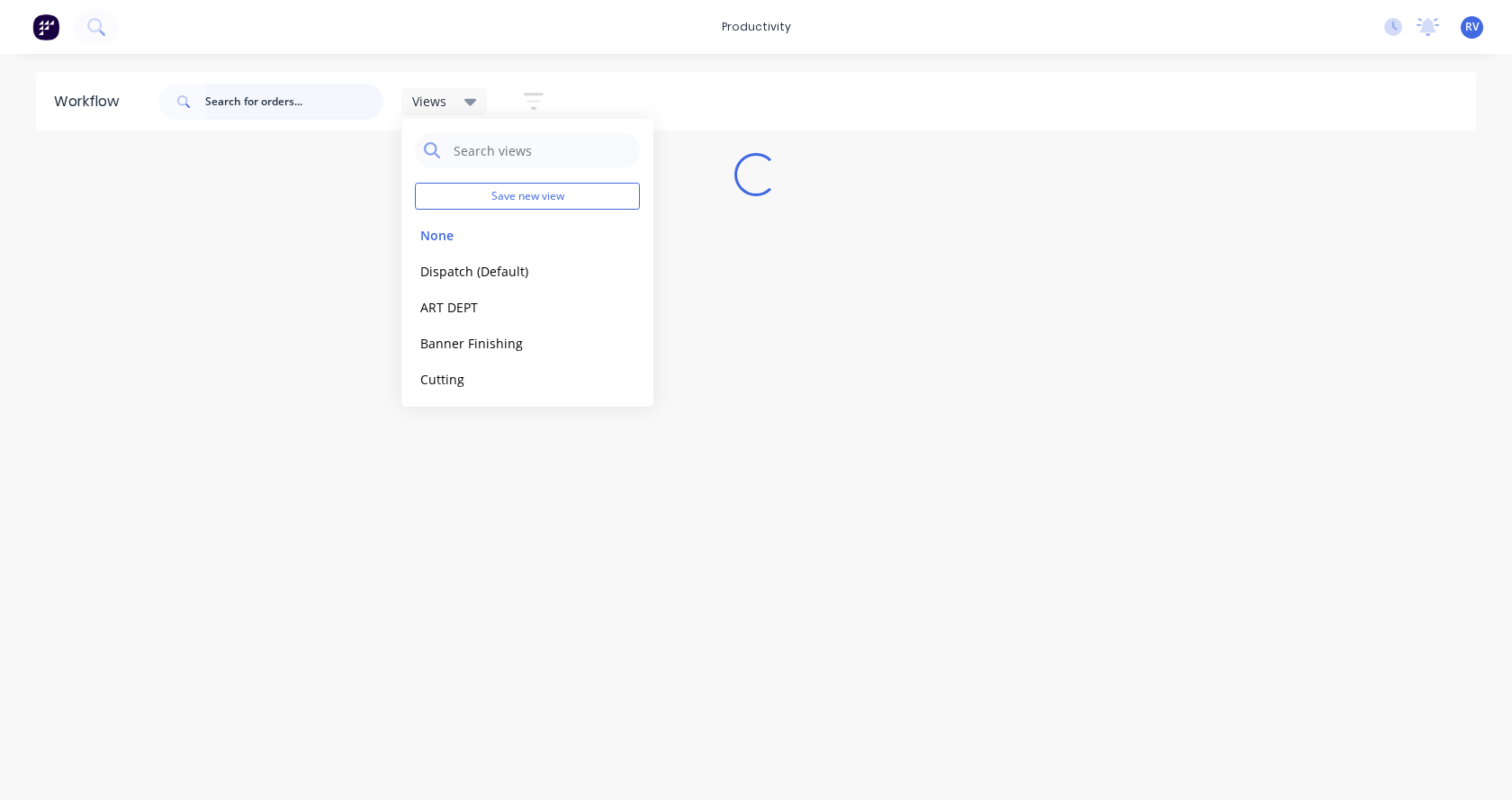
click at [274, 108] on input "text" at bounding box center [294, 102] width 178 height 36
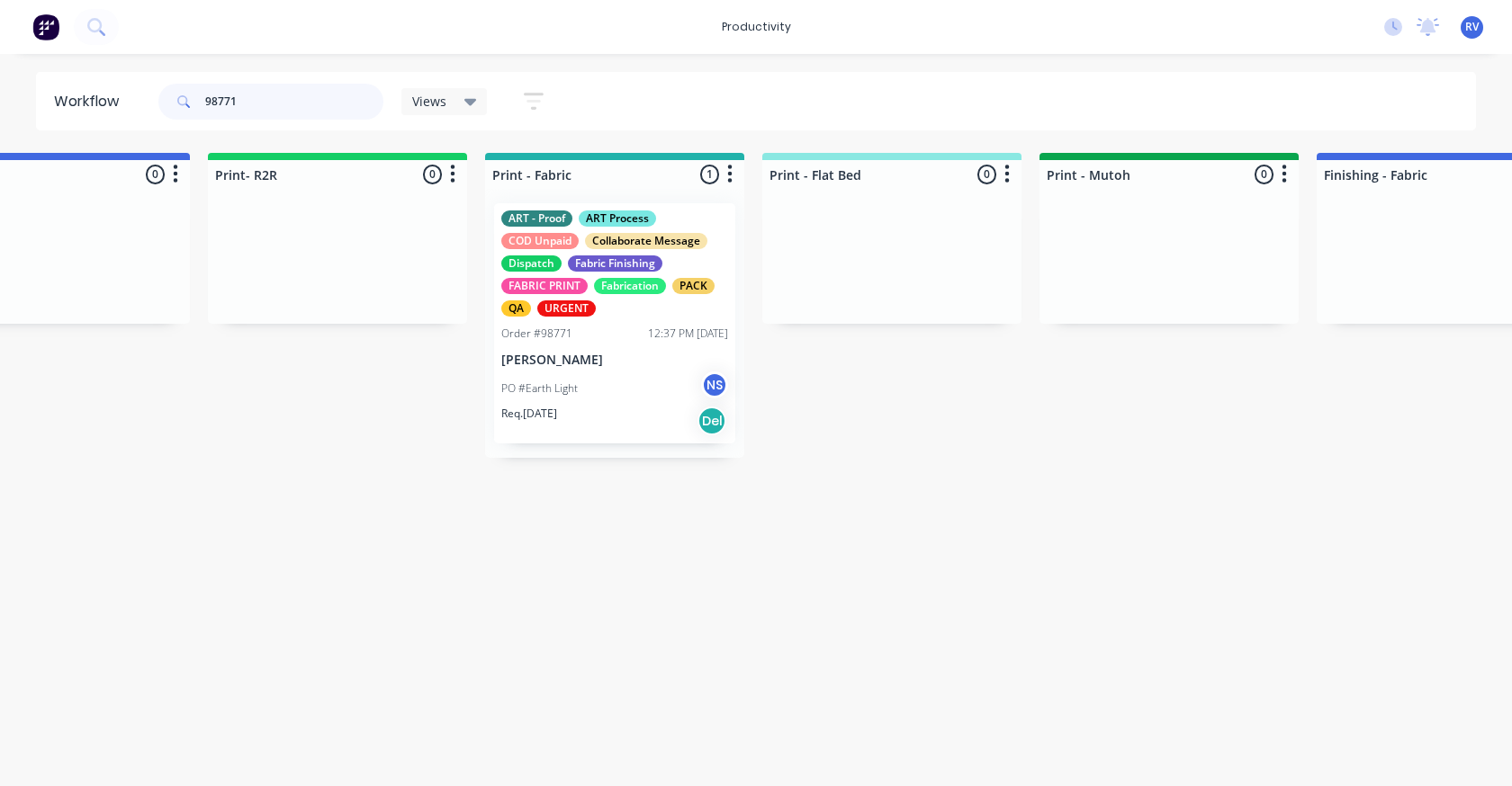
scroll to position [0, 2056]
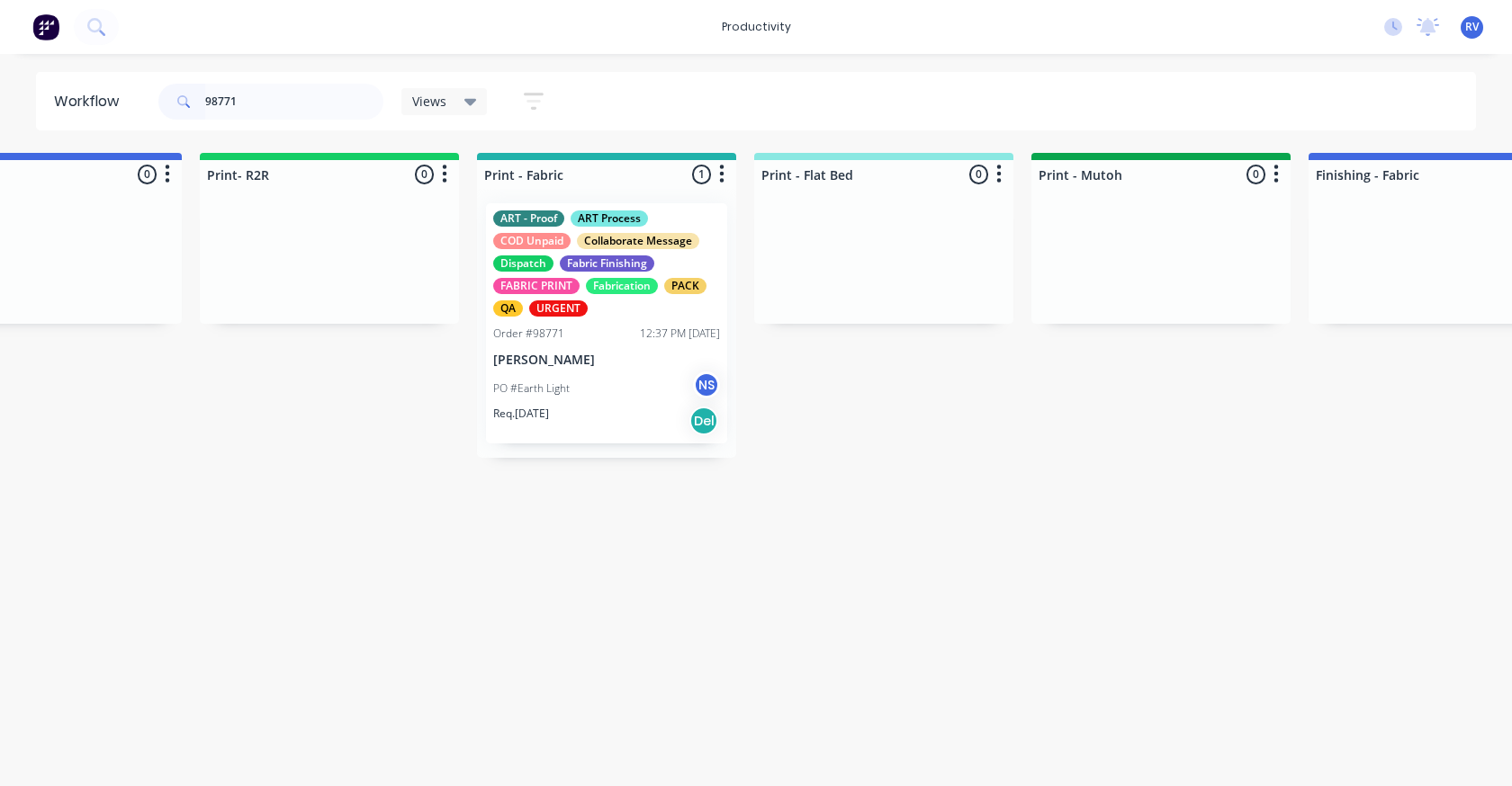
click at [597, 338] on div "Order #98771 12:37 PM 01/10/25" at bounding box center [606, 334] width 227 height 16
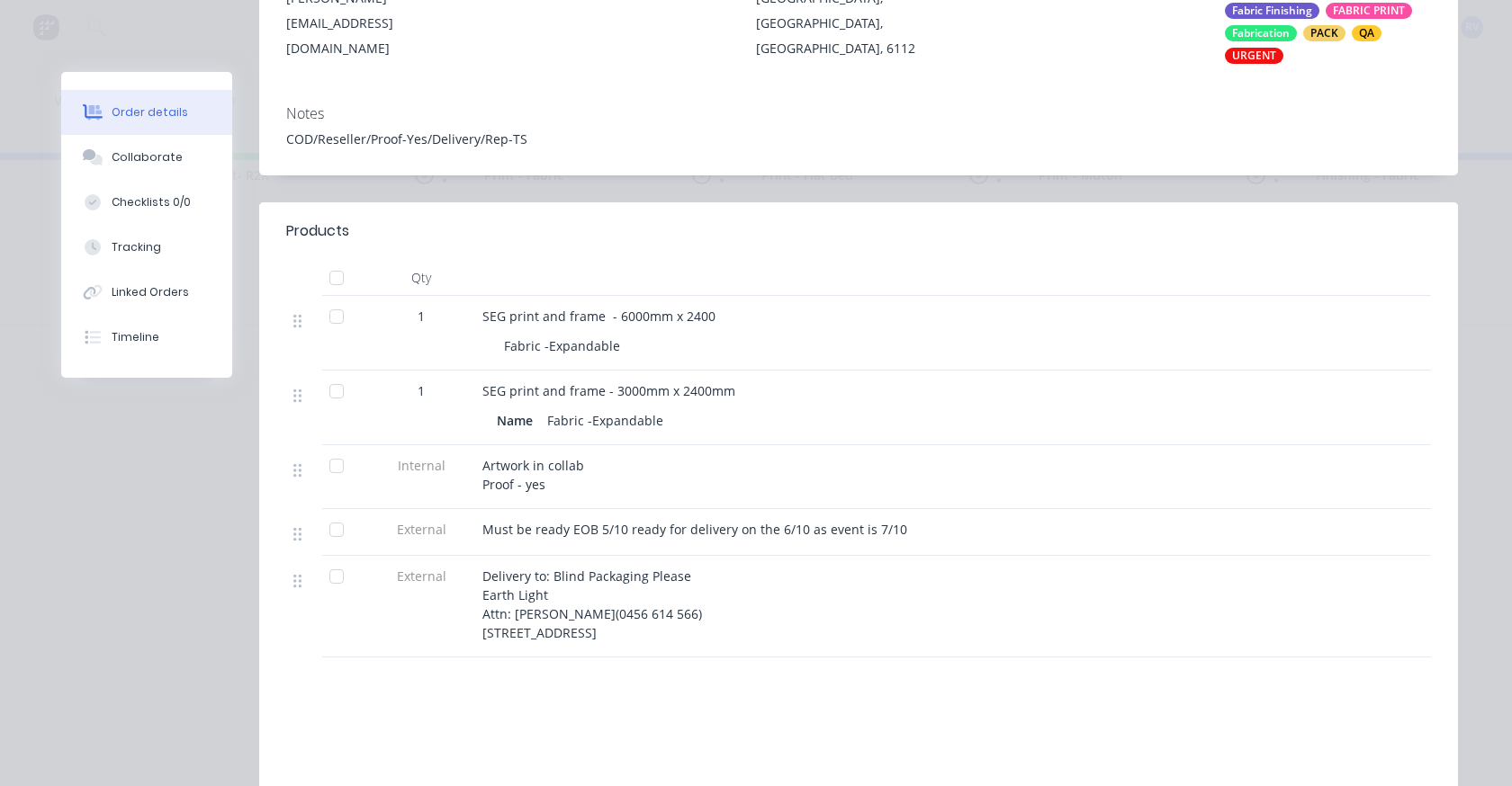
scroll to position [450, 0]
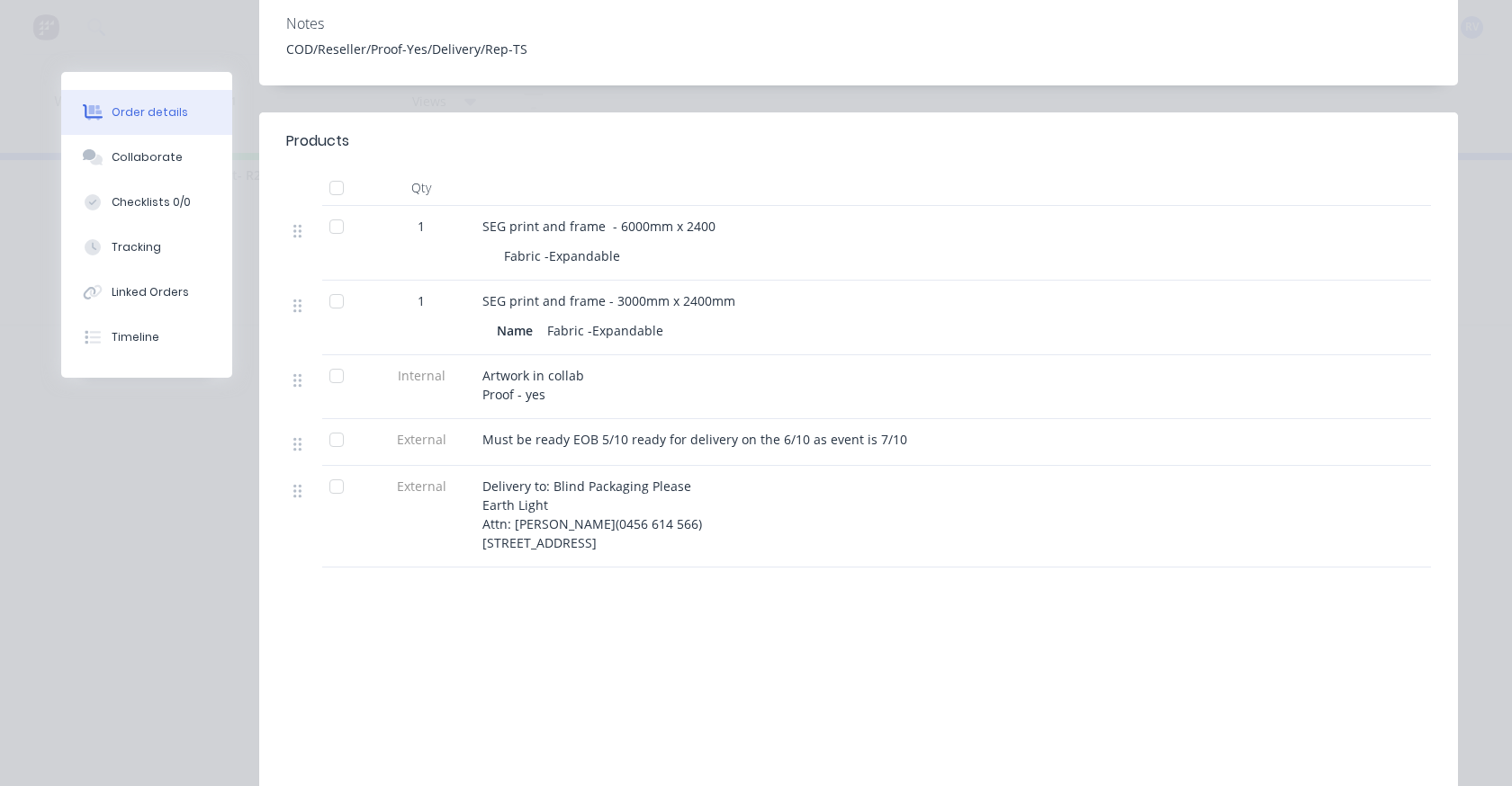
click at [881, 756] on div "Labour $0.00 Sub total $2,226.00 Margin $0.00 ( 0.00 %) Tax $222.60 Total $2,44…" at bounding box center [858, 730] width 1144 height 209
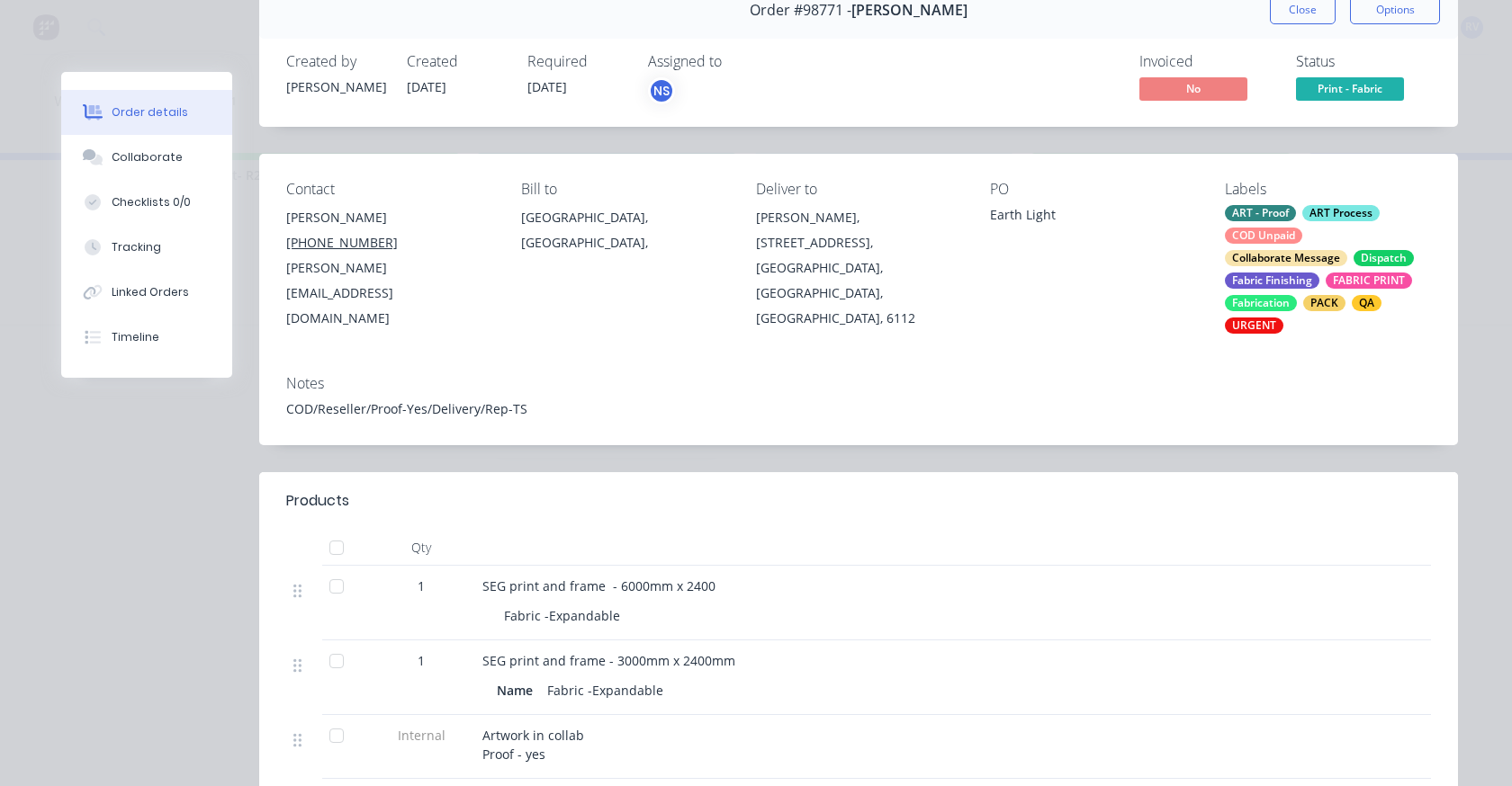
scroll to position [0, 0]
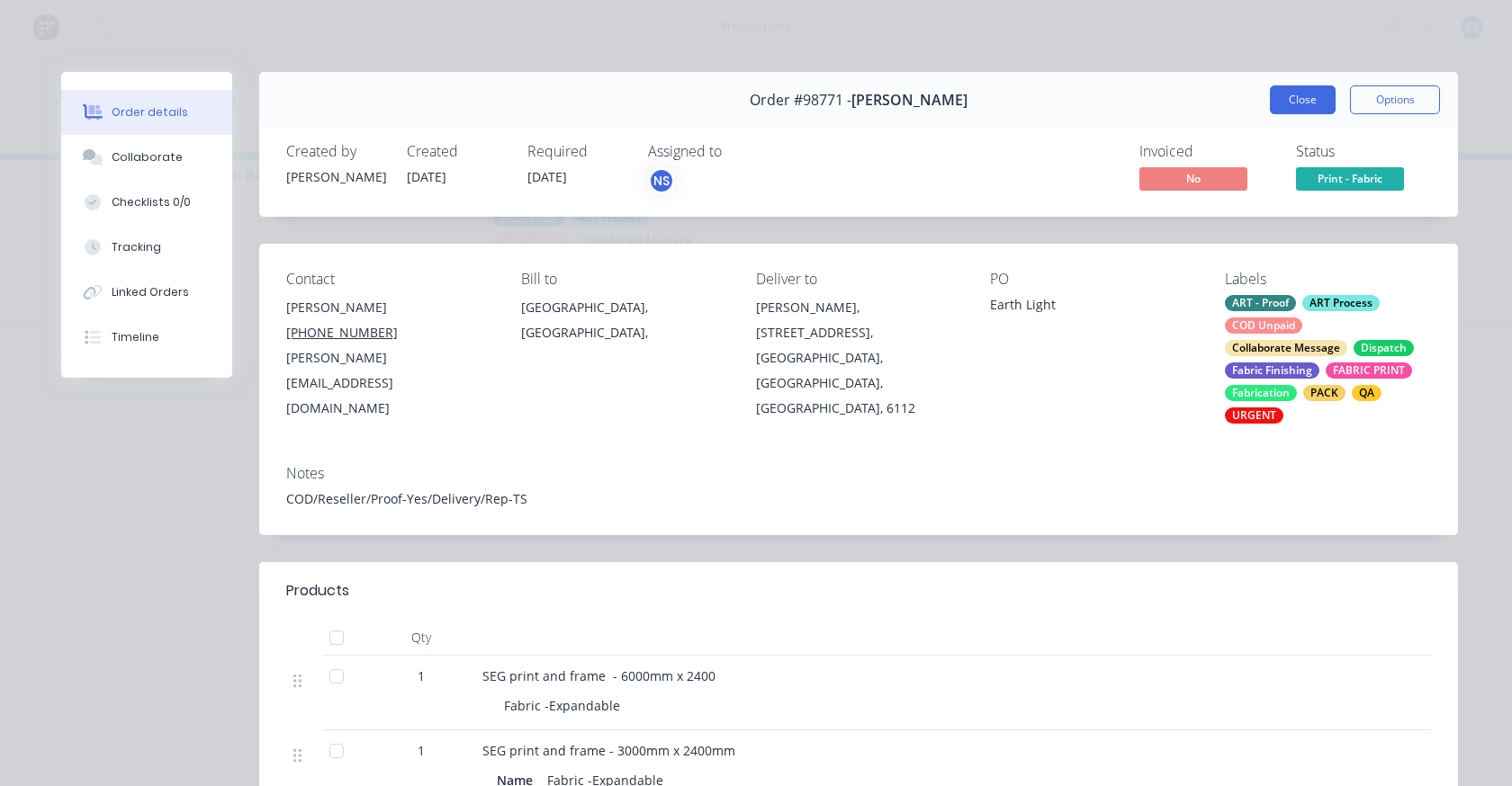
drag, startPoint x: 1305, startPoint y: 89, endPoint x: 1218, endPoint y: 95, distance: 87.2
click at [1303, 89] on button "Close" at bounding box center [1302, 100] width 65 height 29
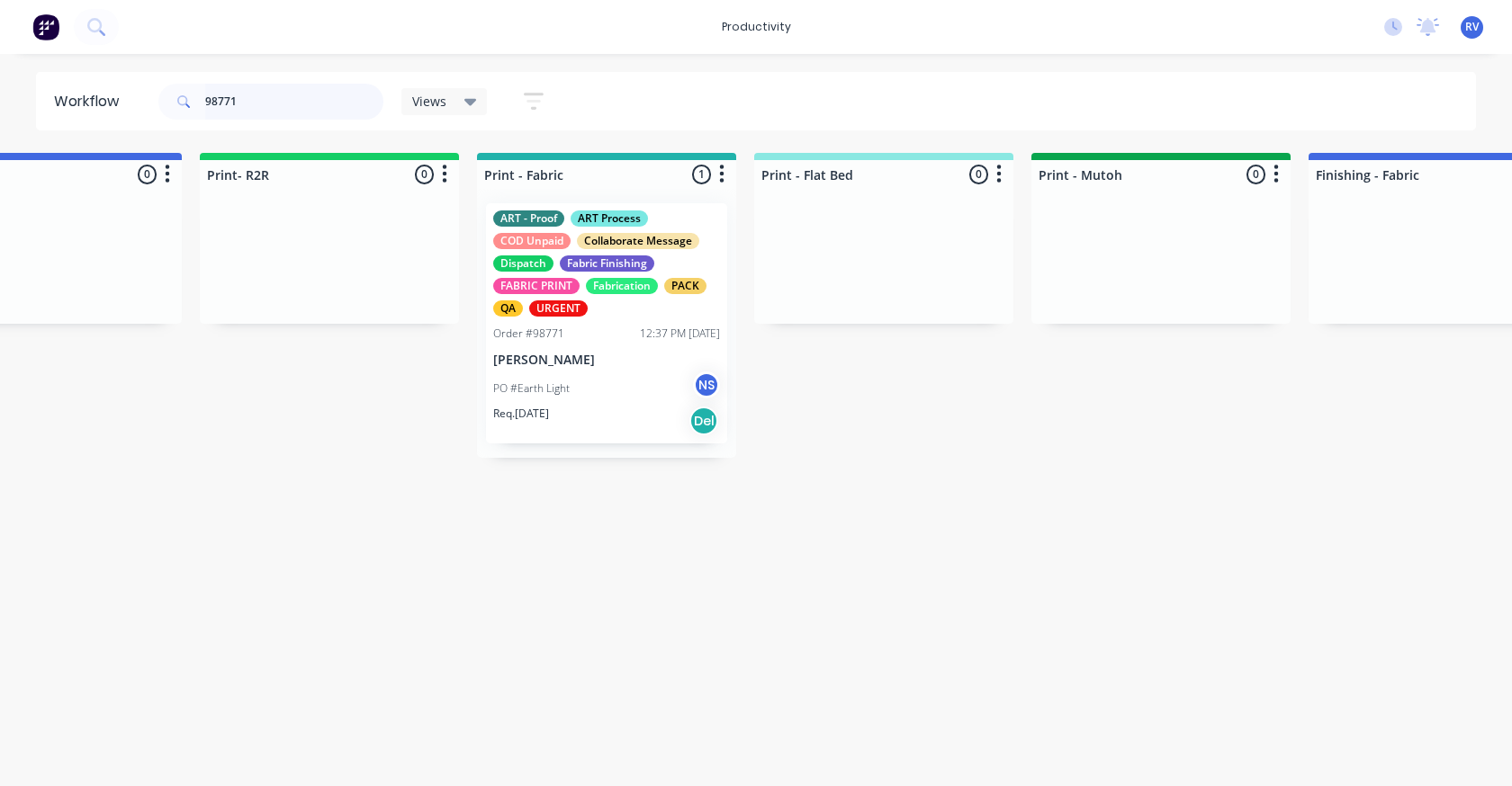
click at [299, 113] on input "98771" at bounding box center [294, 102] width 178 height 36
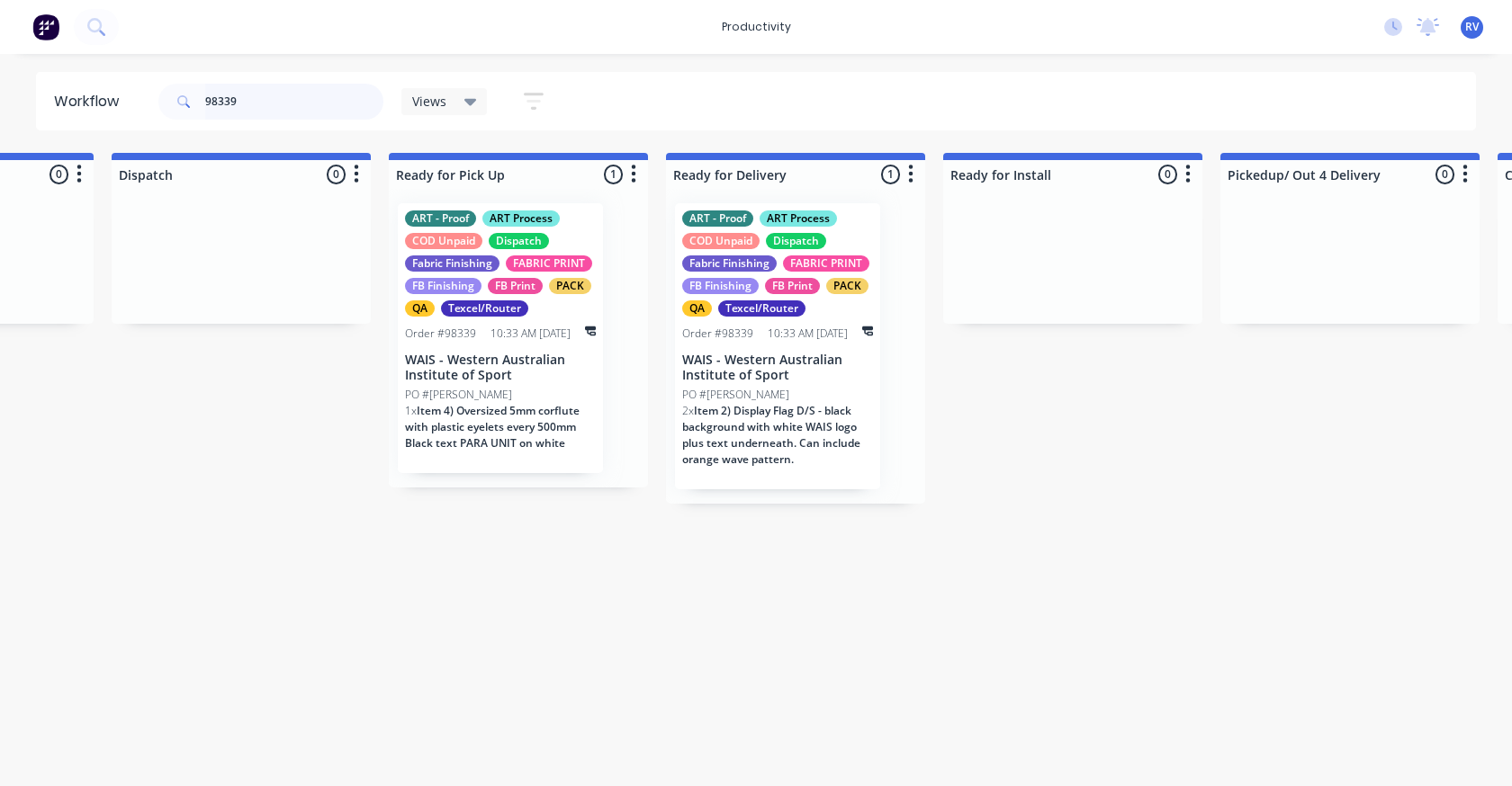
scroll to position [0, 4999]
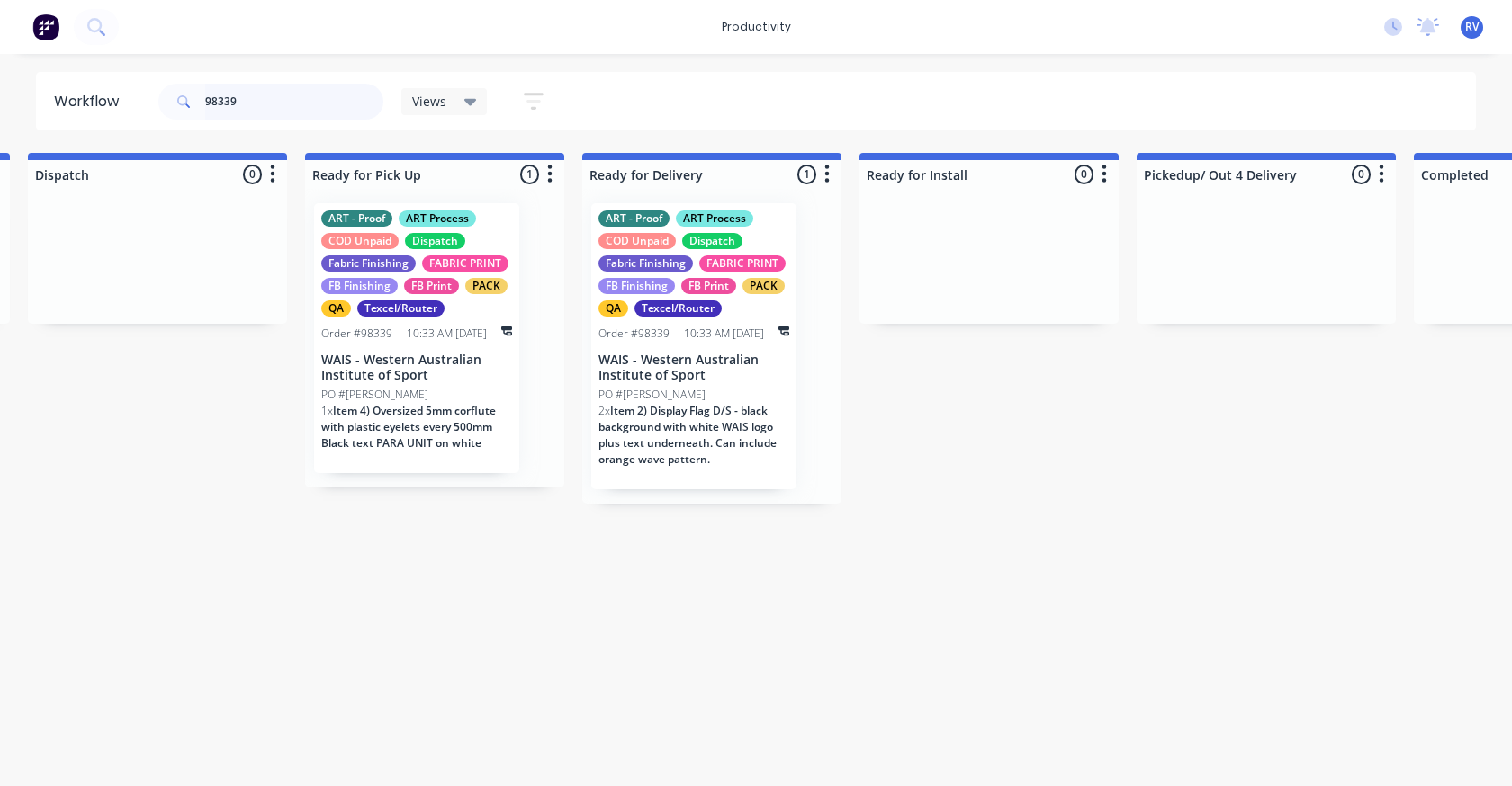
type input "98339"
click at [365, 340] on div "Order #98339" at bounding box center [357, 334] width 71 height 16
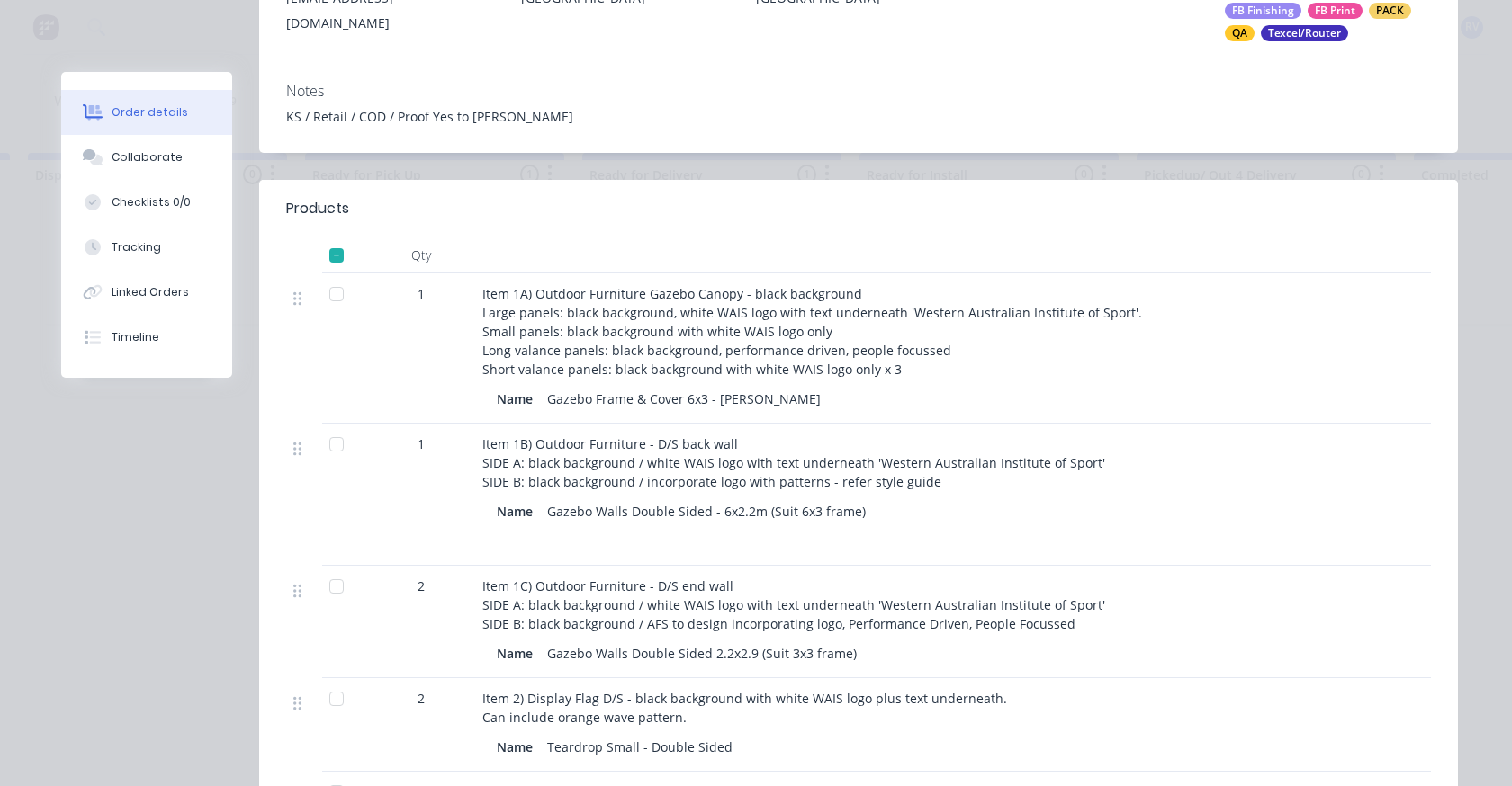
scroll to position [0, 0]
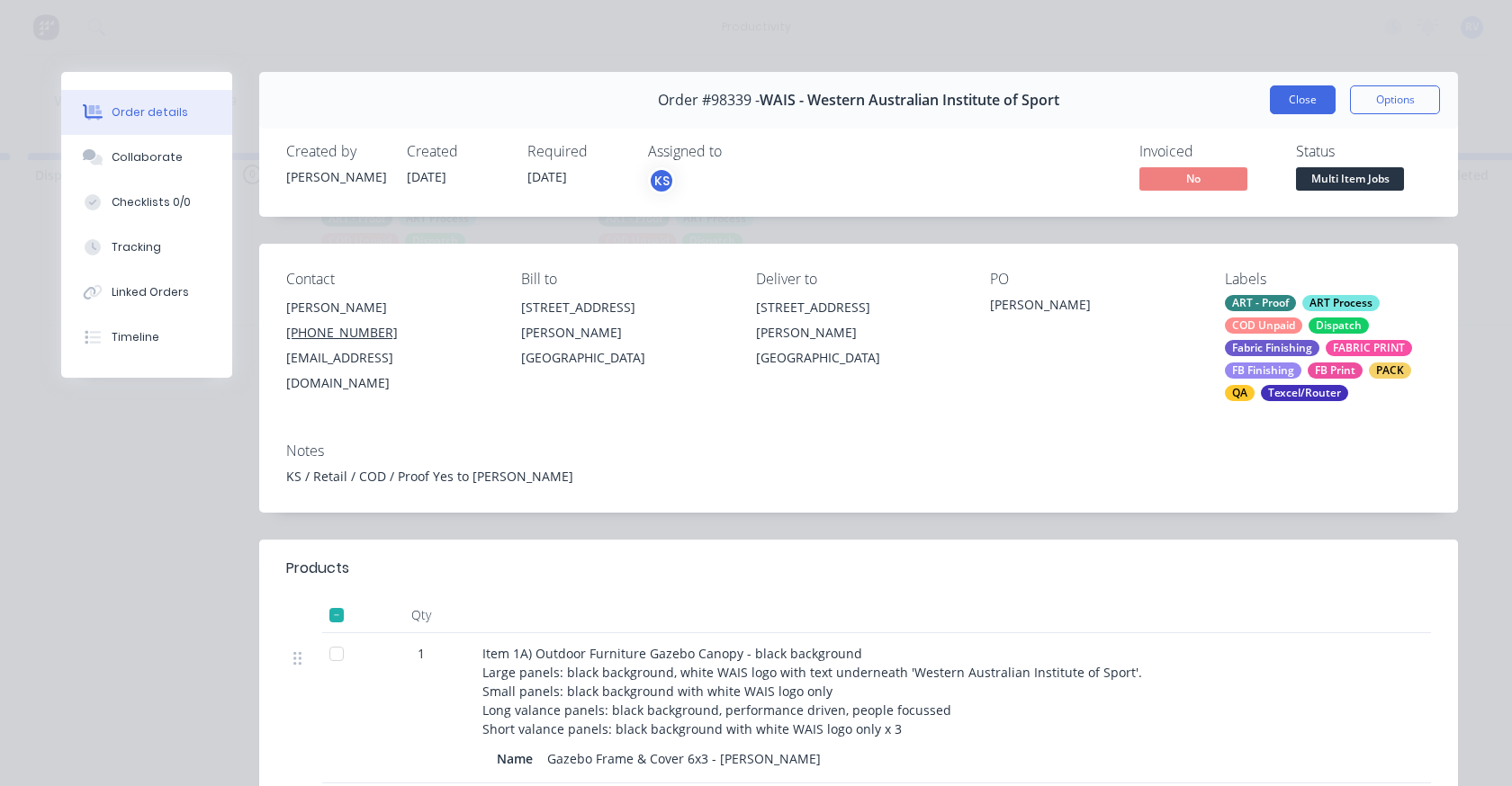
click at [1320, 90] on button "Close" at bounding box center [1302, 100] width 65 height 29
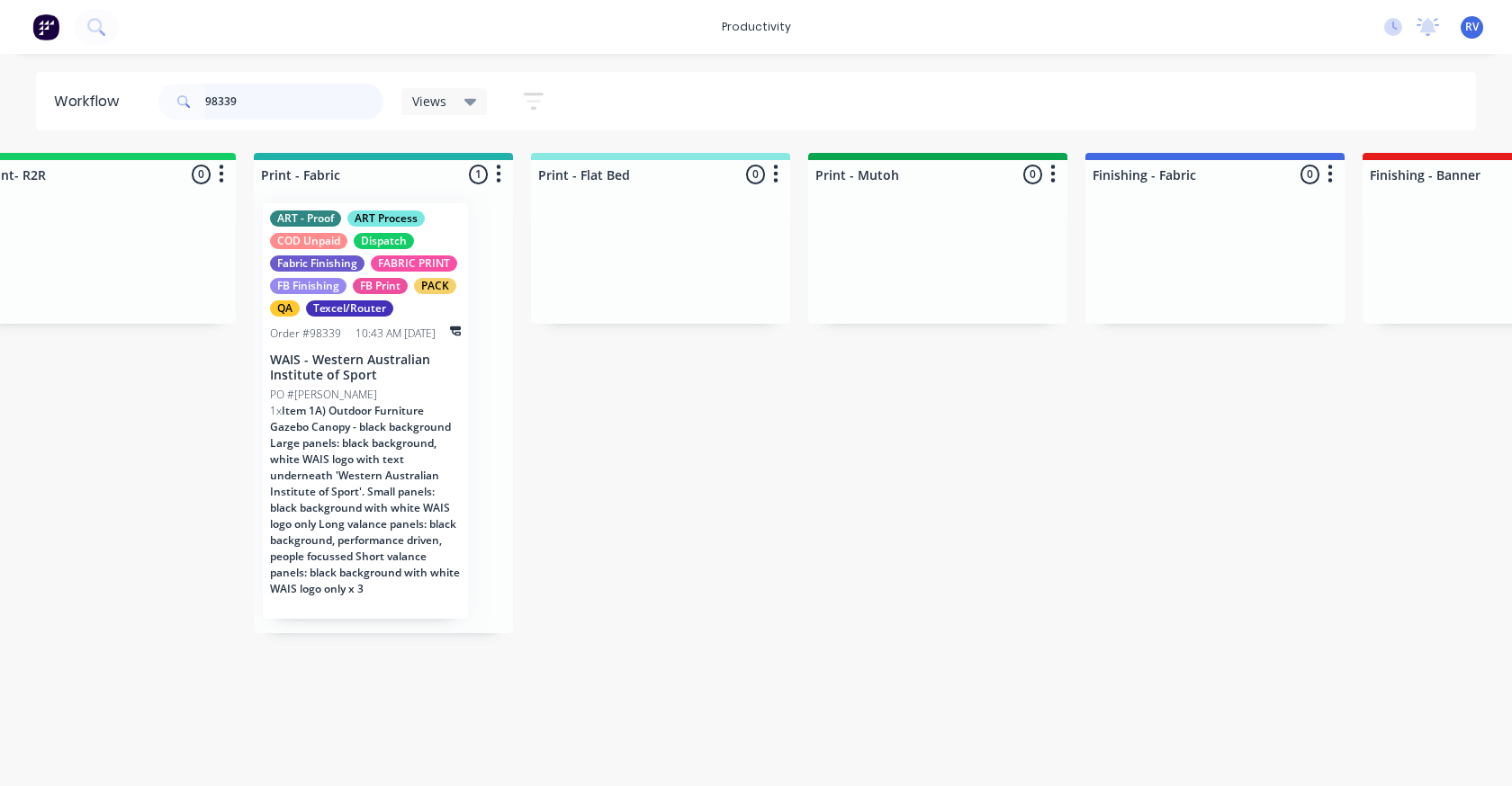
scroll to position [0, 2271]
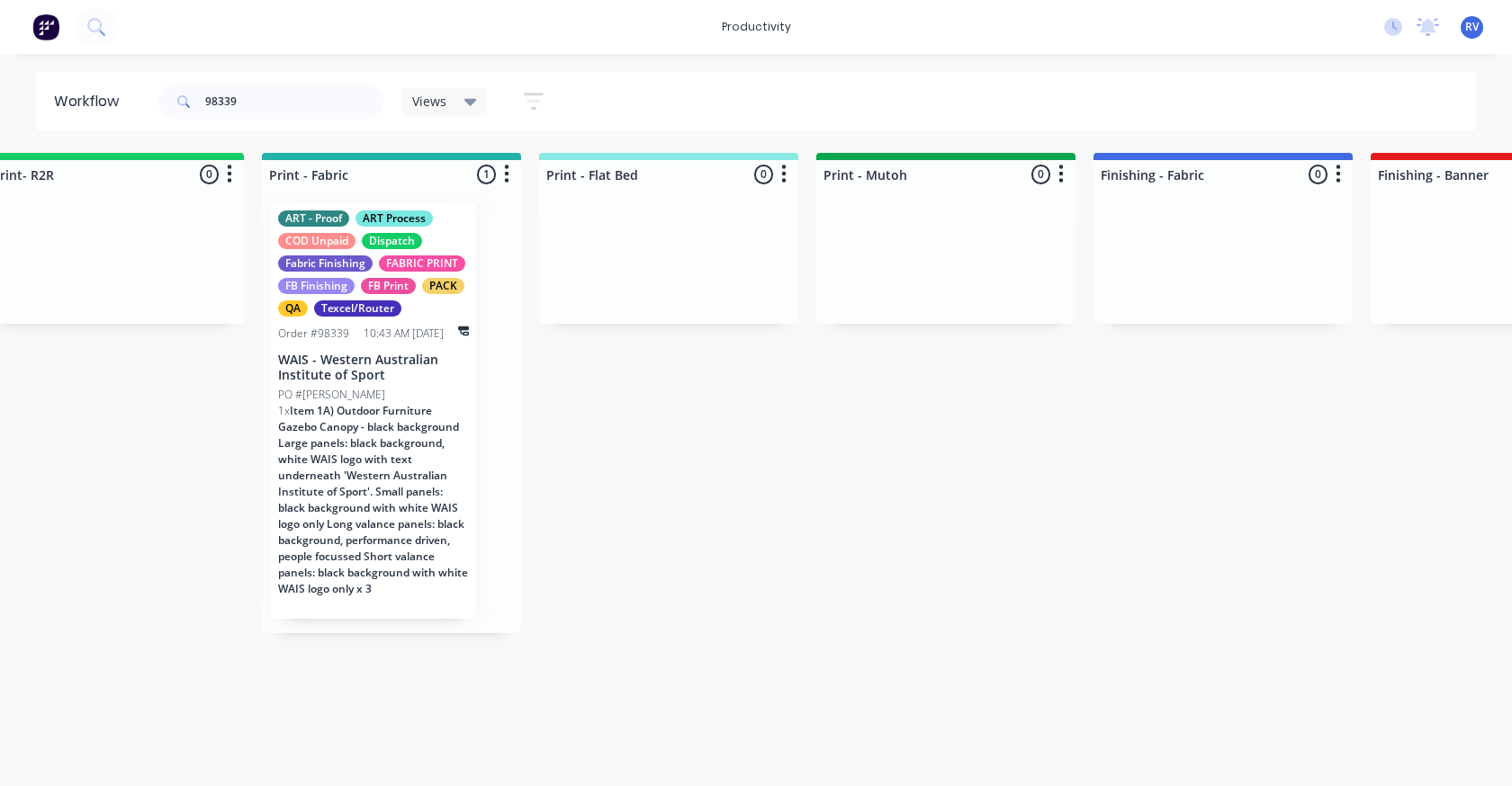
click at [388, 355] on p "WAIS - Western Australian Institute of Sport" at bounding box center [373, 368] width 191 height 31
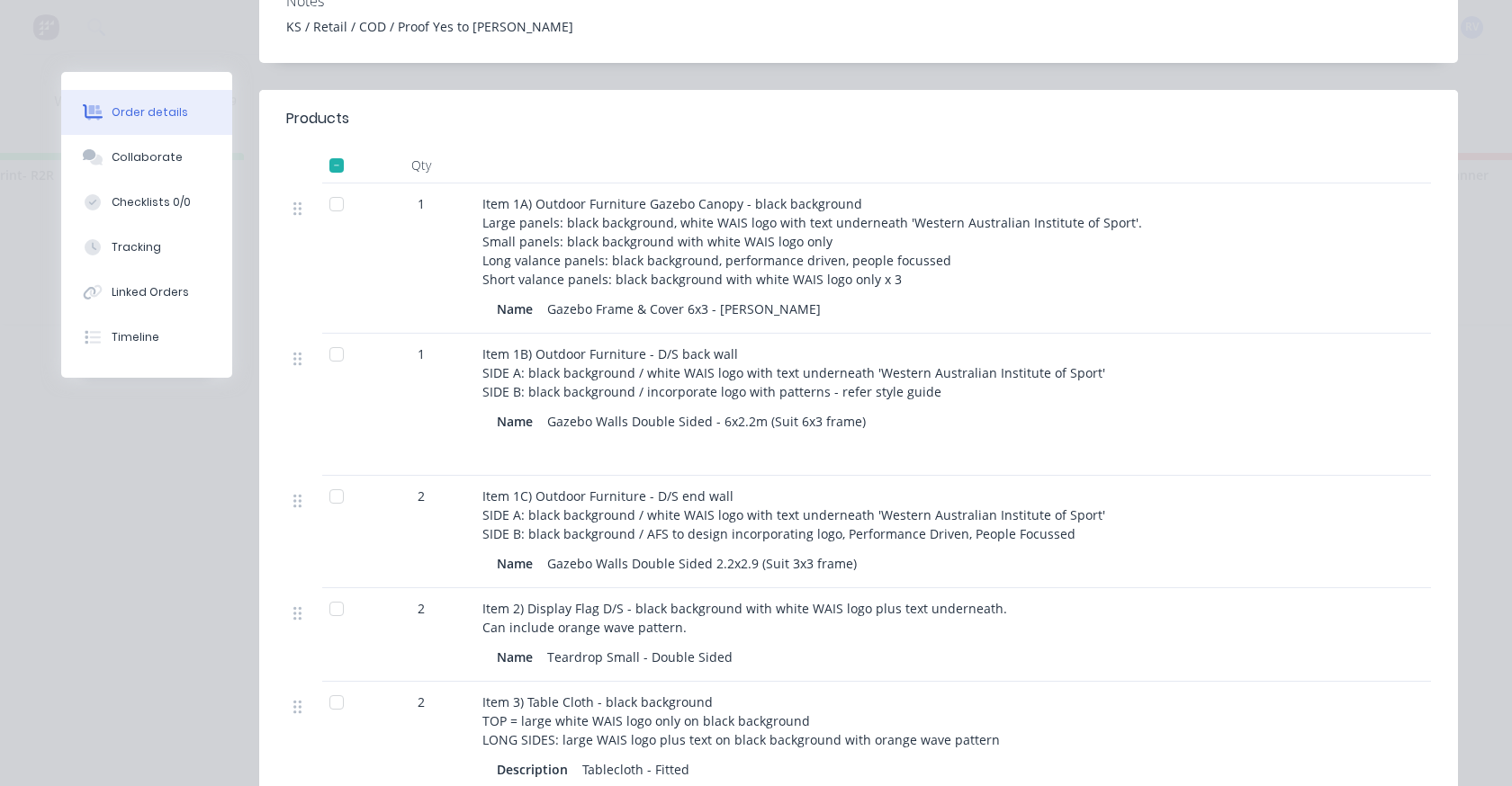
scroll to position [0, 0]
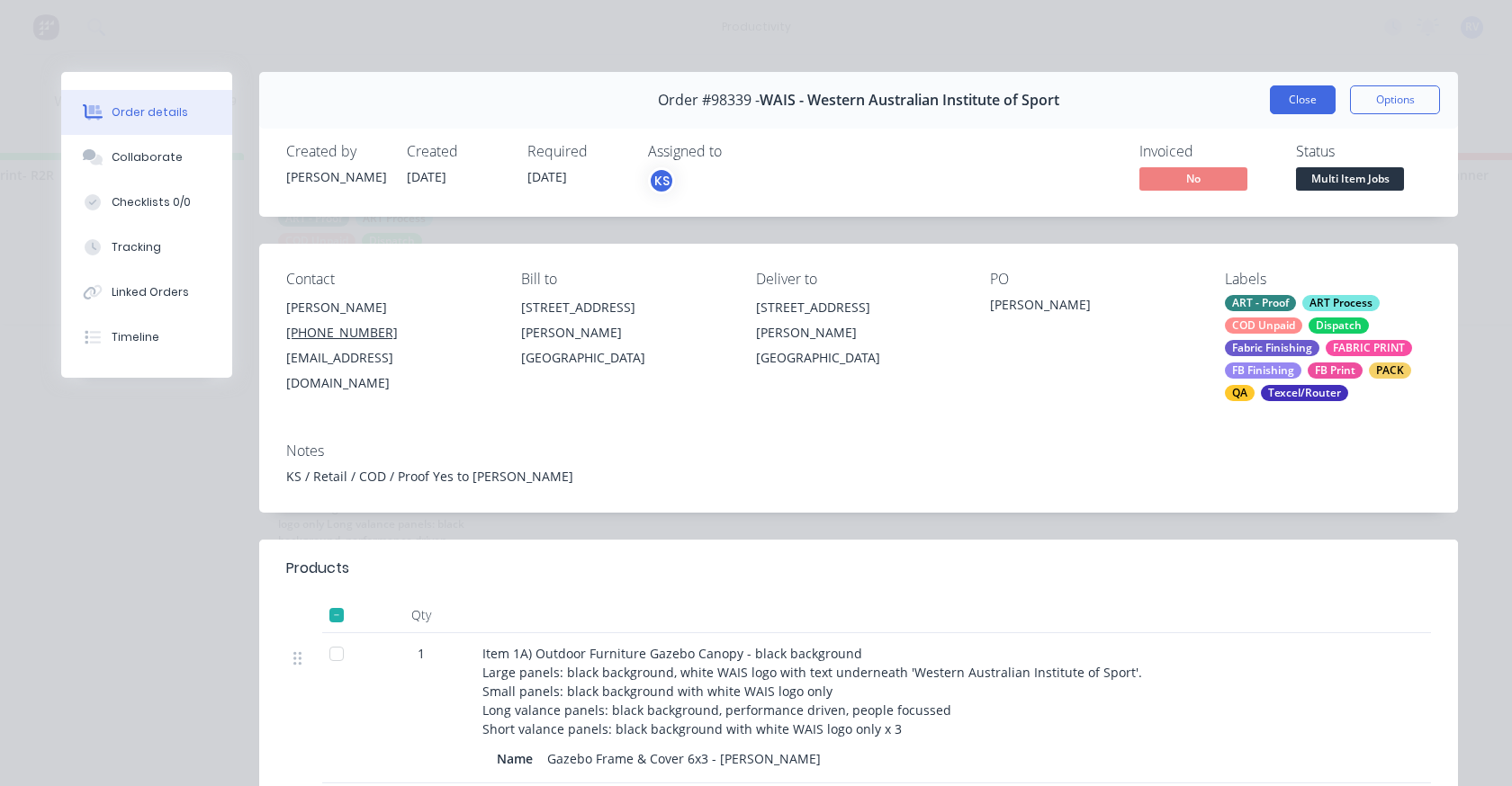
click at [1282, 90] on button "Close" at bounding box center [1302, 100] width 65 height 29
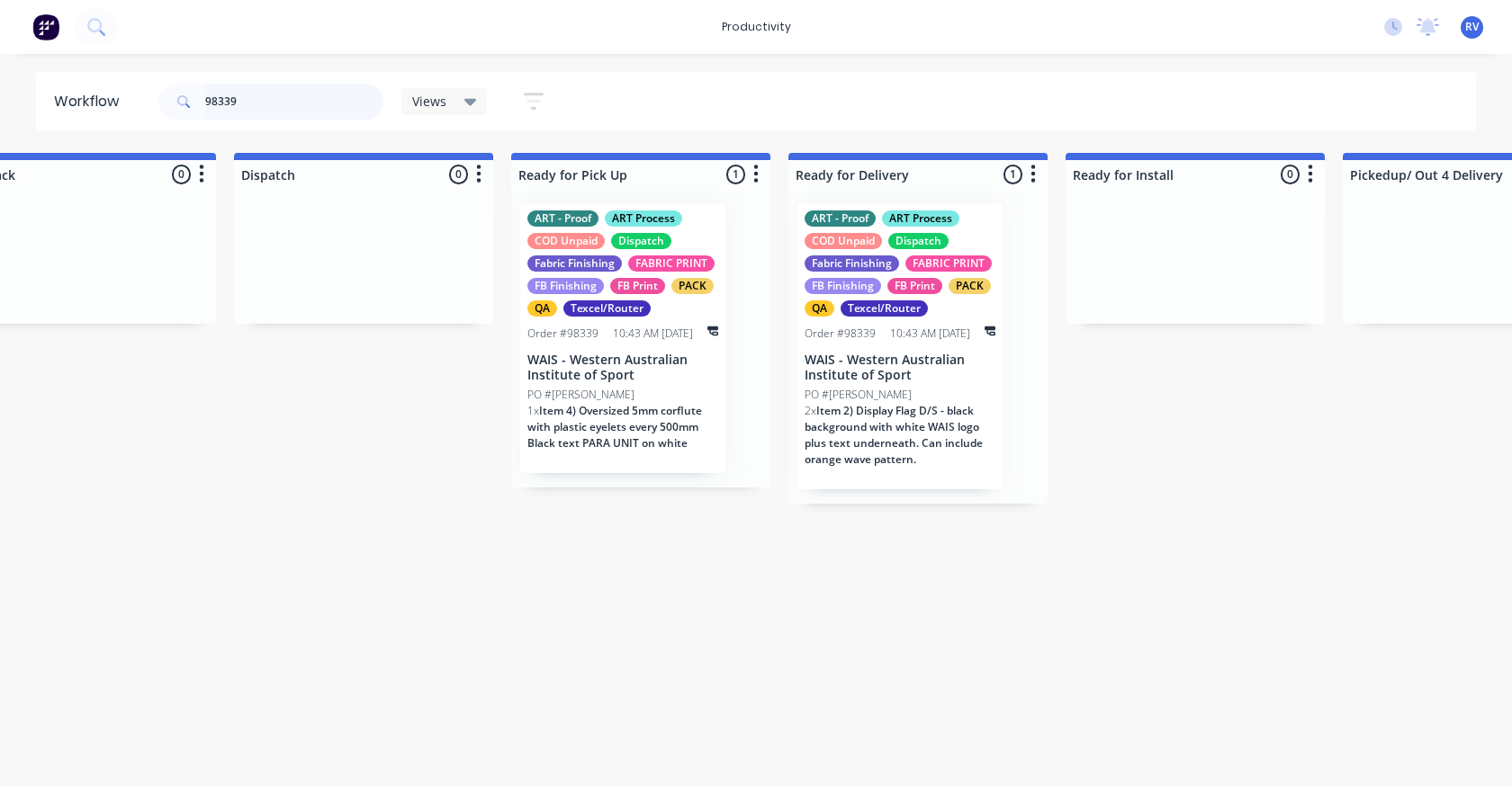
scroll to position [0, 4797]
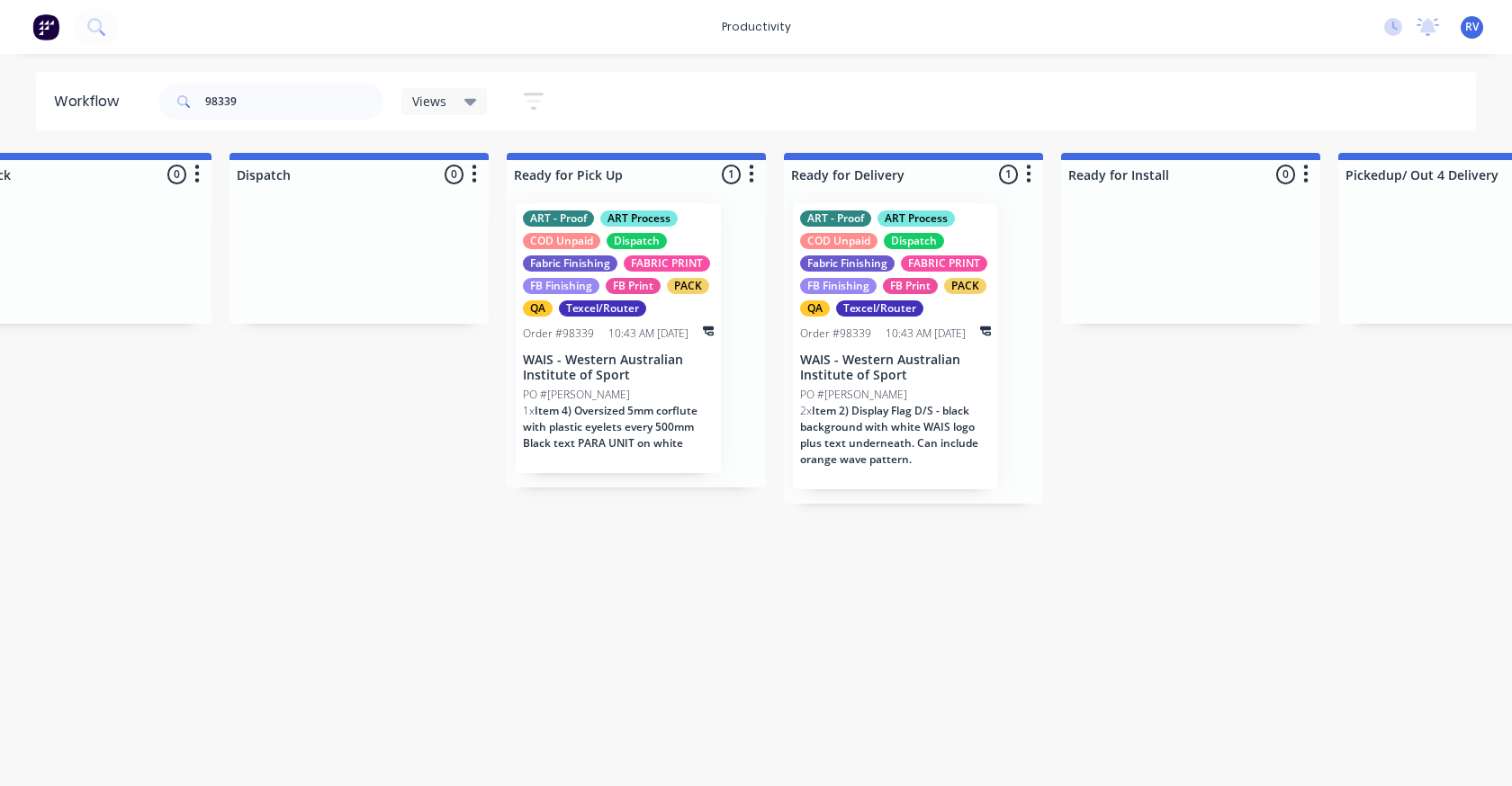
click at [435, 107] on span "Views" at bounding box center [429, 101] width 34 height 19
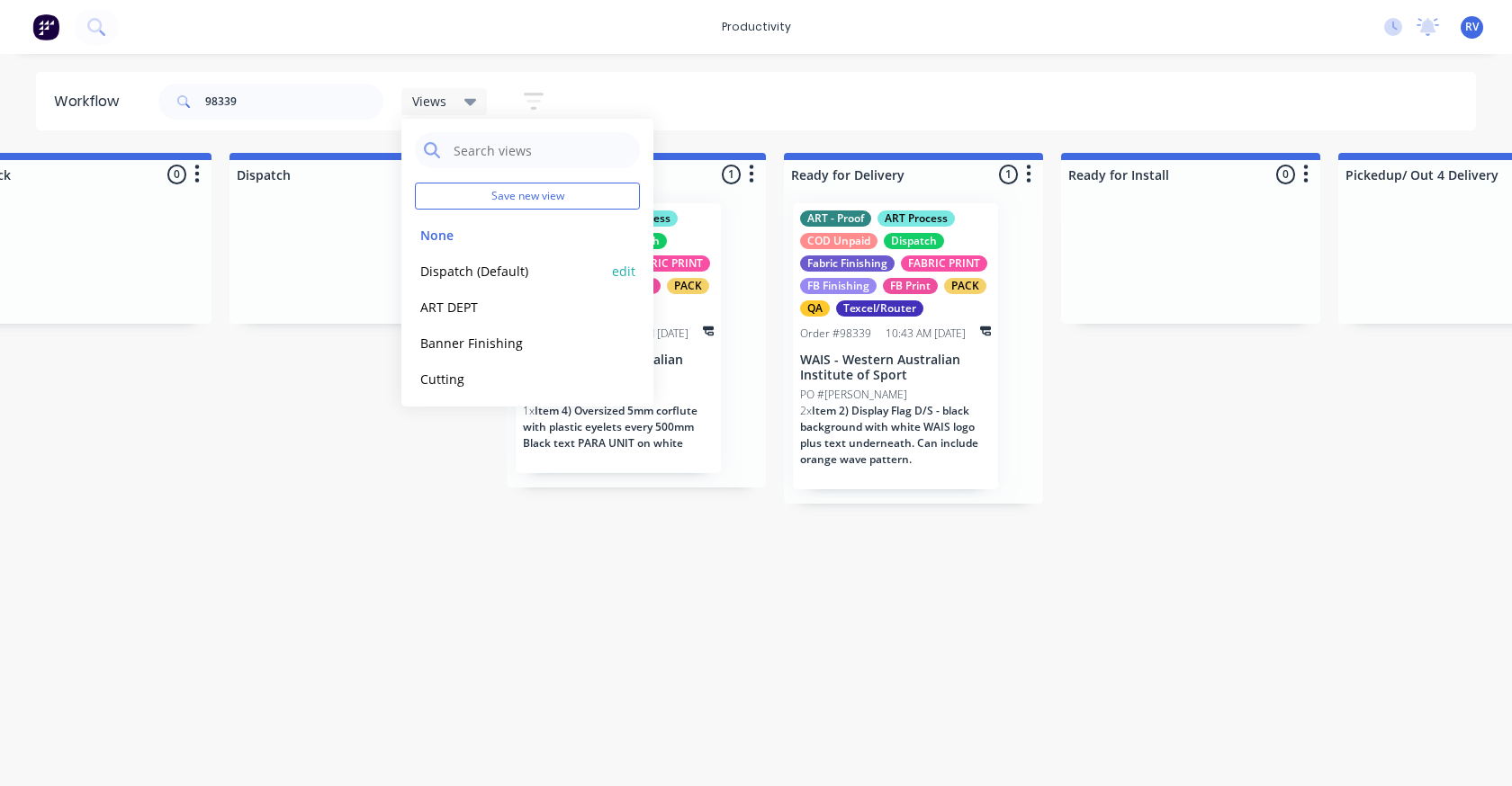
click at [497, 264] on button "Dispatch (Default)" at bounding box center [510, 271] width 191 height 21
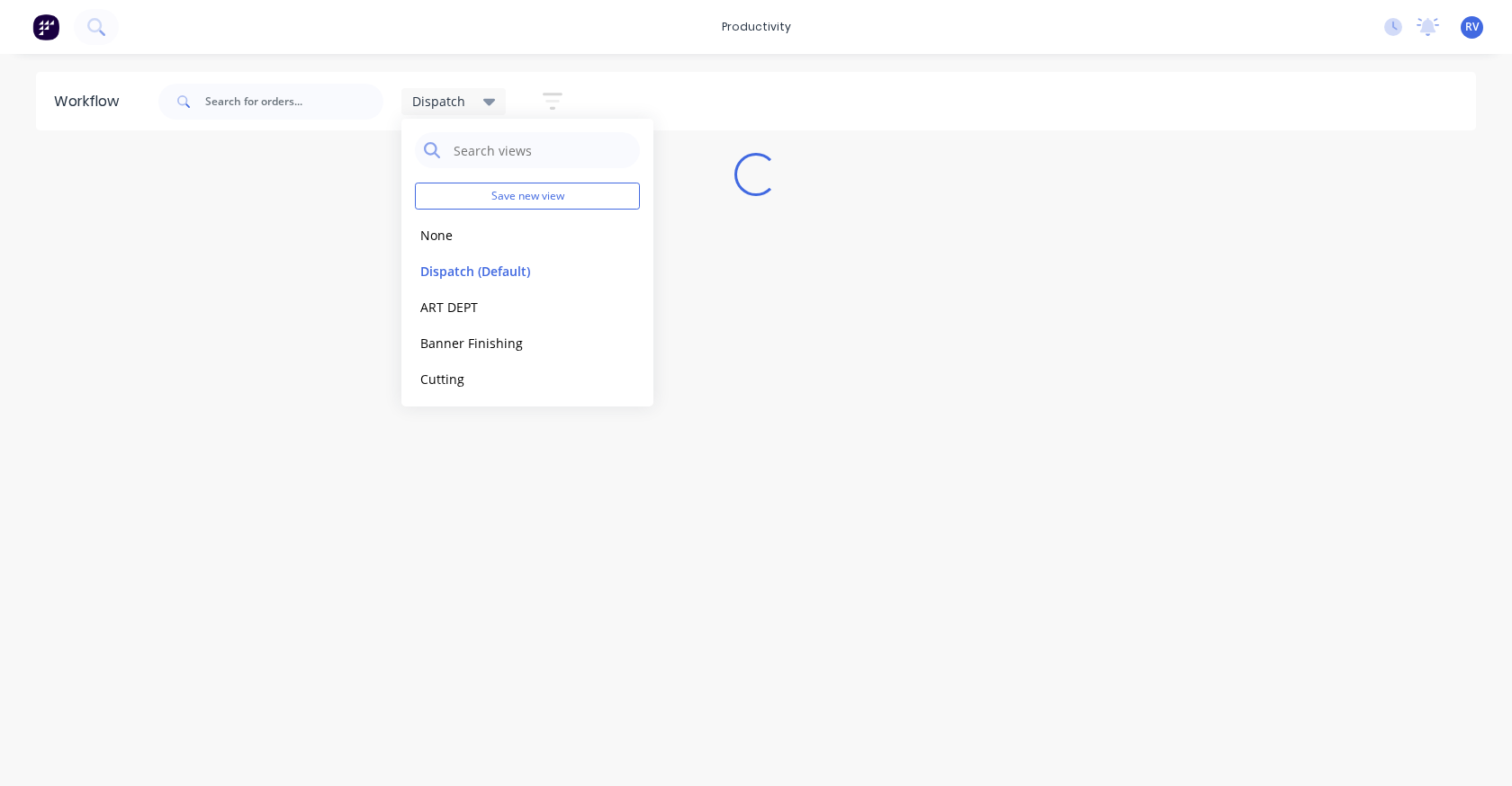
scroll to position [0, 0]
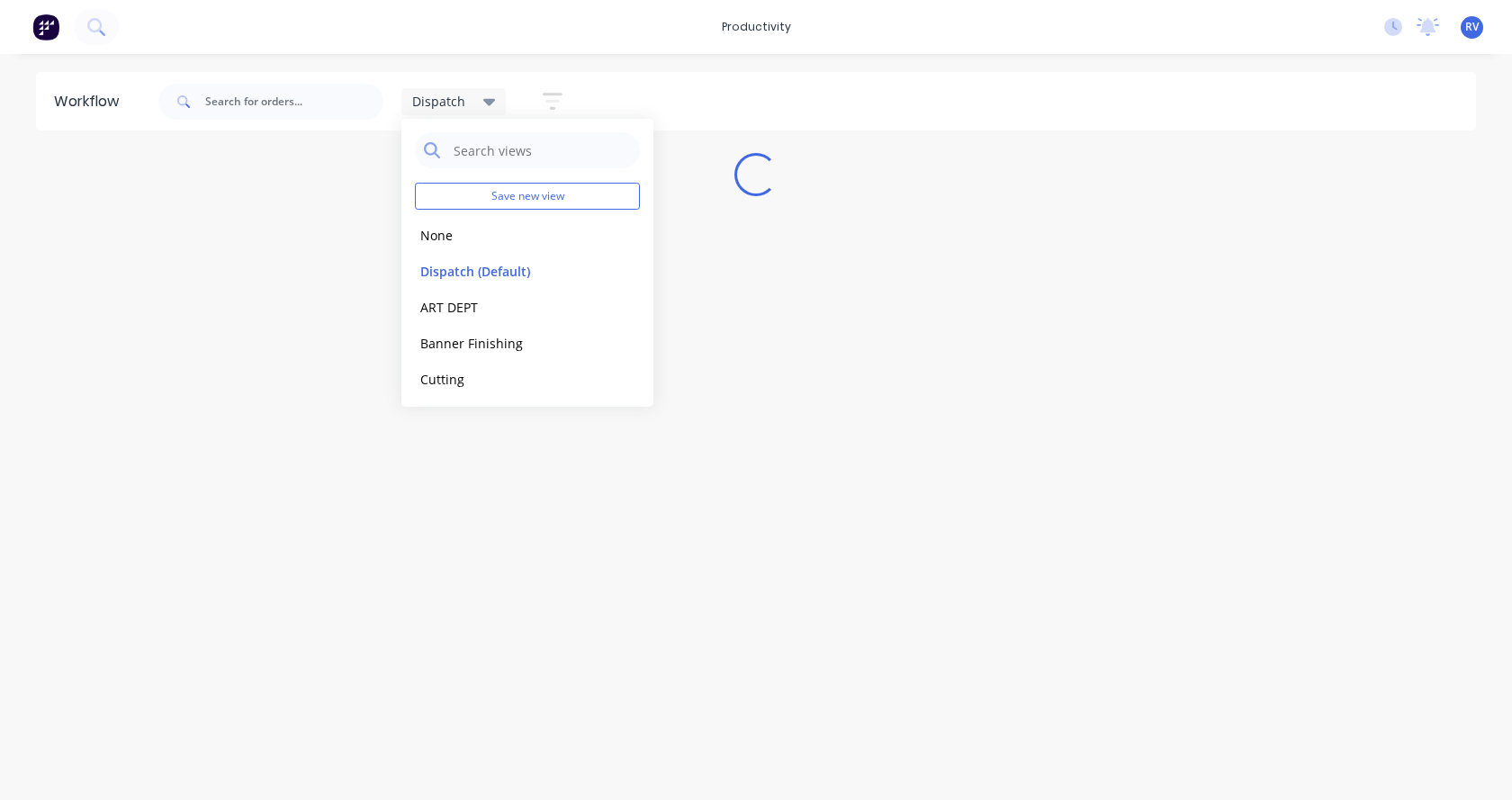
click at [413, 543] on div "Workflow Dispatch Save new view None edit Dispatch (Default) edit ART DEPT edit…" at bounding box center [756, 418] width 1512 height 692
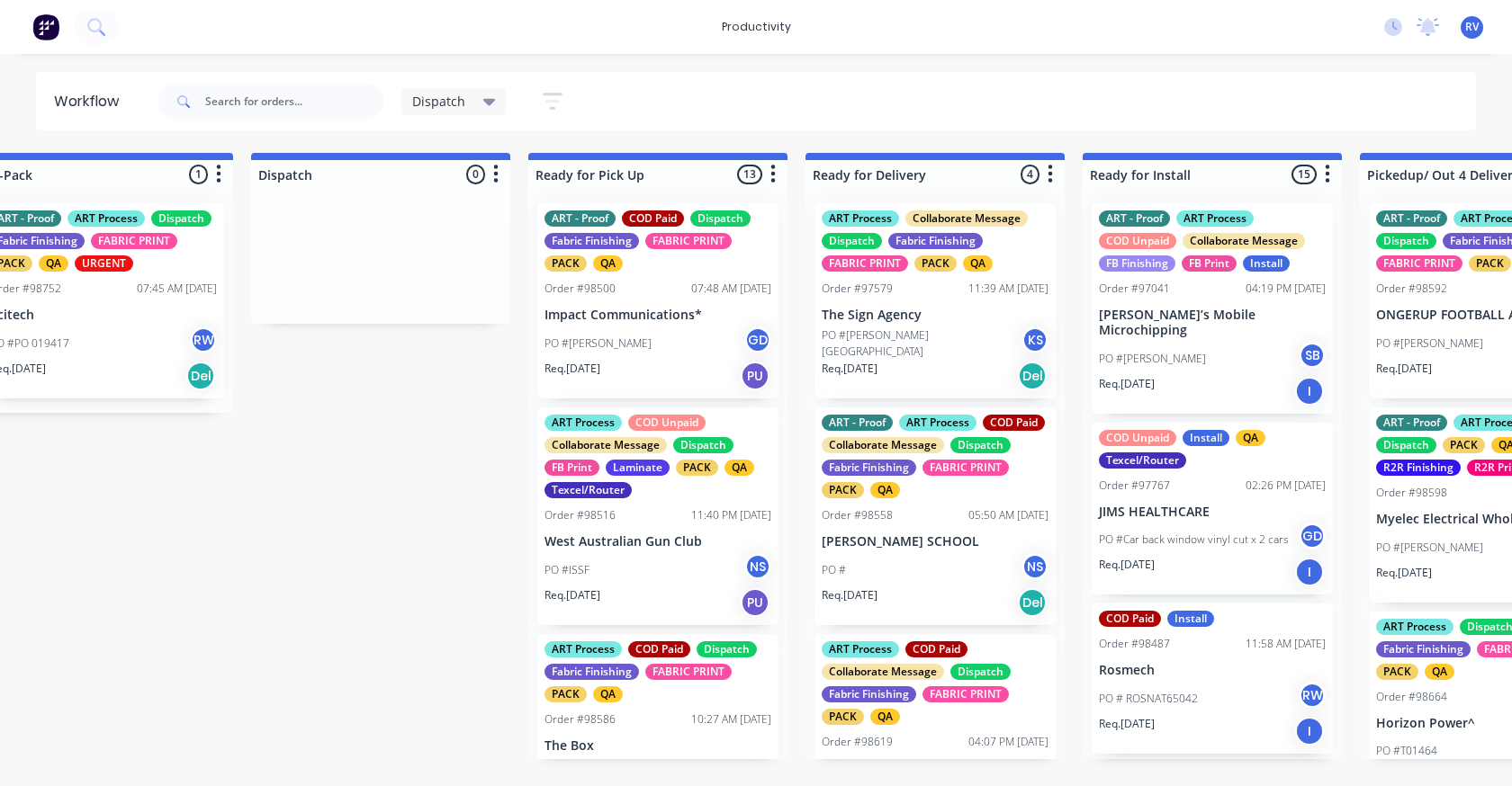
scroll to position [0, 1182]
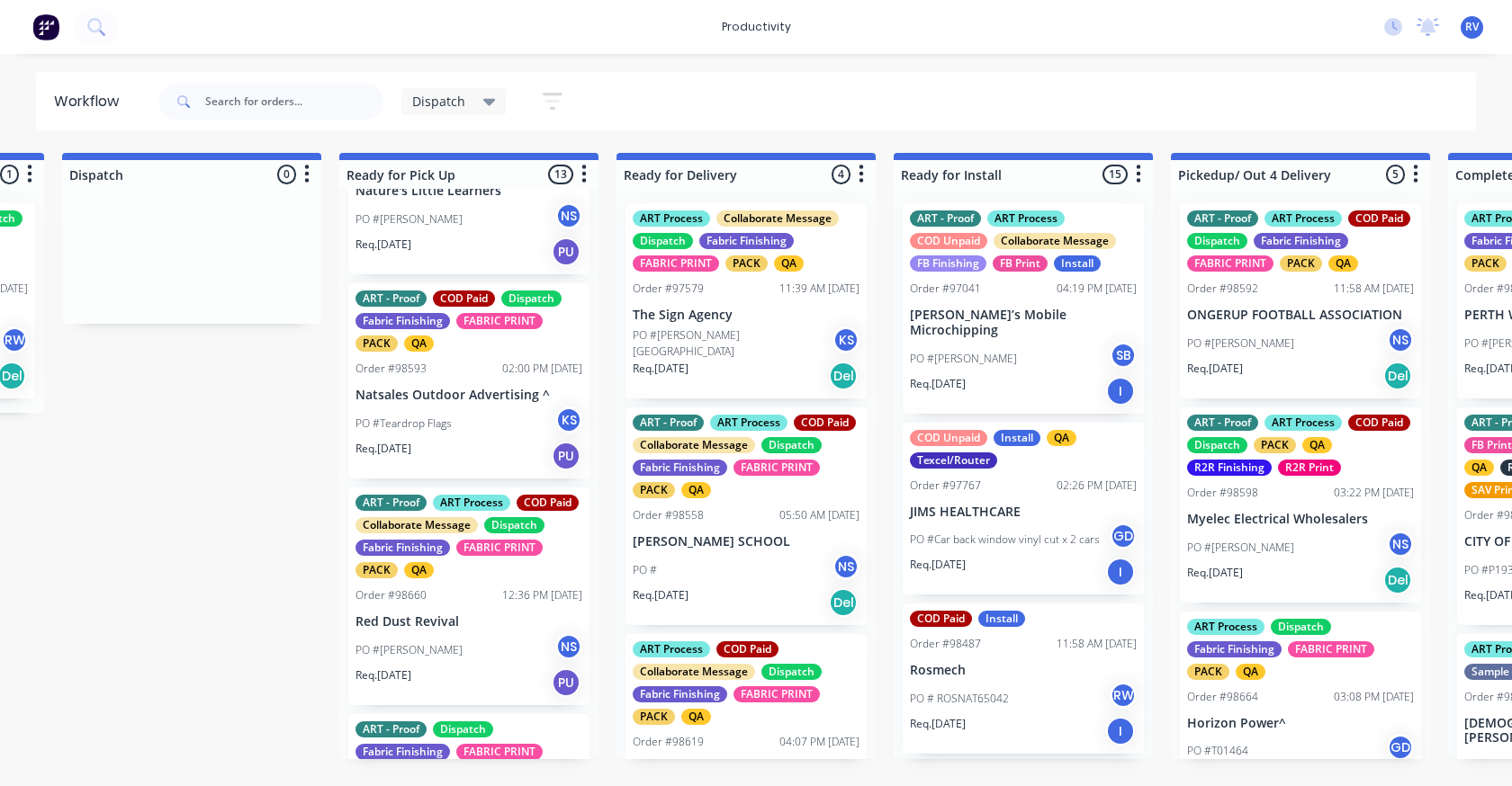
scroll to position [1080, 0]
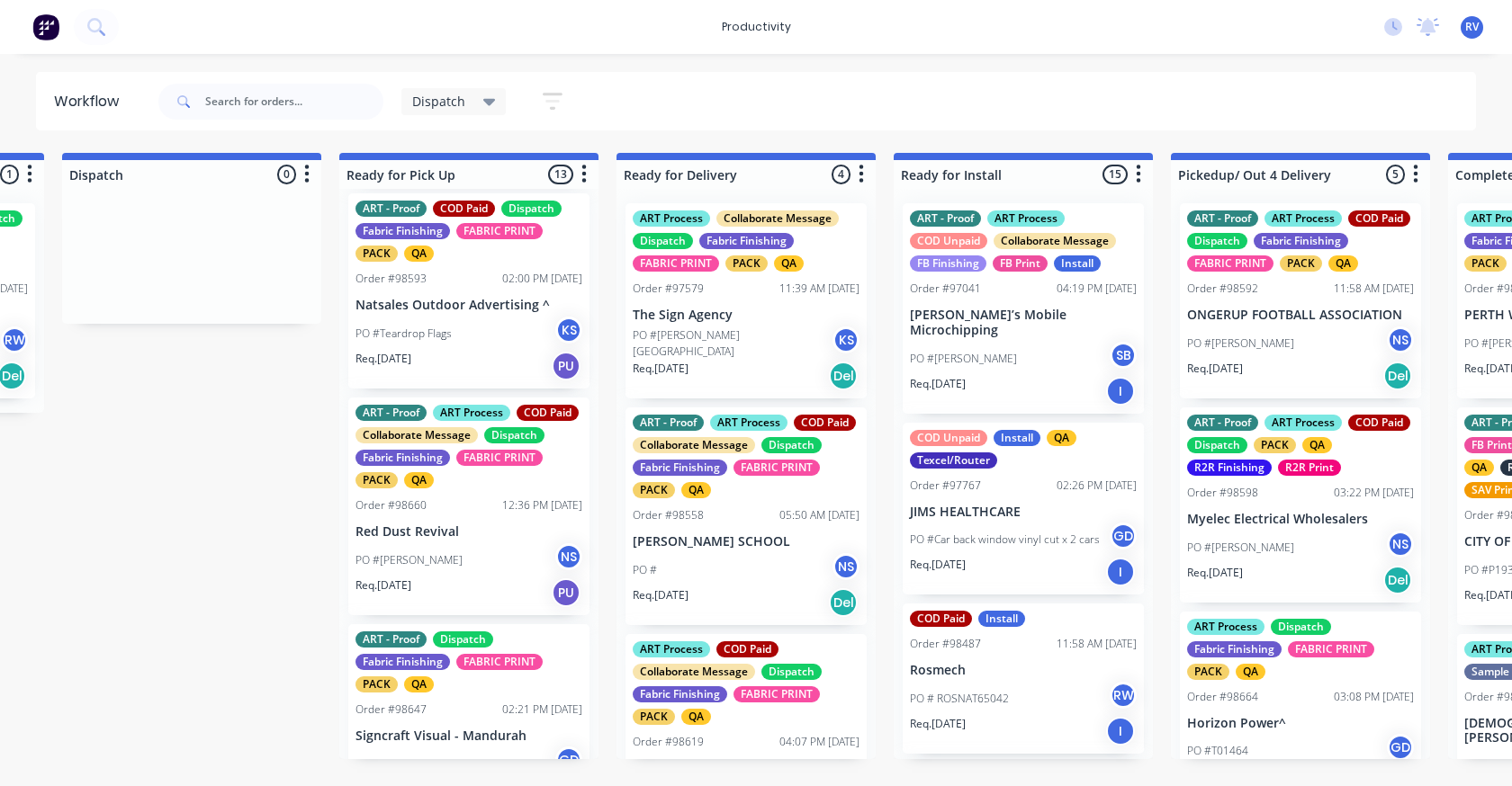
click at [453, 381] on div "Req. [DATE] PU" at bounding box center [469, 367] width 227 height 31
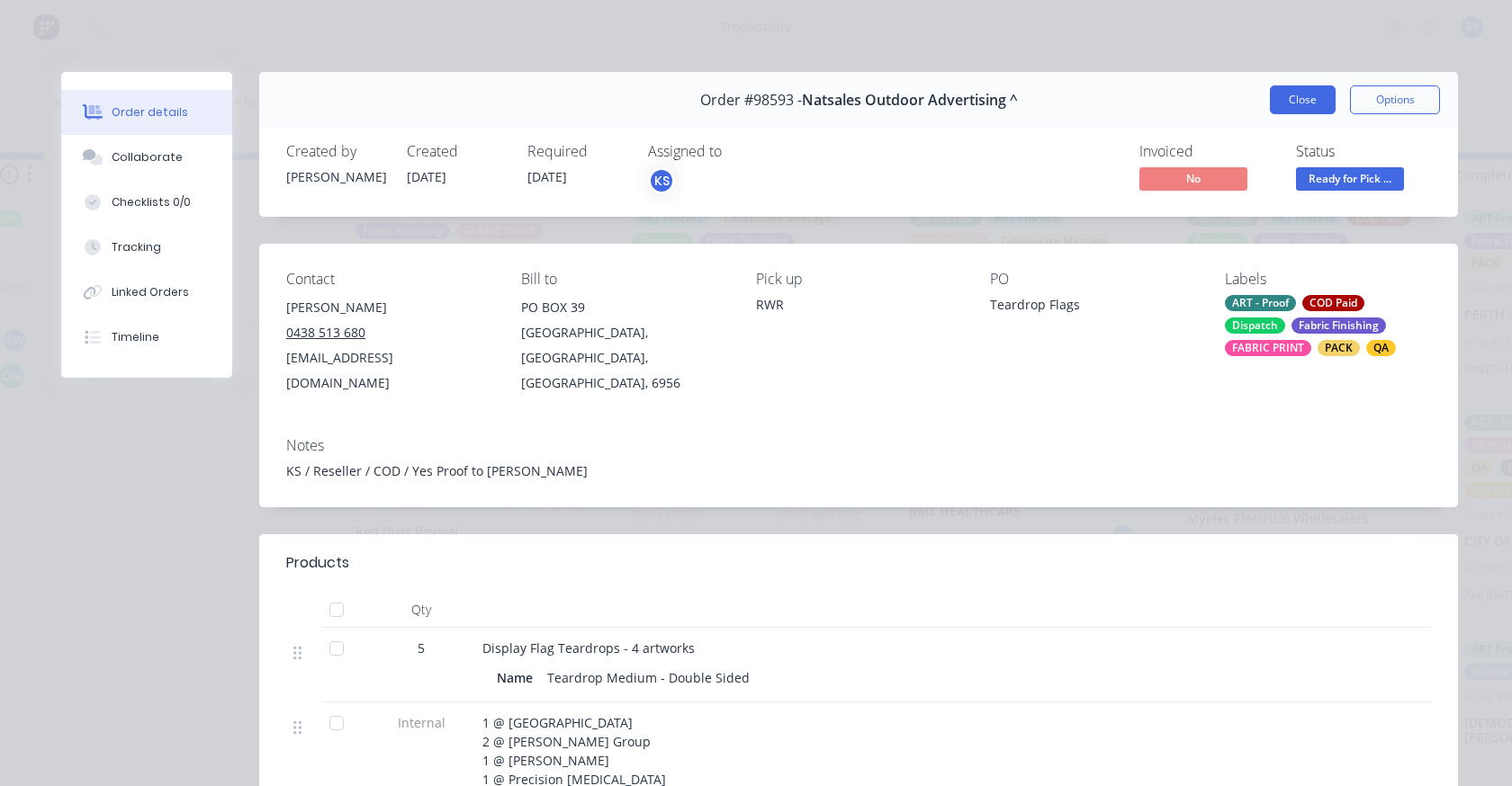
click at [1270, 111] on button "Close" at bounding box center [1302, 100] width 65 height 29
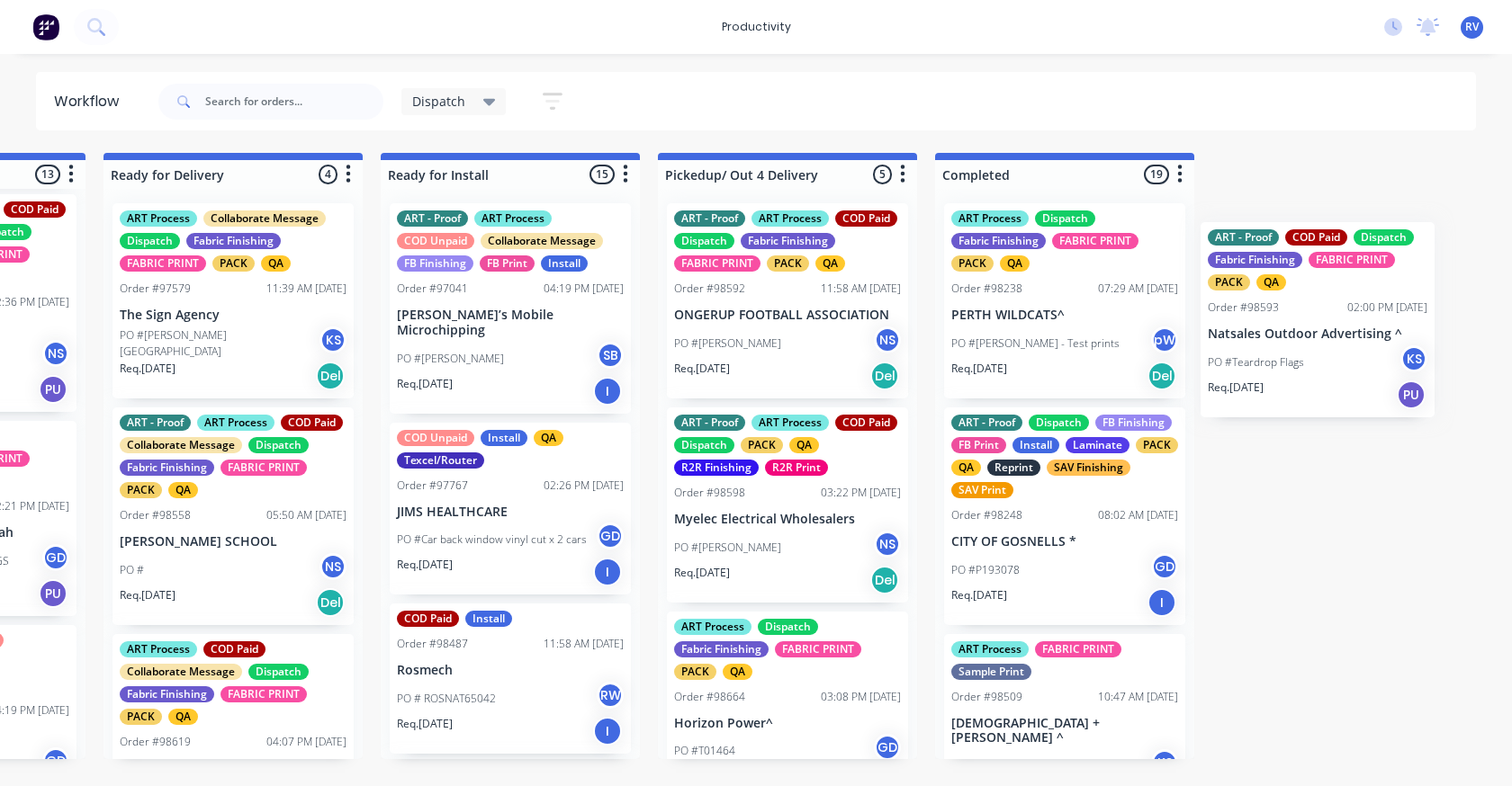
scroll to position [0, 1901]
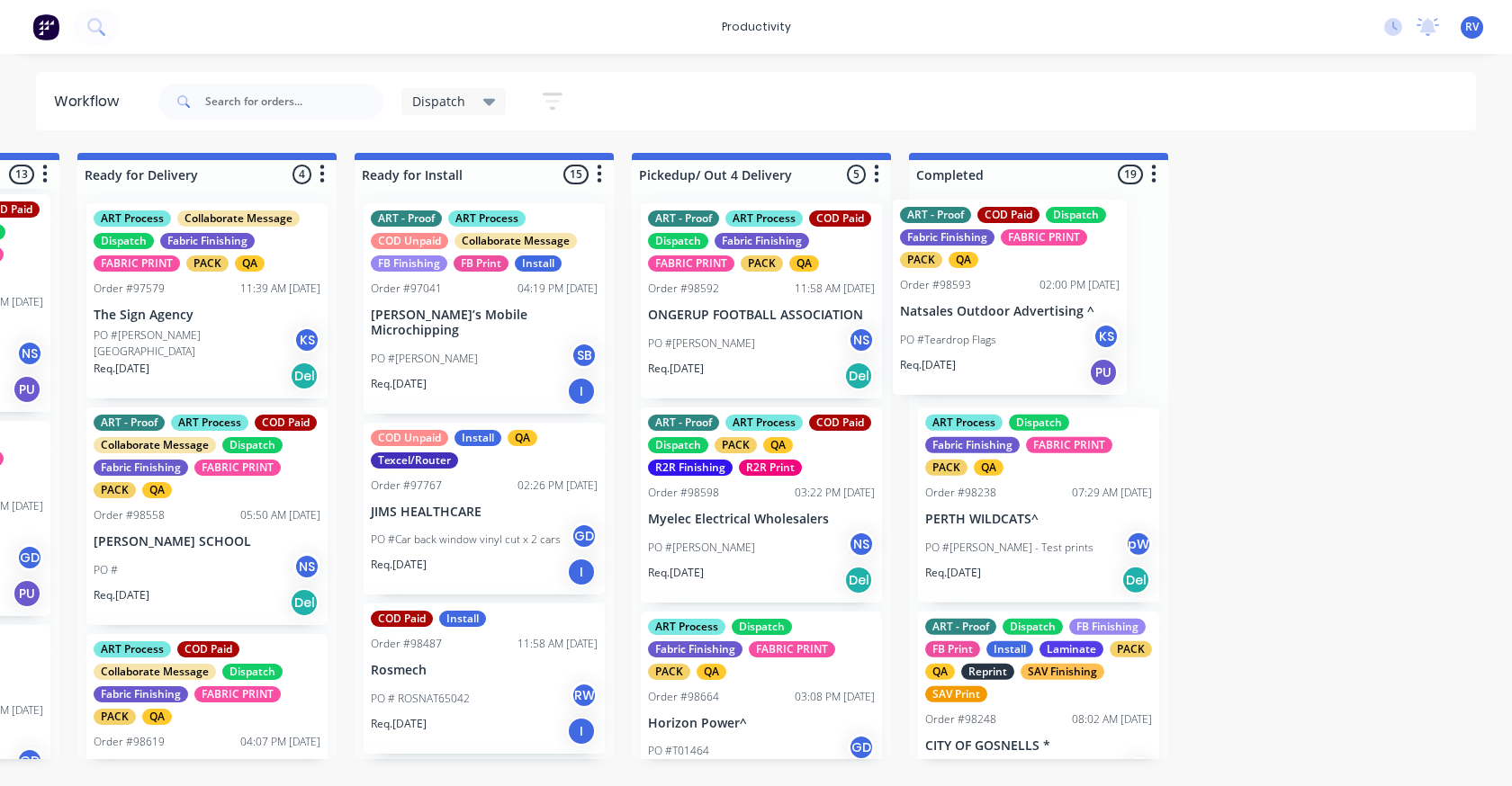
drag, startPoint x: 414, startPoint y: 334, endPoint x: 971, endPoint y: 309, distance: 557.6
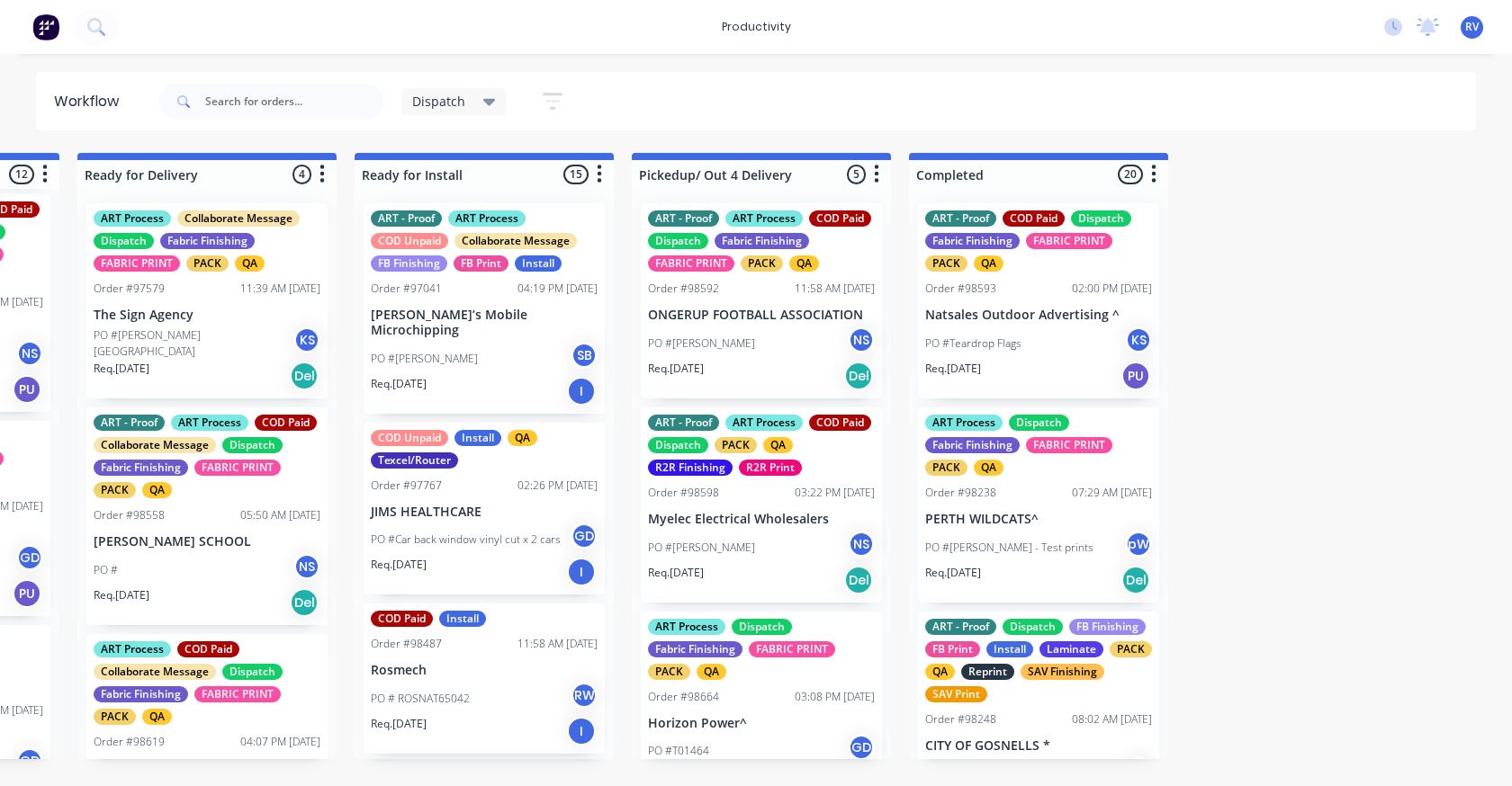
scroll to position [180, 0]
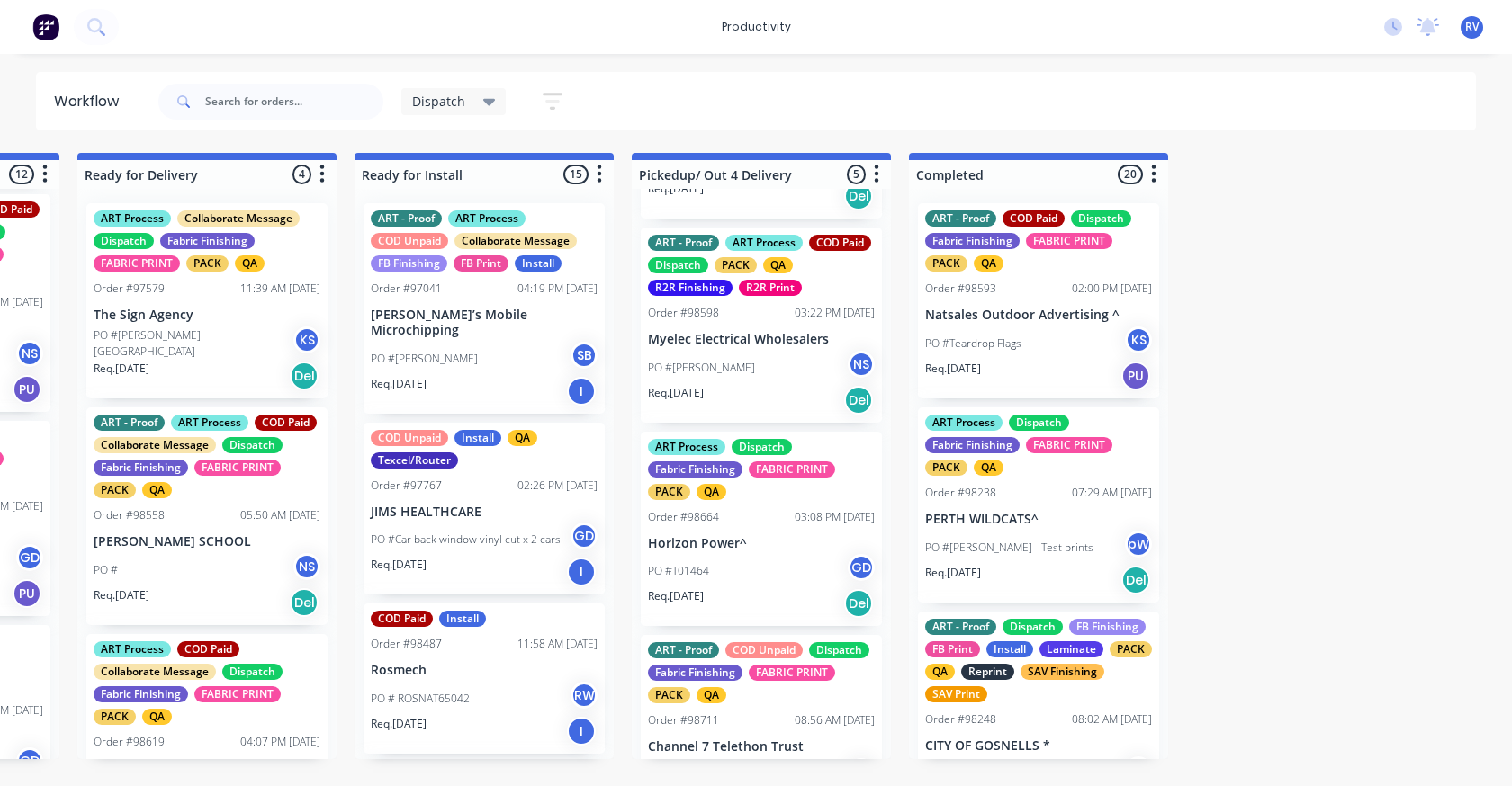
click at [732, 588] on div "PO #T01464 GD" at bounding box center [761, 572] width 227 height 34
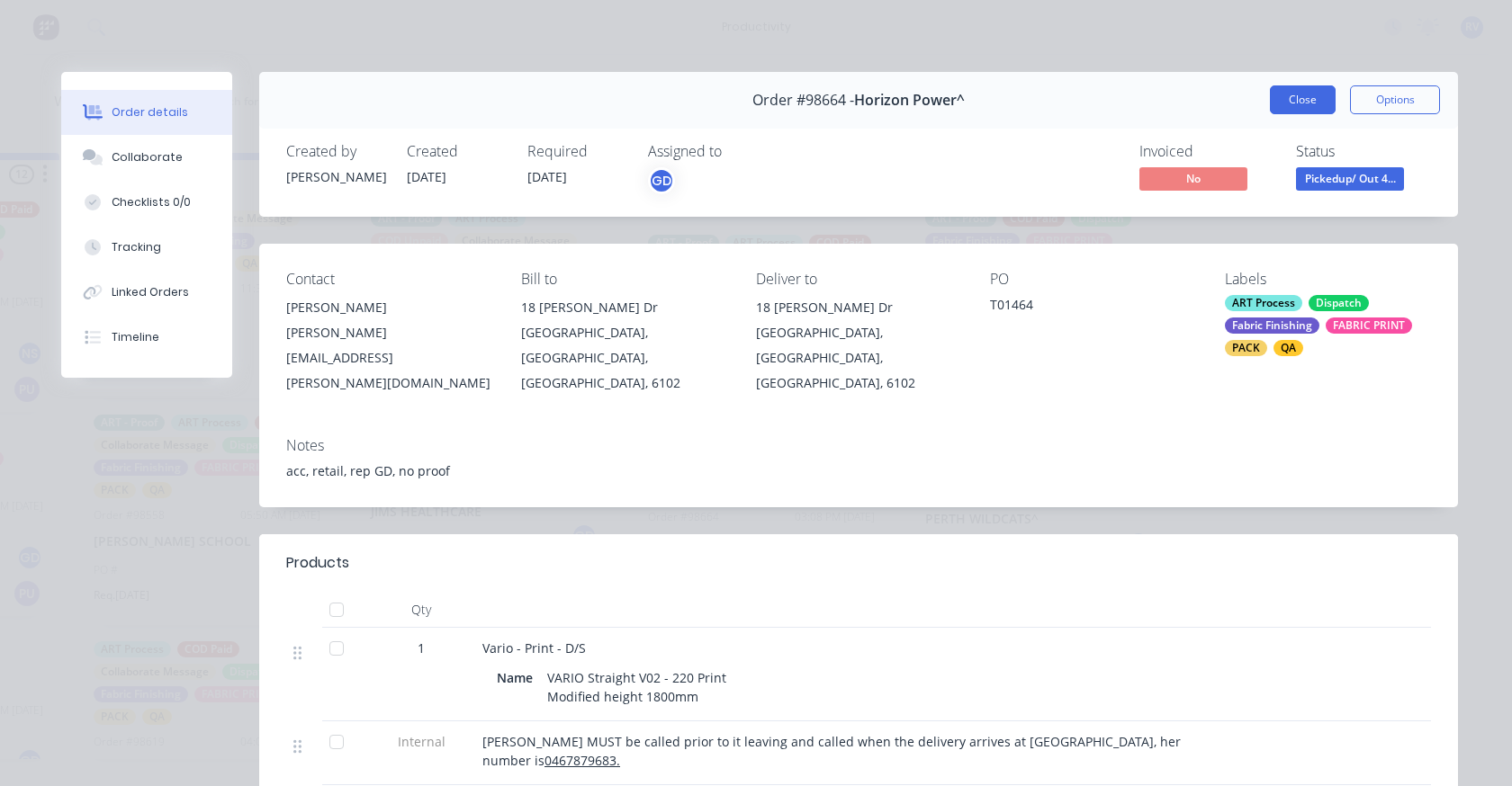
click at [1289, 110] on button "Close" at bounding box center [1302, 100] width 65 height 29
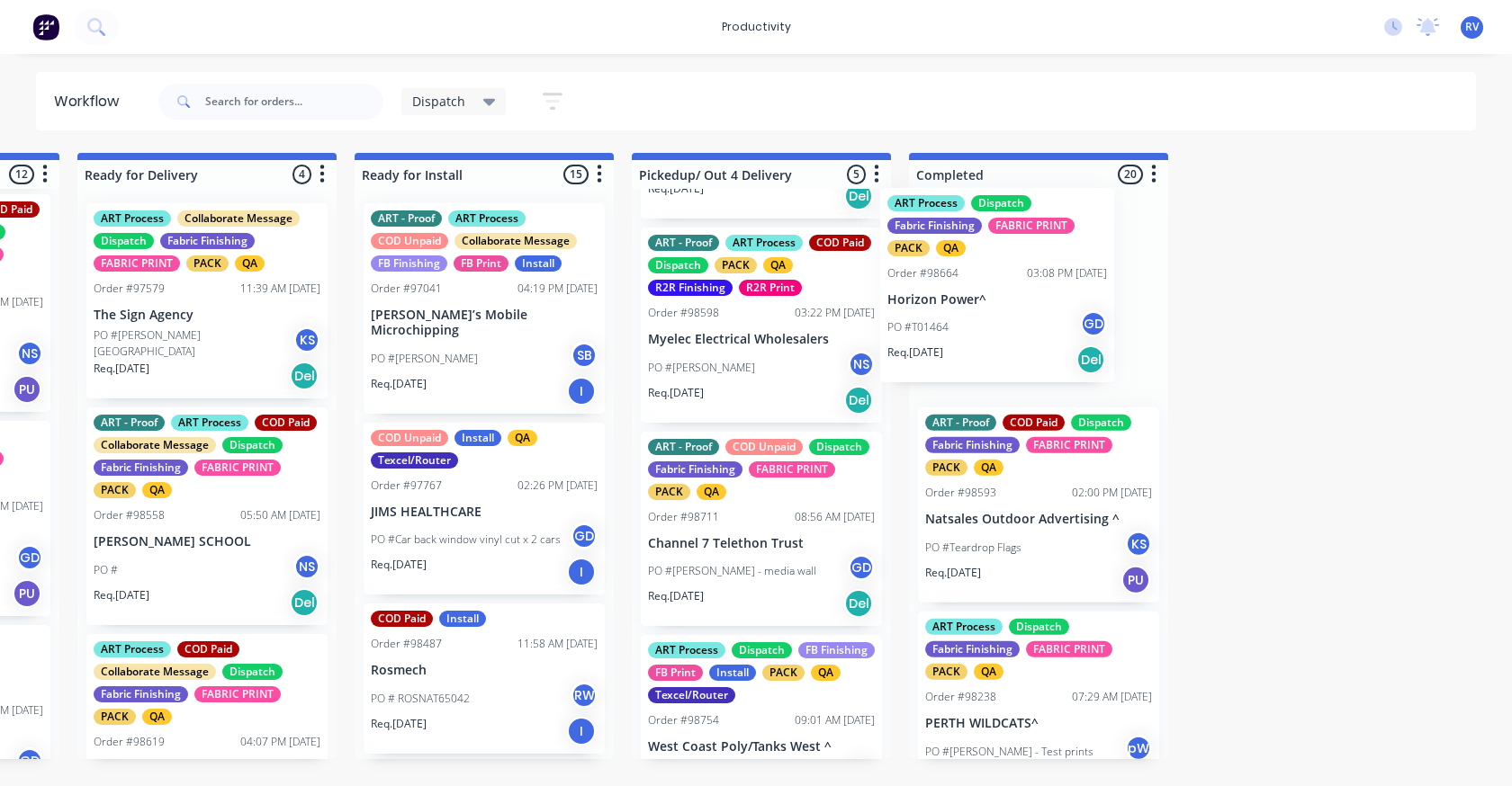
drag, startPoint x: 781, startPoint y: 528, endPoint x: 942, endPoint y: 309, distance: 271.8
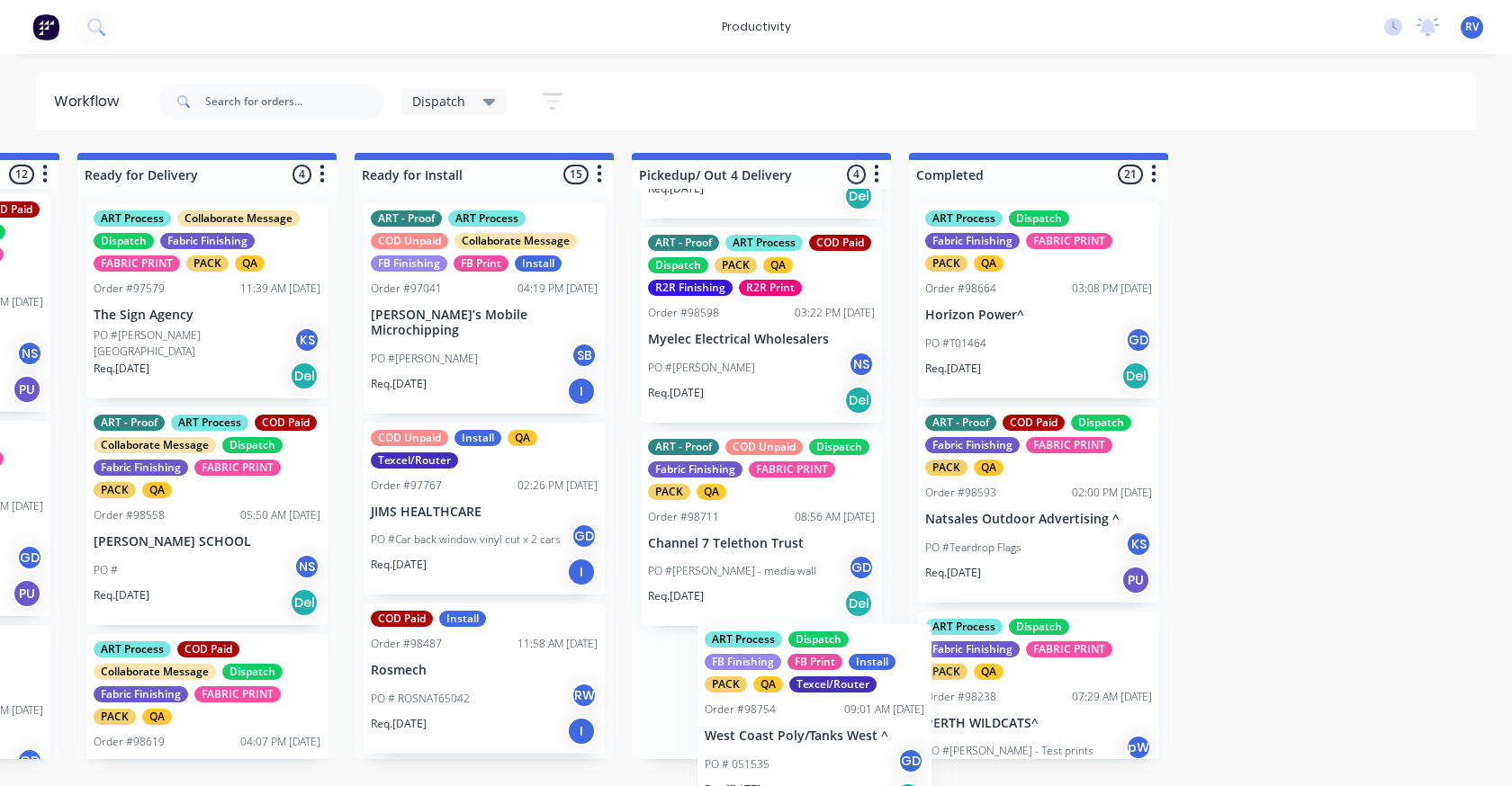
scroll to position [187, 0]
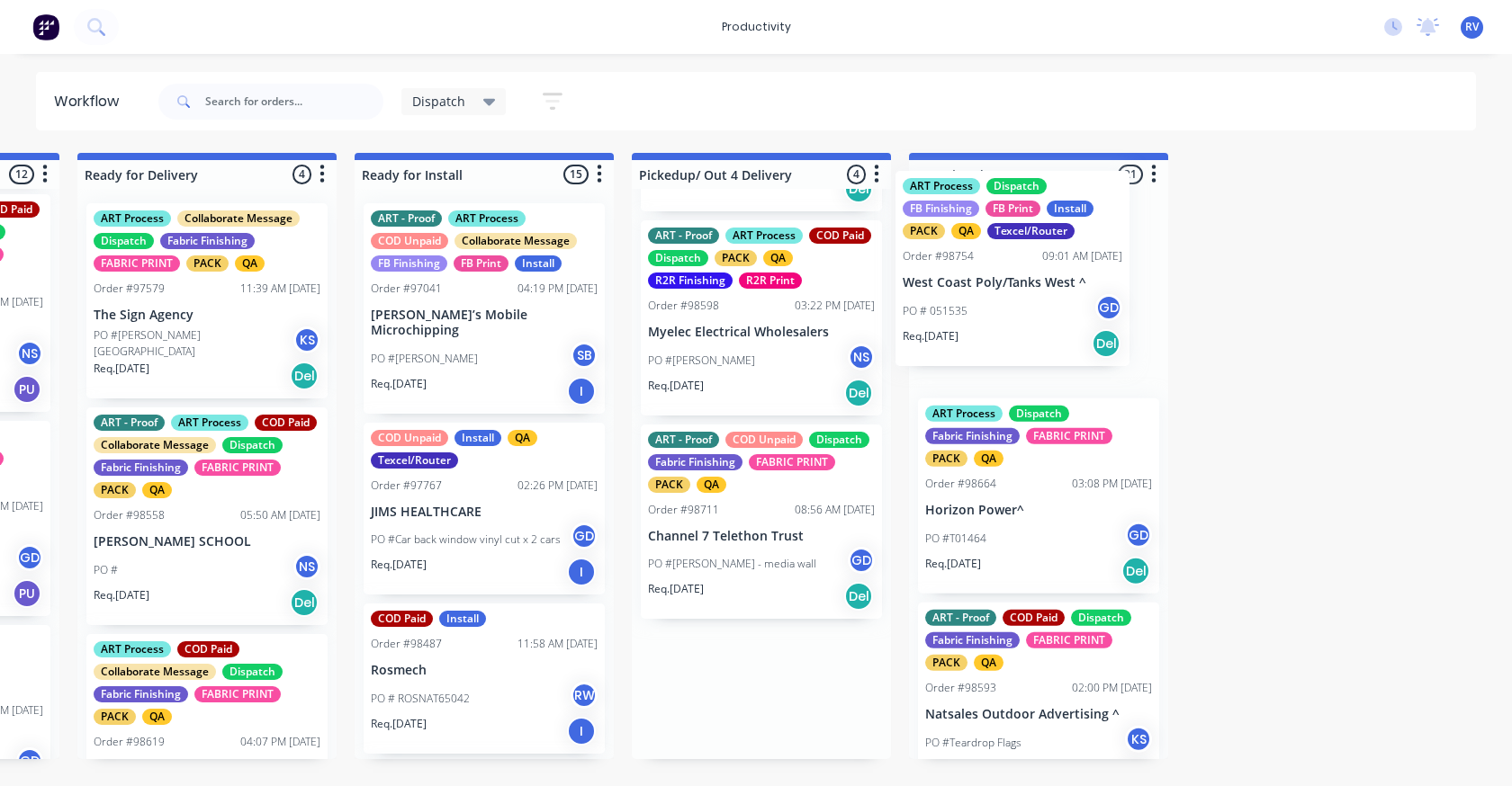
drag, startPoint x: 722, startPoint y: 732, endPoint x: 987, endPoint y: 239, distance: 559.7
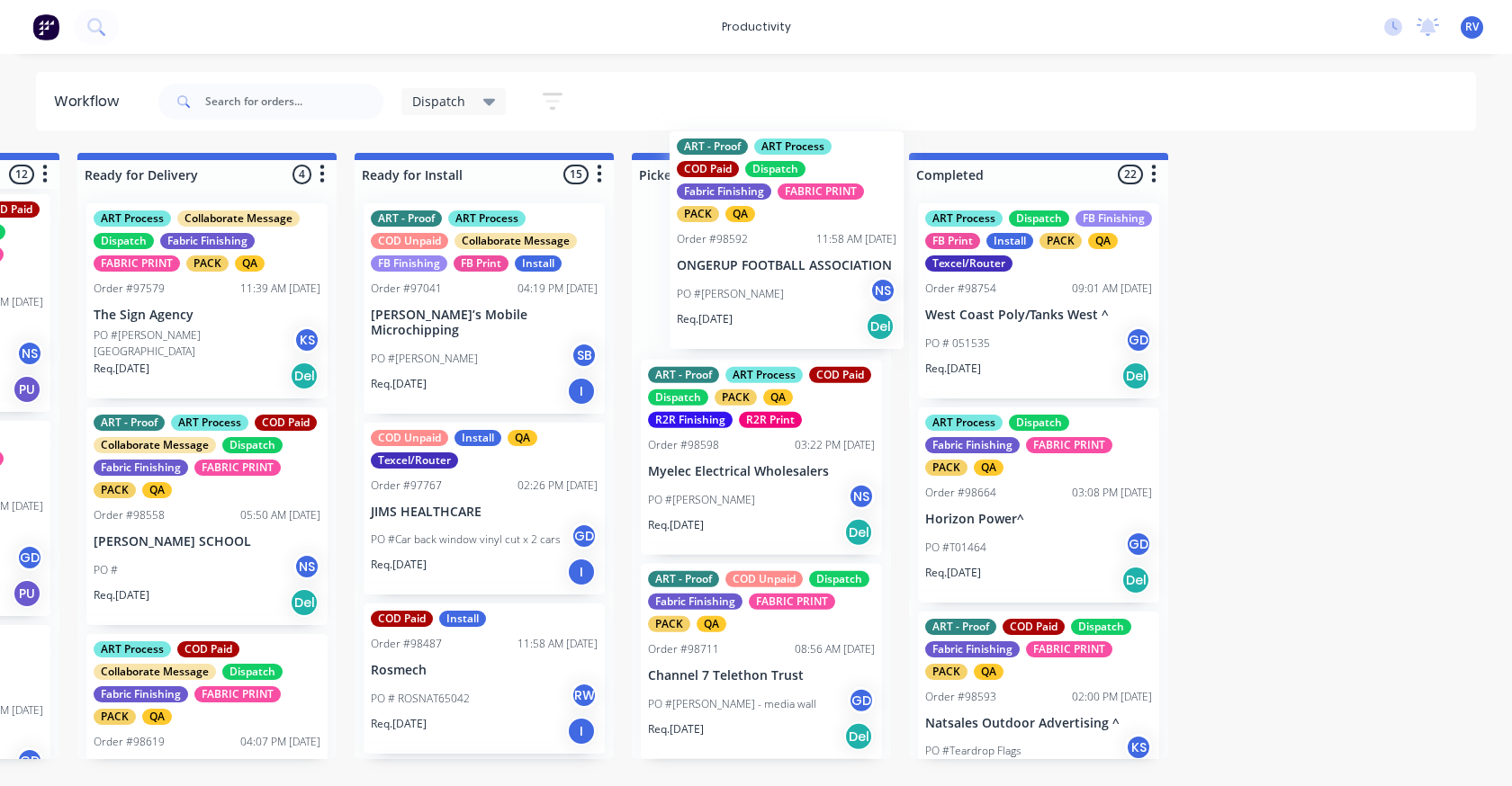
scroll to position [62, 0]
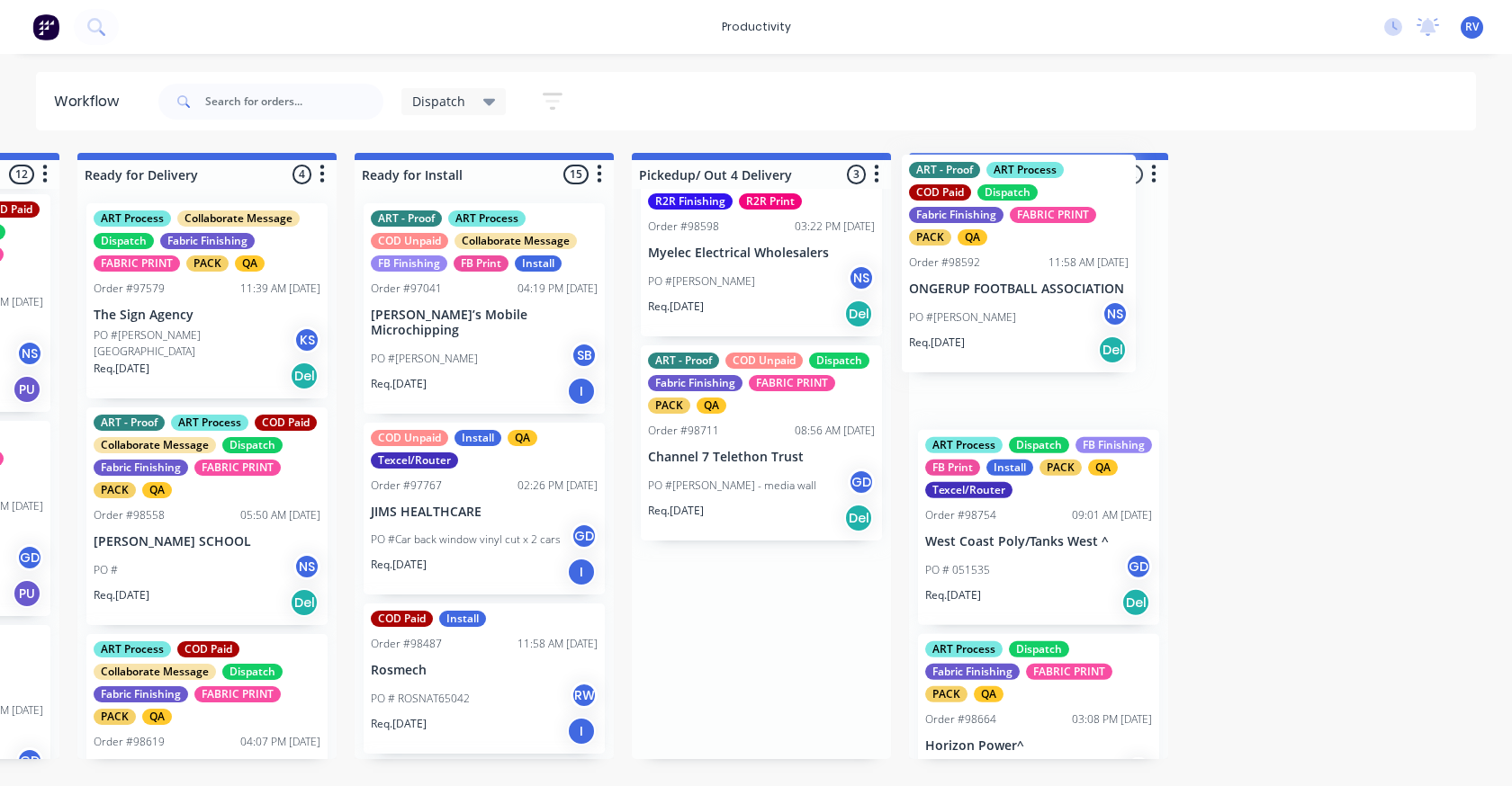
drag, startPoint x: 718, startPoint y: 309, endPoint x: 988, endPoint y: 330, distance: 270.8
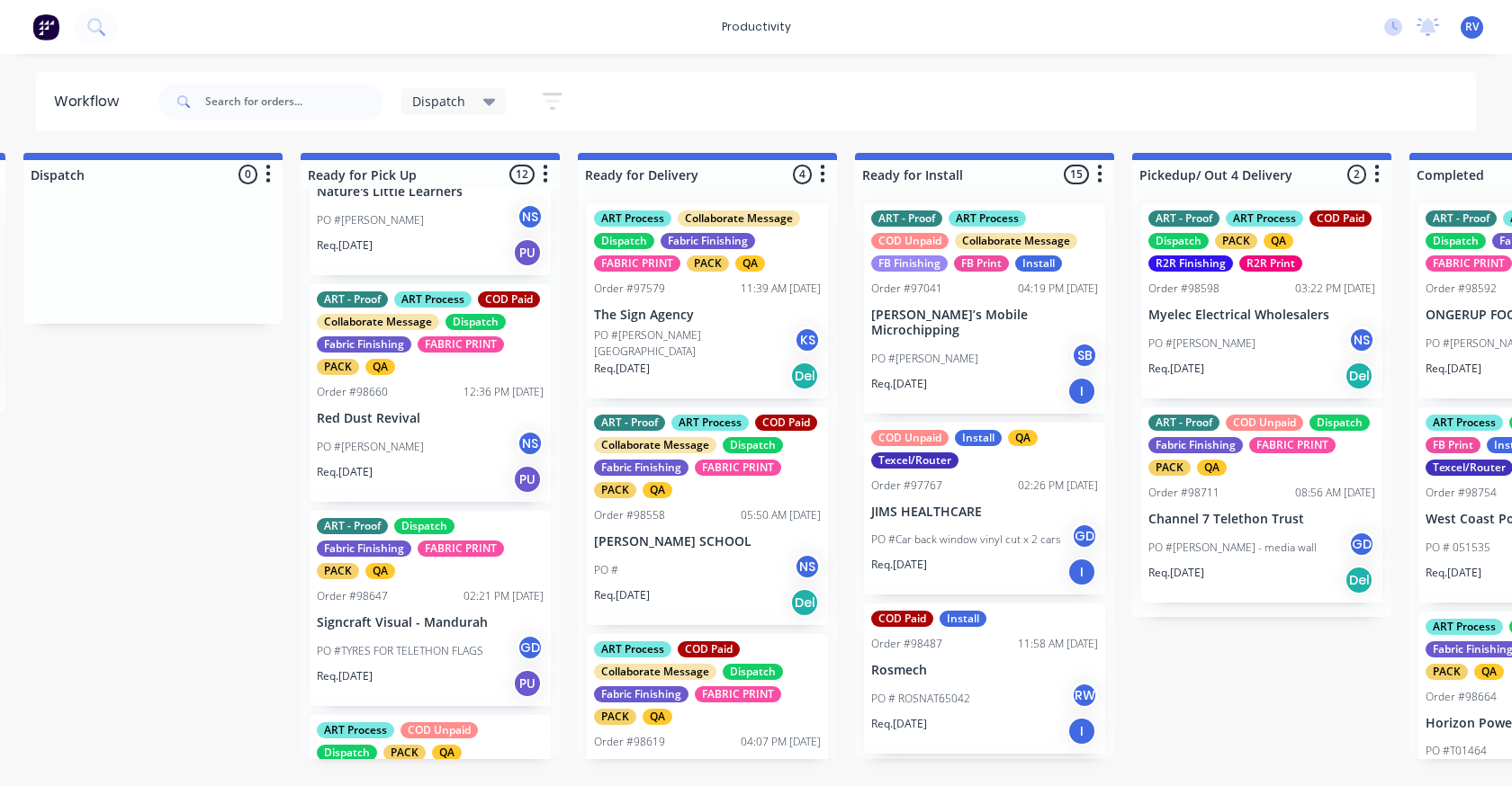
scroll to position [990, 0]
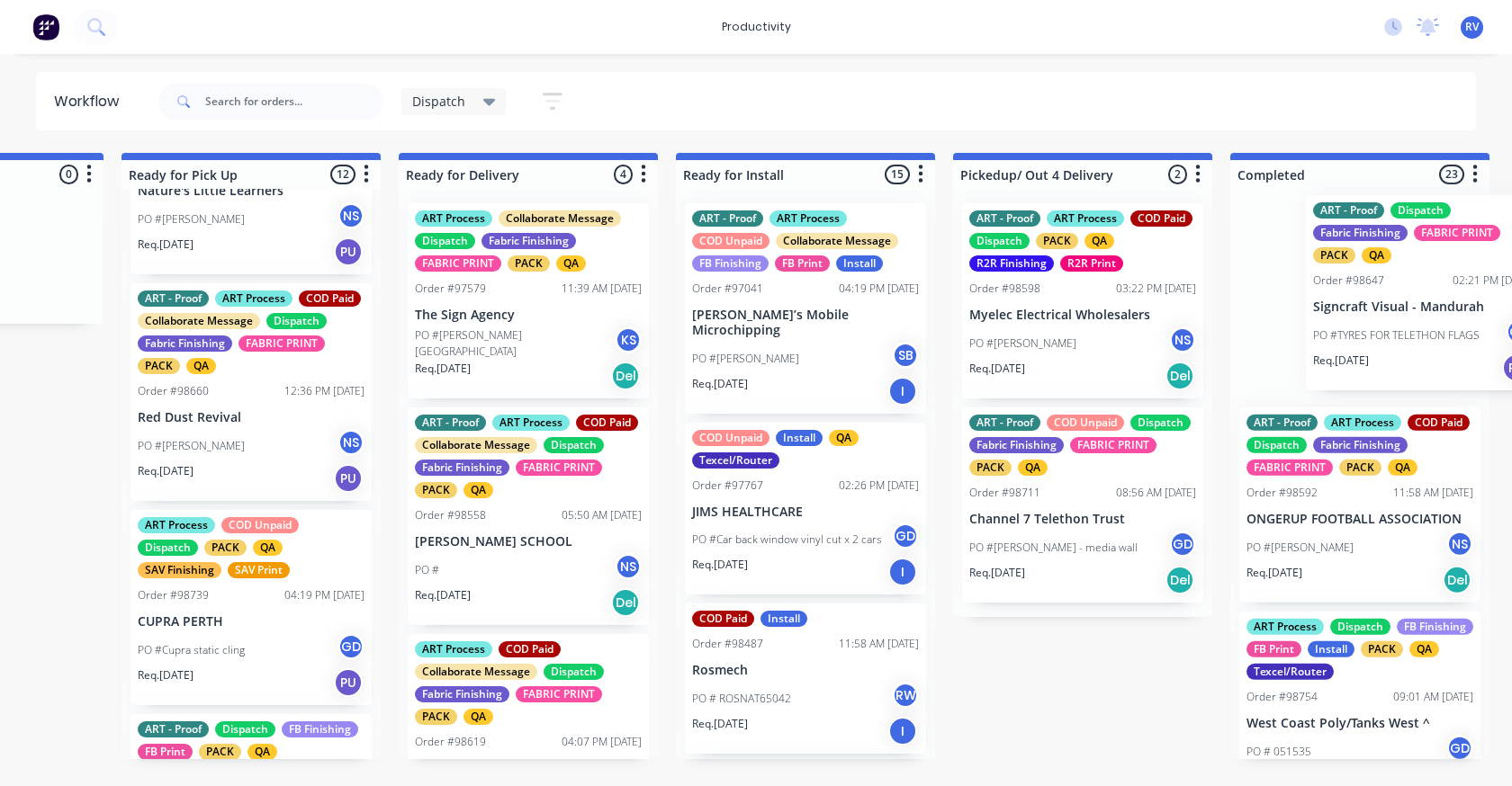
drag, startPoint x: 417, startPoint y: 675, endPoint x: 1278, endPoint y: 315, distance: 933.2
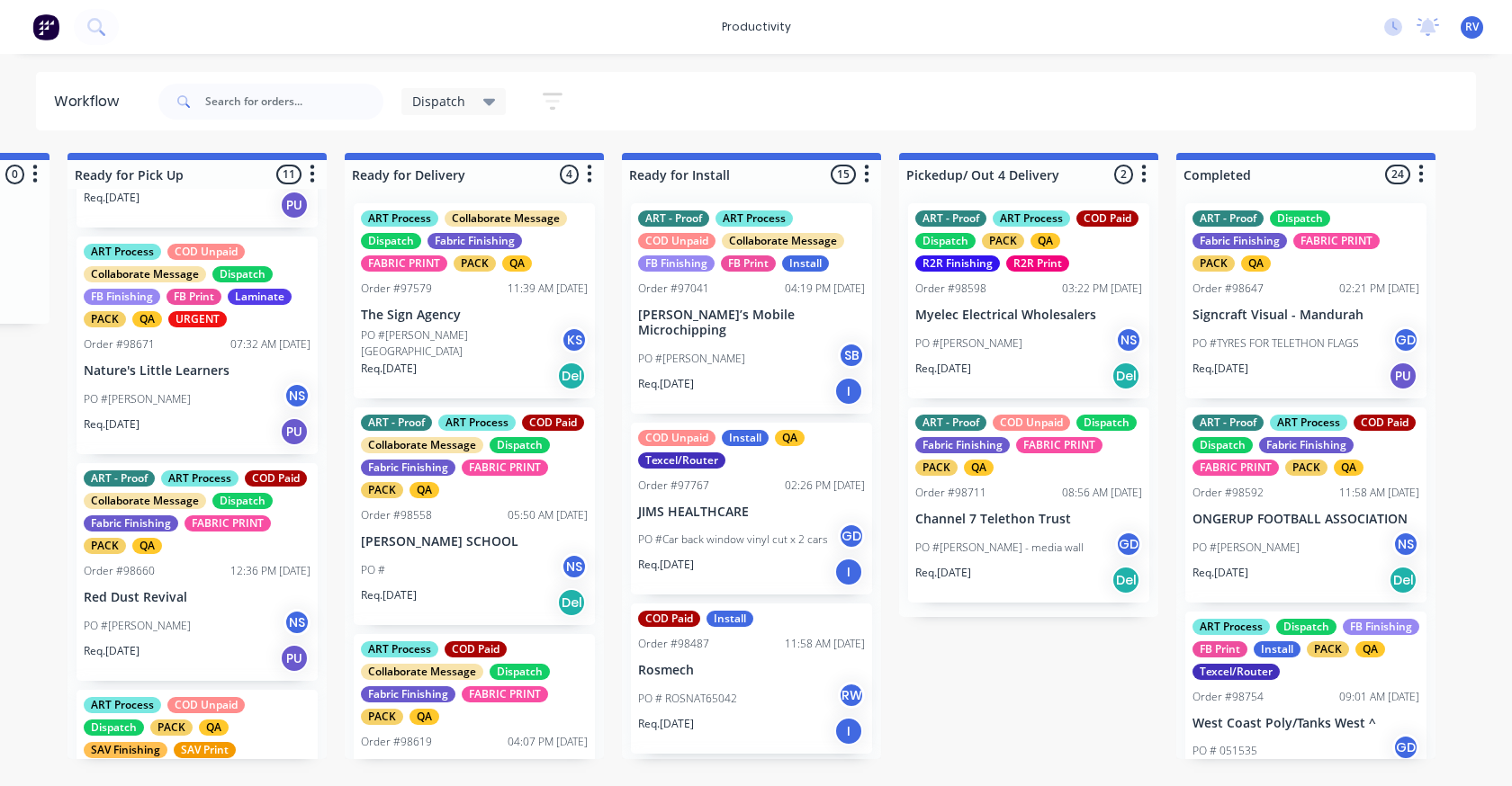
scroll to position [899, 0]
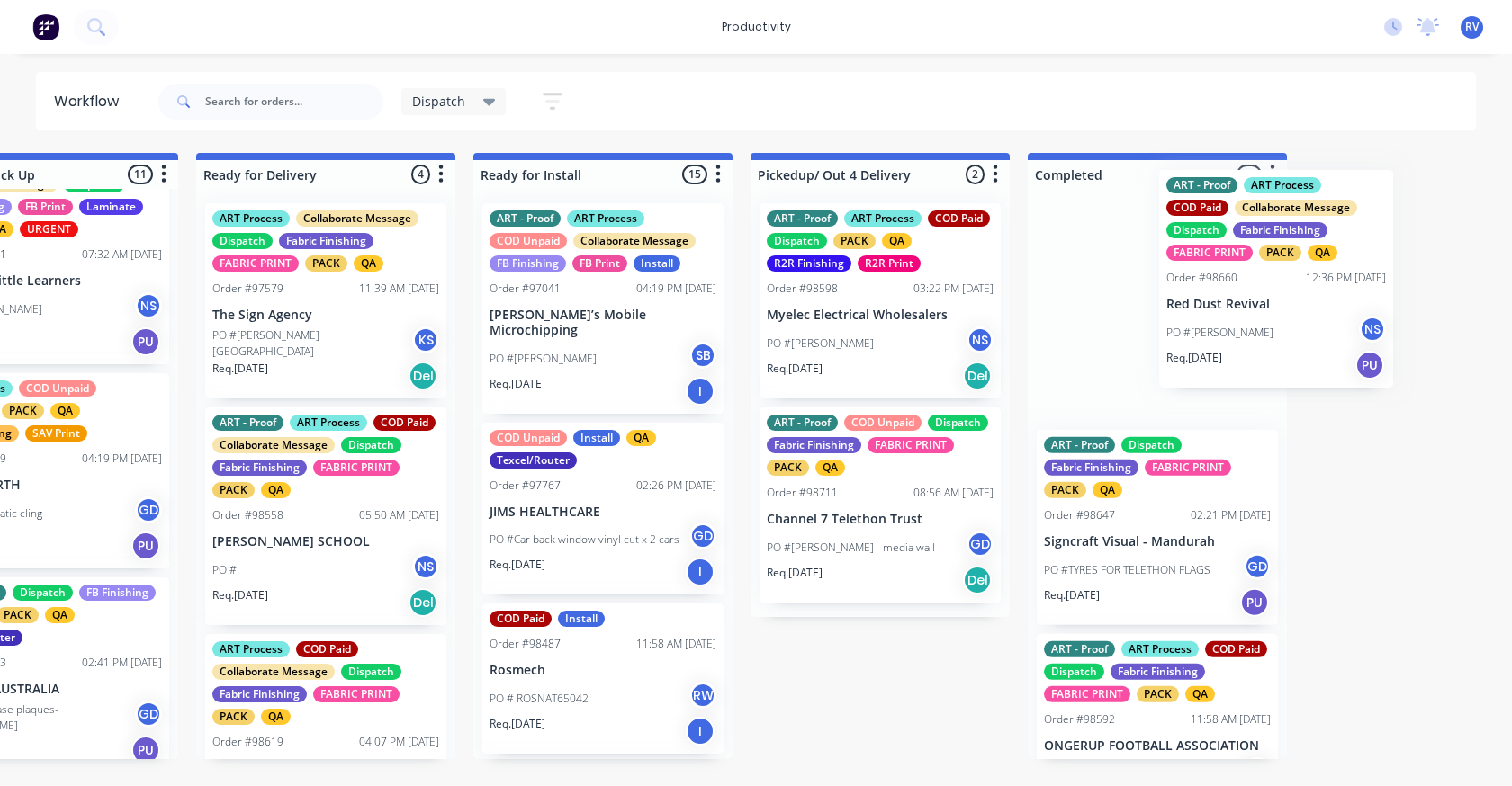
drag, startPoint x: 180, startPoint y: 522, endPoint x: 1193, endPoint y: 284, distance: 1040.6
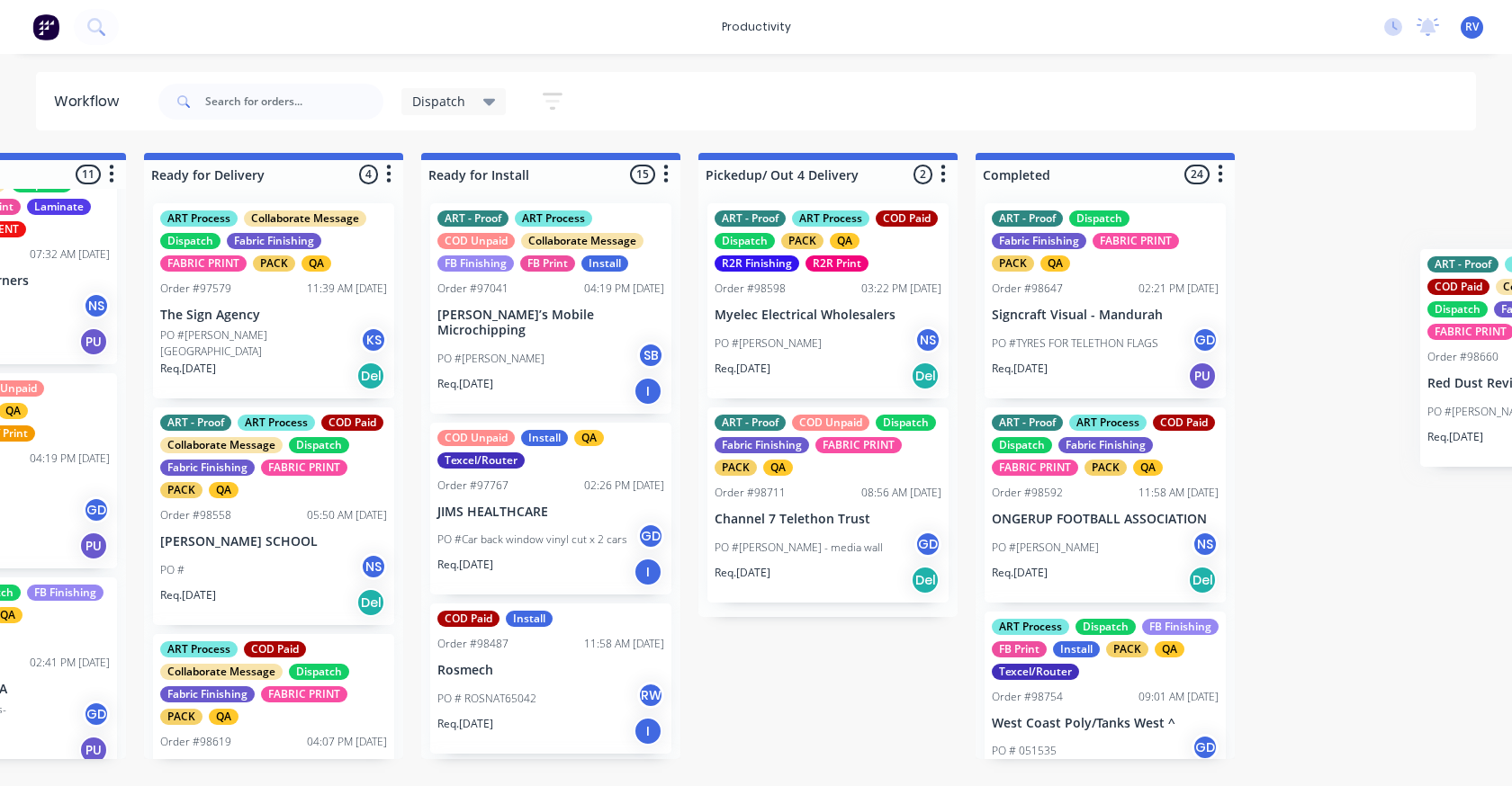
scroll to position [0, 1923]
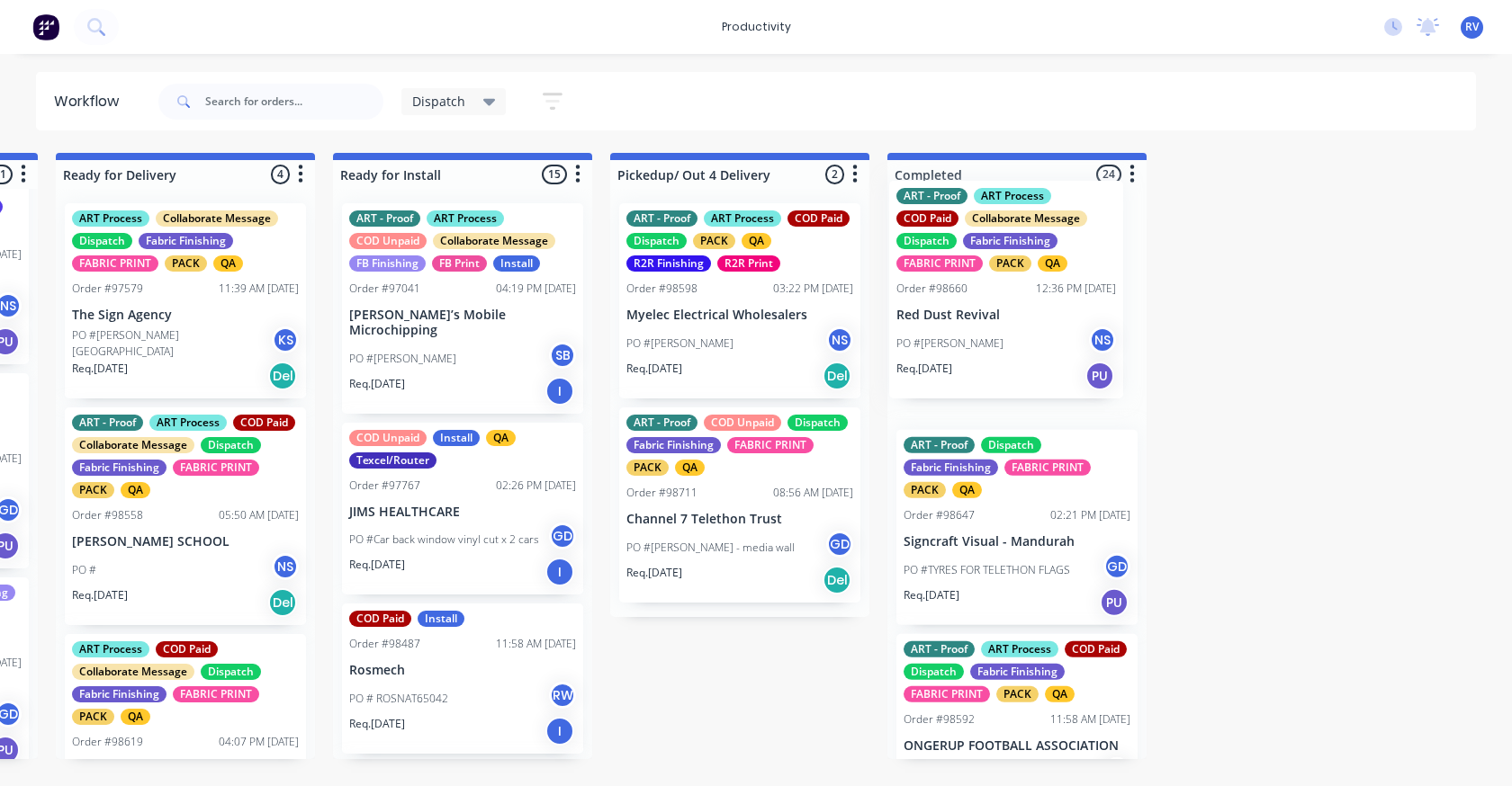
drag, startPoint x: 611, startPoint y: 573, endPoint x: 952, endPoint y: 356, distance: 404.2
click at [952, 356] on div "Submitted 19 Sort By Created date Required date Order number Customer name Most…" at bounding box center [1520, 457] width 6915 height 606
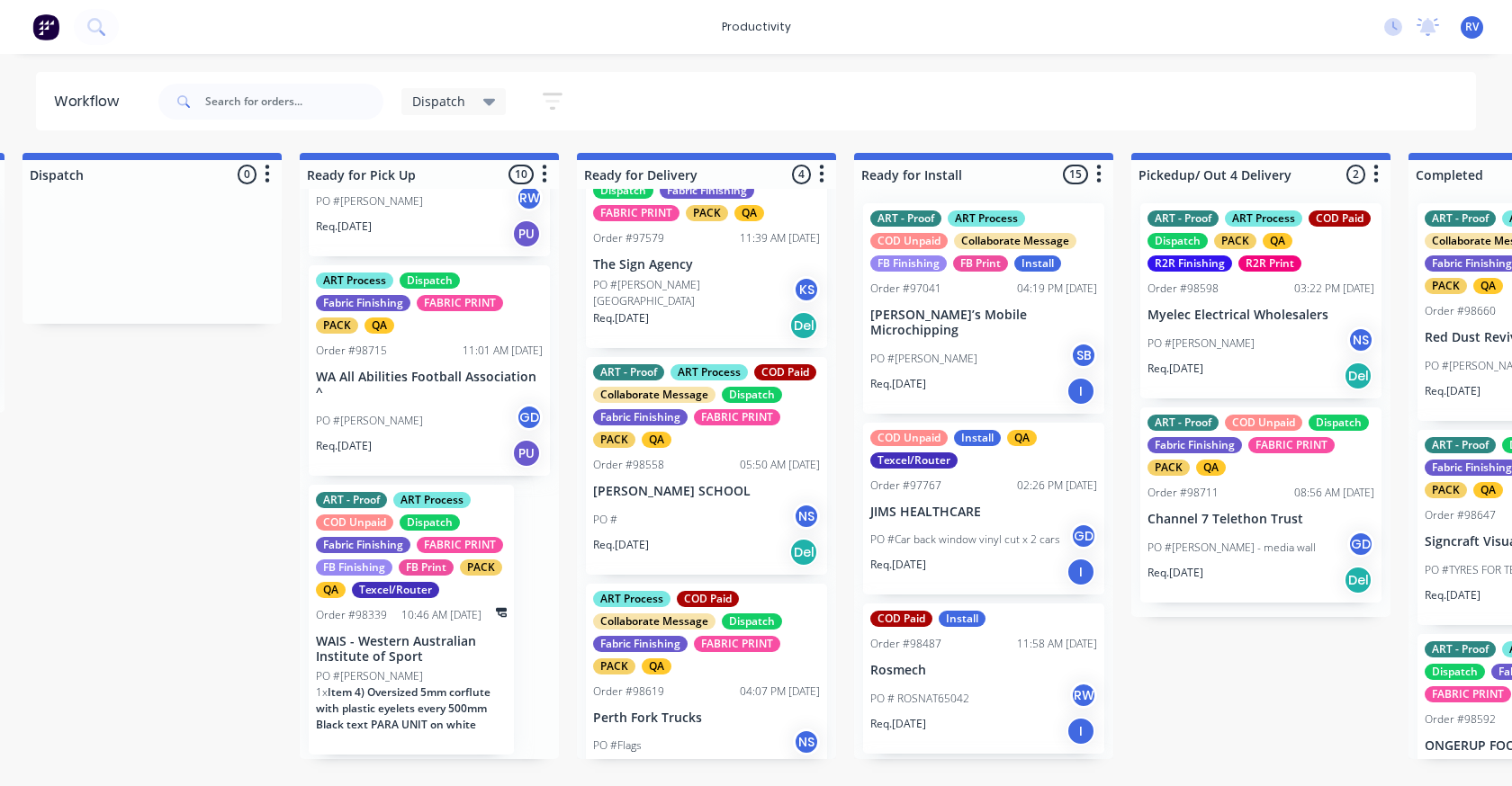
scroll to position [0, 0]
